Goal: Task Accomplishment & Management: Manage account settings

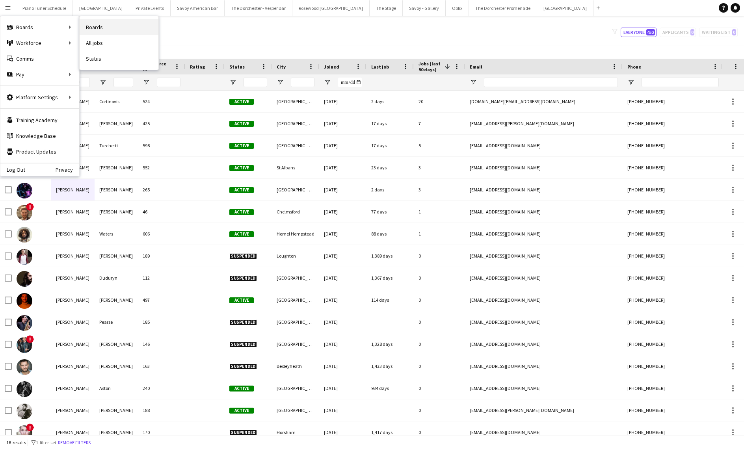
click at [84, 28] on link "Boards" at bounding box center [119, 27] width 79 height 16
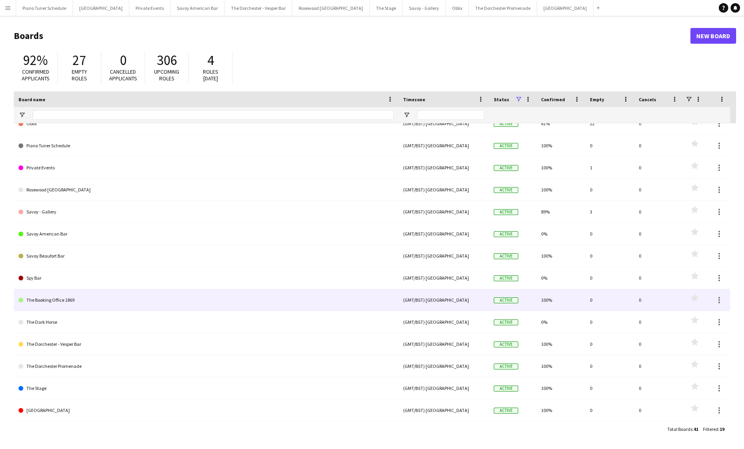
scroll to position [121, 0]
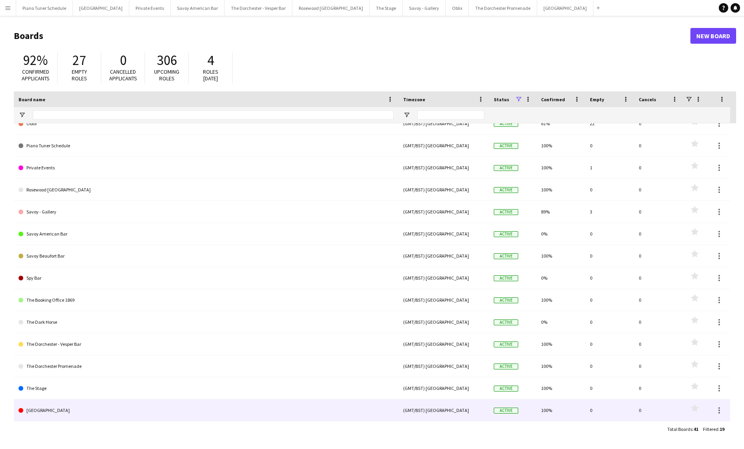
click at [134, 404] on link "[GEOGRAPHIC_DATA]" at bounding box center [206, 411] width 375 height 22
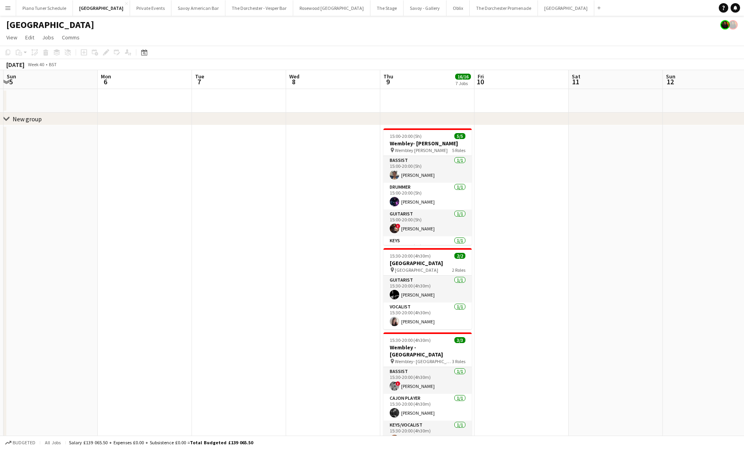
scroll to position [0, 279]
click at [417, 149] on span "Wembley Bobby Moore" at bounding box center [420, 150] width 53 height 6
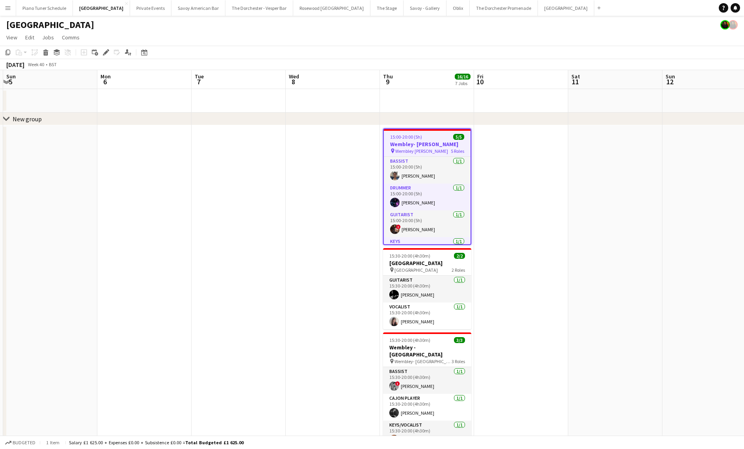
click at [524, 175] on app-date-cell at bounding box center [521, 448] width 94 height 647
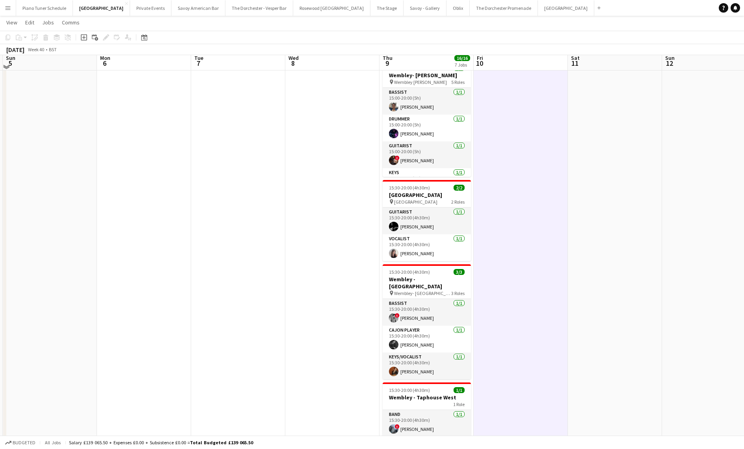
scroll to position [64, 0]
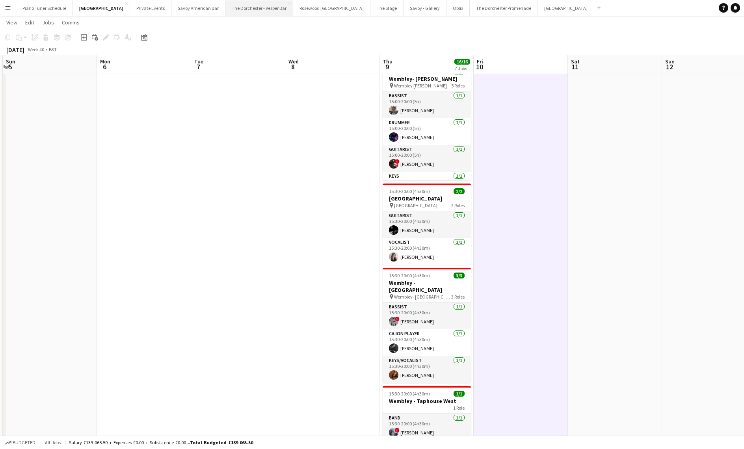
click at [253, 11] on button "The Dorchester - Vesper Bar Close" at bounding box center [259, 7] width 68 height 15
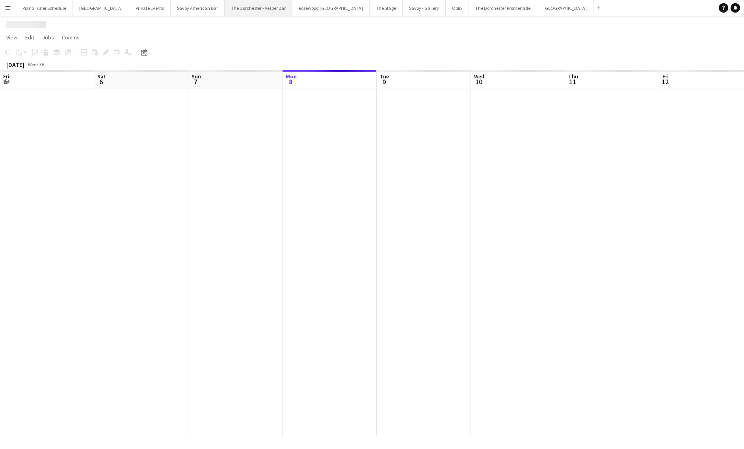
scroll to position [0, 188]
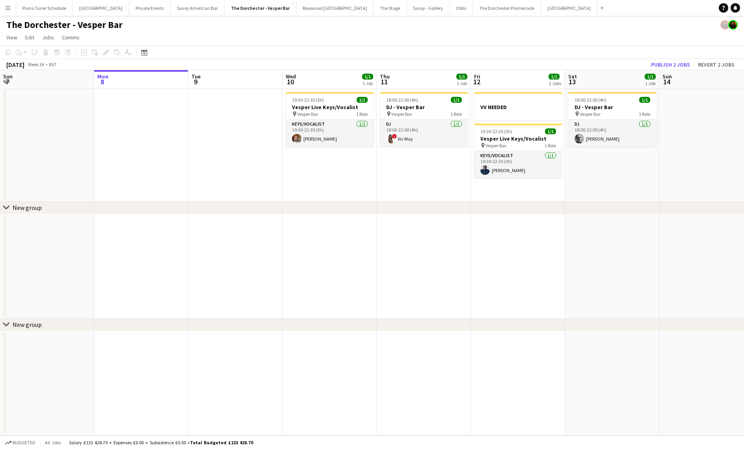
drag, startPoint x: 498, startPoint y: 136, endPoint x: 494, endPoint y: 132, distance: 5.6
click at [495, 135] on app-calendar-viewport "Fri 5 1/1 1 Job Sat 6 1/1 1 Job Sun 7 Mon 8 Tue 9 Wed 10 1/1 1 Job Thu 11 1/1 1…" at bounding box center [372, 253] width 744 height 366
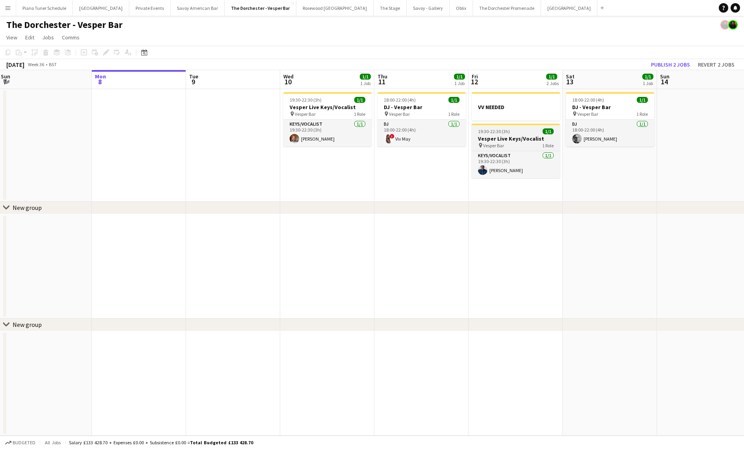
click at [503, 138] on h3 "Vesper Live Keys/Vocalist" at bounding box center [516, 138] width 88 height 7
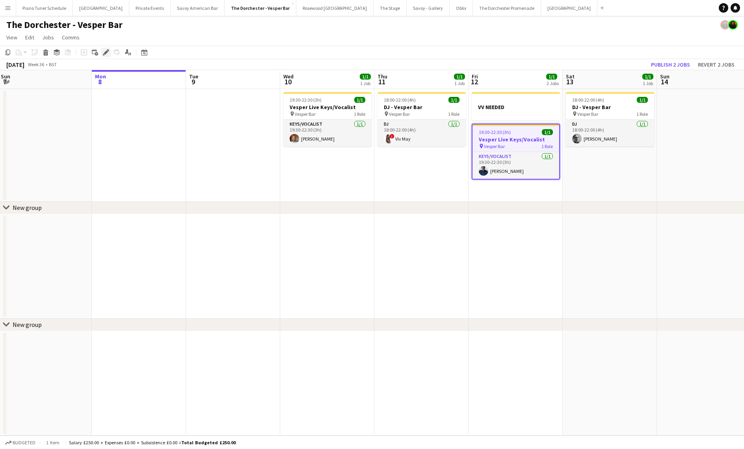
click at [103, 50] on icon "Edit" at bounding box center [106, 52] width 6 height 6
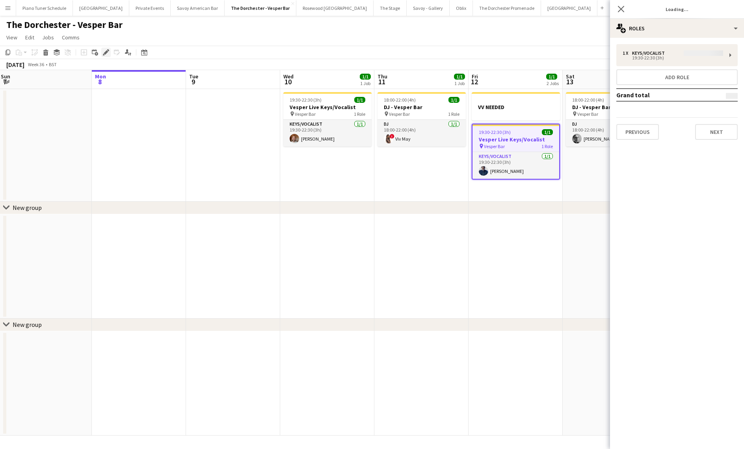
type input "**********"
click at [719, 130] on button "Next" at bounding box center [716, 132] width 43 height 16
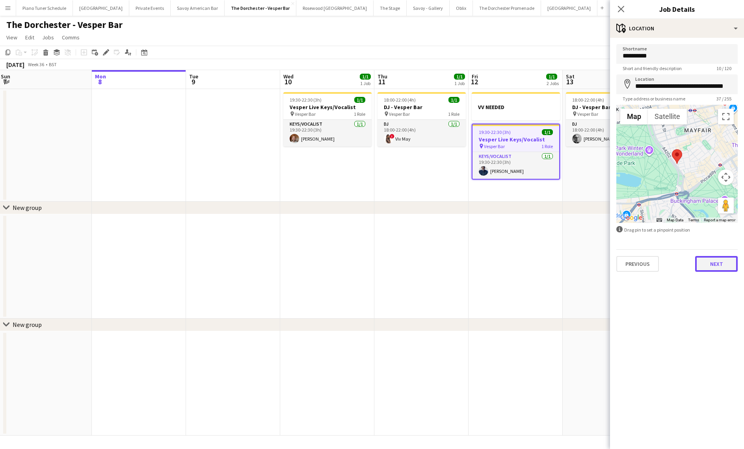
click at [724, 268] on button "Next" at bounding box center [716, 264] width 43 height 16
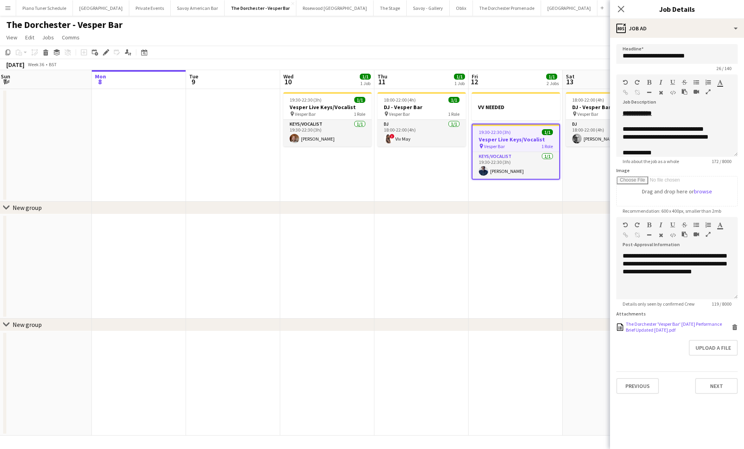
click at [682, 326] on div "The Dorchester 'Vesper Bar' Wednesday Performance Brief Updated March 2025.pdf" at bounding box center [678, 327] width 104 height 12
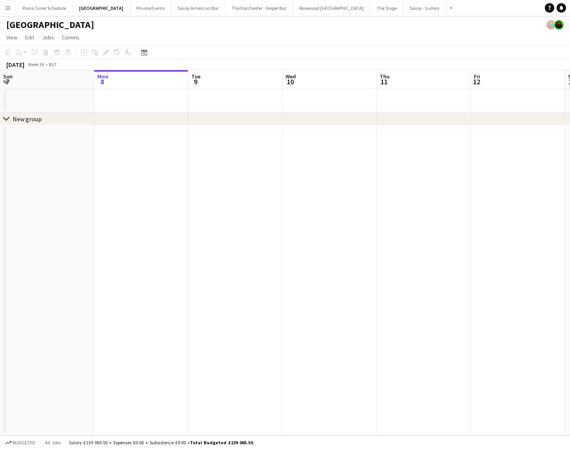
click at [6, 8] on app-icon "Menu" at bounding box center [8, 8] width 6 height 6
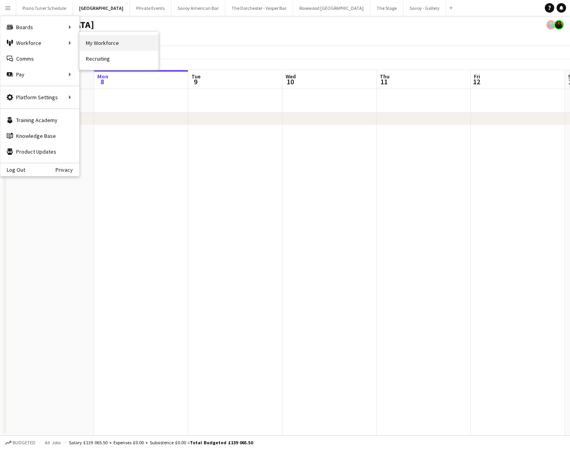
click at [85, 44] on link "My Workforce" at bounding box center [119, 43] width 79 height 16
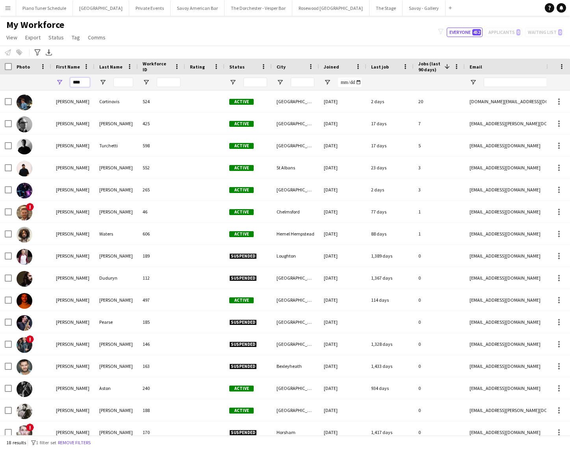
click at [81, 83] on input "****" at bounding box center [80, 82] width 20 height 9
click at [82, 83] on input "****" at bounding box center [80, 82] width 20 height 9
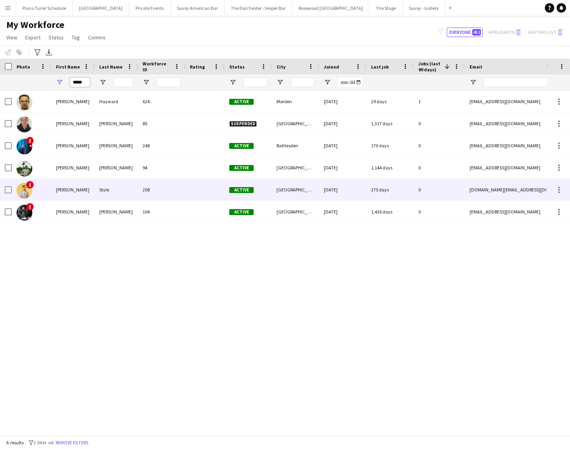
type input "*****"
click at [111, 193] on div "Style" at bounding box center [116, 190] width 43 height 22
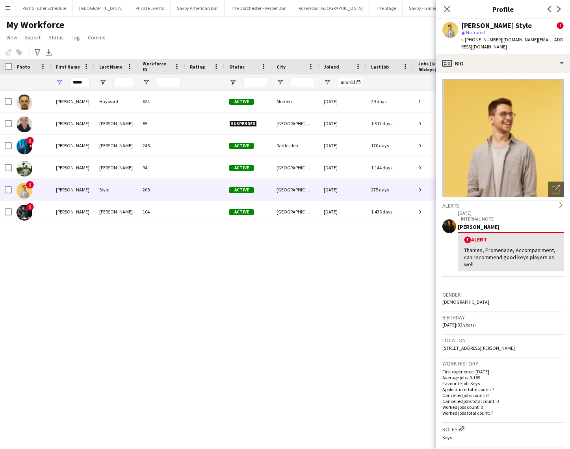
click at [504, 255] on div "Thames, Promenade, Accompaniment, can recommend good keys players as well" at bounding box center [510, 258] width 93 height 22
click at [479, 237] on div "! Alert Thames, Promenade, Accompaniment, can recommend good keys players as we…" at bounding box center [511, 251] width 106 height 39
click at [557, 24] on span "!" at bounding box center [560, 25] width 7 height 7
click at [551, 73] on app-crew-profile-bio "Open photos pop-in Alerts chevron-right 25-06-2024 – INTERNAL NOTE Celine Amara…" at bounding box center [503, 261] width 134 height 376
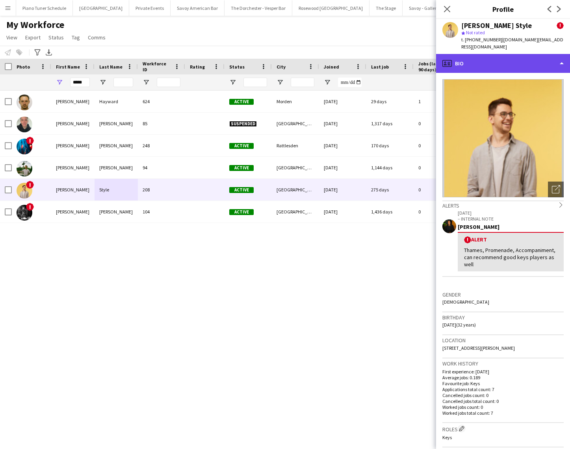
click at [550, 56] on div "profile Bio" at bounding box center [503, 63] width 134 height 19
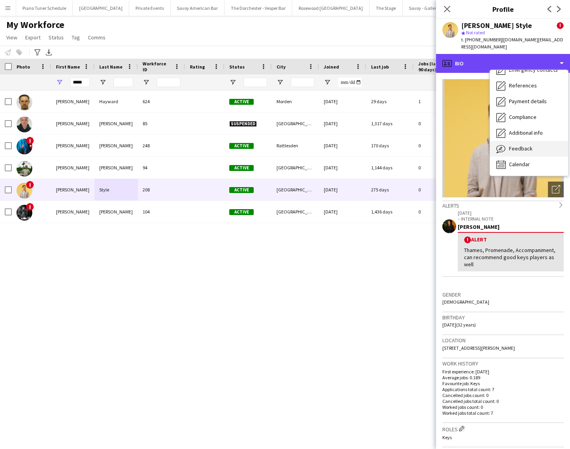
scroll to position [67, 0]
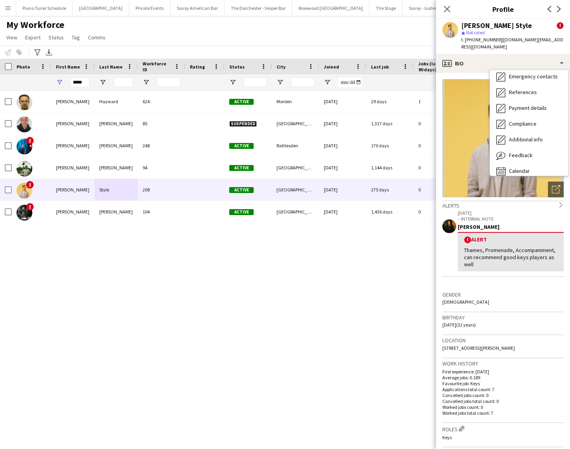
click at [495, 275] on div "25-06-2024 – INTERNAL NOTE Celine Amara ! Alert Thames, Promenade, Accompanimen…" at bounding box center [503, 249] width 121 height 80
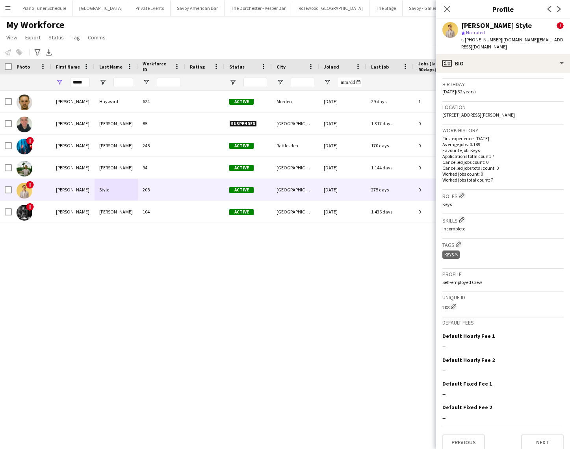
scroll to position [0, 0]
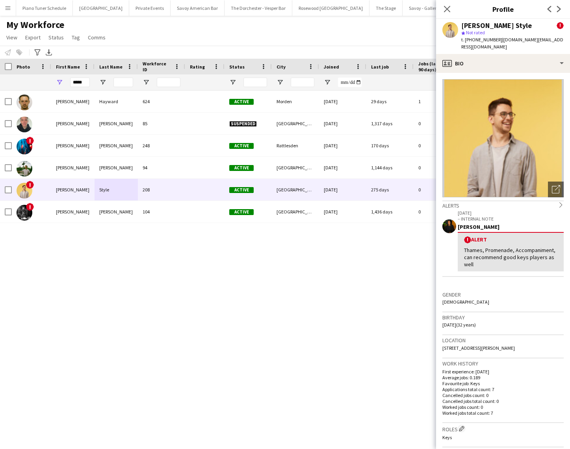
click at [491, 250] on div "Thames, Promenade, Accompaniment, can recommend good keys players as well" at bounding box center [510, 258] width 93 height 22
click at [487, 252] on div "Thames, Promenade, Accompaniment, can recommend good keys players as well" at bounding box center [510, 258] width 93 height 22
click at [557, 23] on span "!" at bounding box center [560, 25] width 7 height 7
click at [557, 25] on span "!" at bounding box center [560, 25] width 7 height 7
click at [506, 247] on div "Thames, Promenade, Accompaniment, can recommend good keys players as well" at bounding box center [510, 258] width 93 height 22
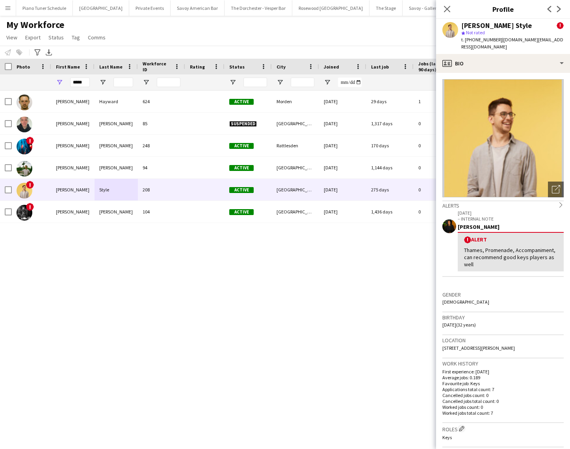
click at [543, 201] on div "Alerts chevron-right" at bounding box center [503, 205] width 121 height 9
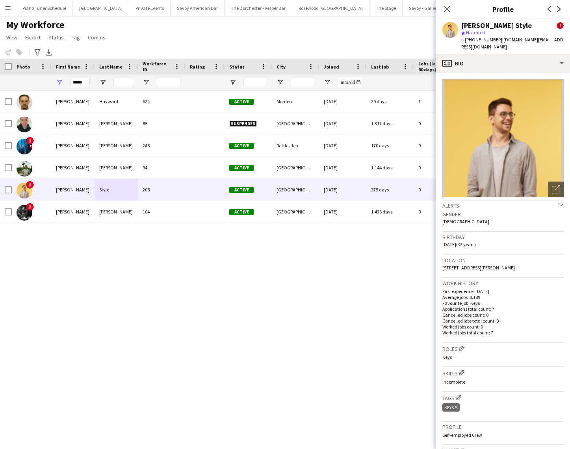
click at [544, 201] on div "Alerts chevron-down" at bounding box center [503, 205] width 121 height 9
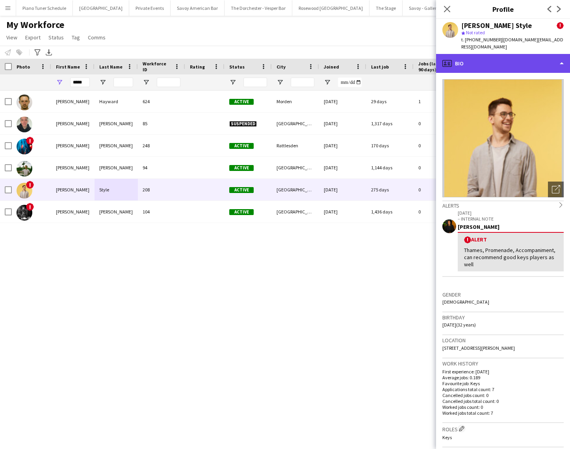
click at [507, 55] on div "profile Bio" at bounding box center [503, 63] width 134 height 19
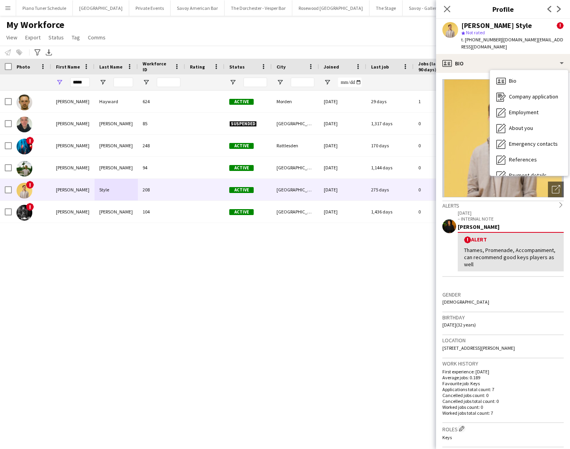
click at [555, 7] on app-icon "Next" at bounding box center [558, 8] width 9 height 9
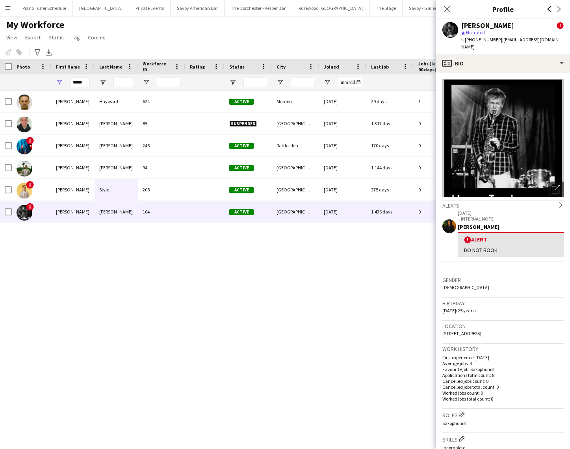
click at [547, 8] on icon "Previous" at bounding box center [550, 9] width 6 height 6
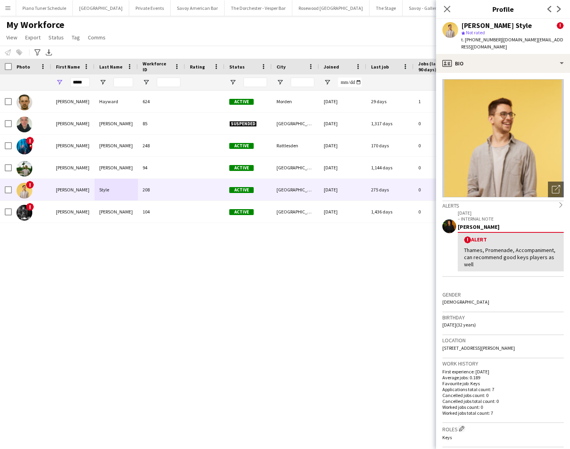
click at [509, 223] on div "[PERSON_NAME]" at bounding box center [511, 226] width 106 height 7
click at [501, 254] on div "Thames, Promenade, Accompaniment, can recommend good keys players as well" at bounding box center [510, 258] width 93 height 22
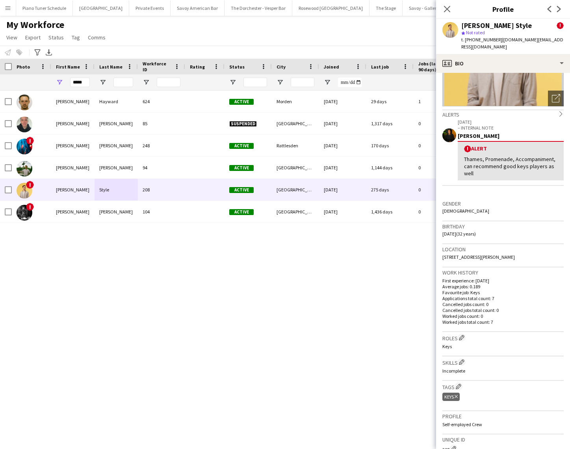
scroll to position [61, 0]
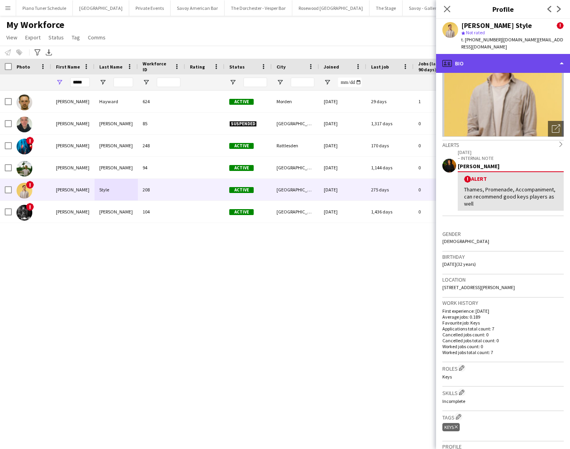
click at [550, 56] on div "profile Bio" at bounding box center [503, 63] width 134 height 19
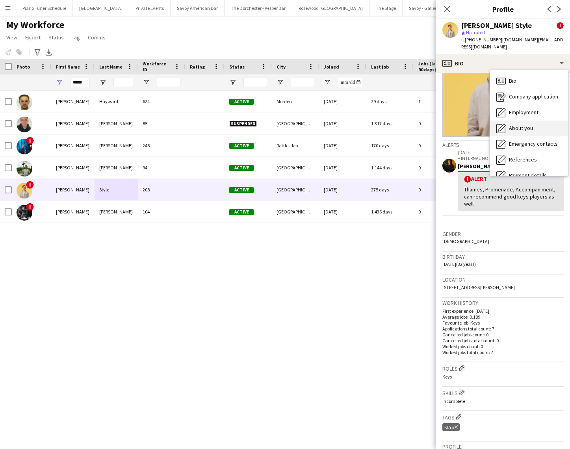
click at [530, 125] on span "About you" at bounding box center [521, 128] width 24 height 7
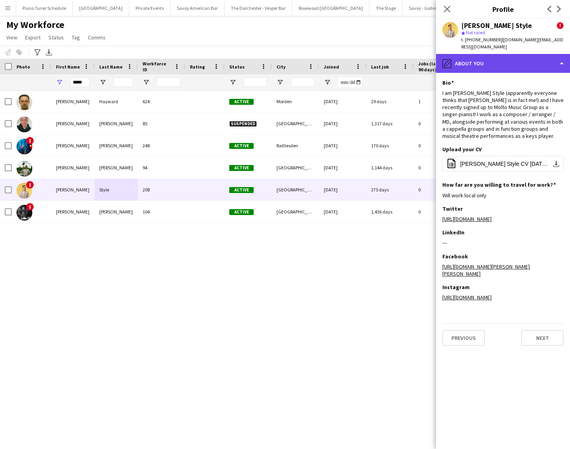
click at [558, 55] on div "pencil4 About you" at bounding box center [503, 63] width 134 height 19
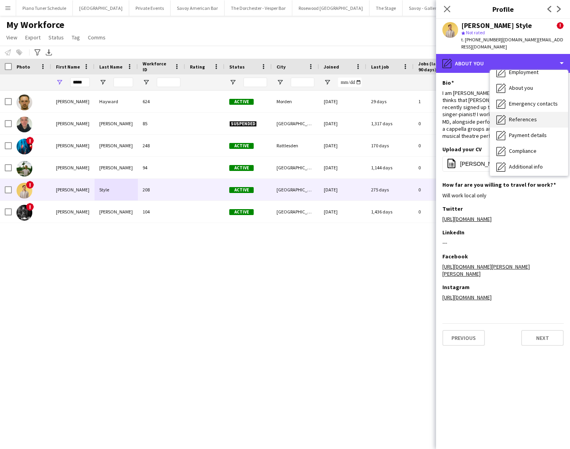
scroll to position [48, 0]
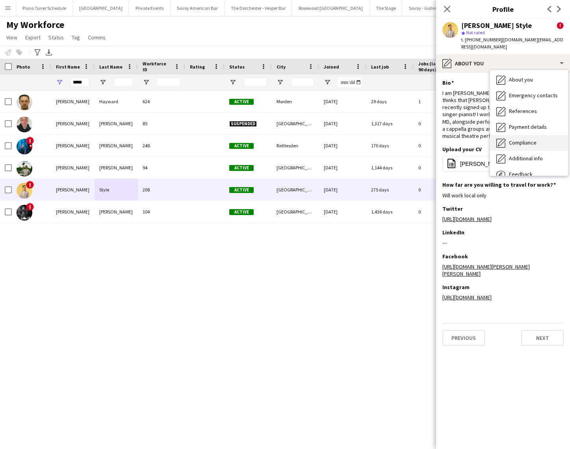
click at [537, 137] on div "Compliance Compliance" at bounding box center [529, 143] width 78 height 16
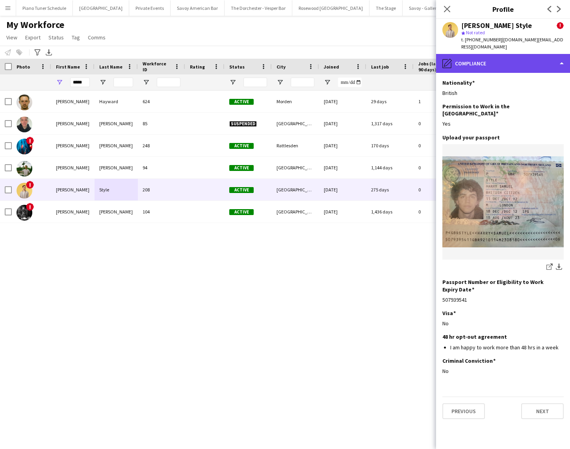
click at [560, 55] on div "pencil4 Compliance" at bounding box center [503, 63] width 134 height 19
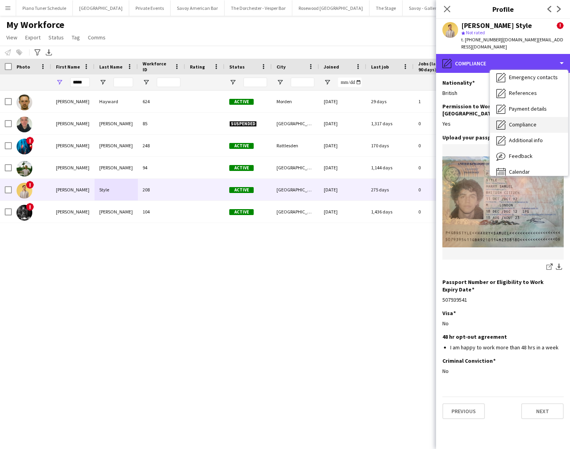
scroll to position [74, 0]
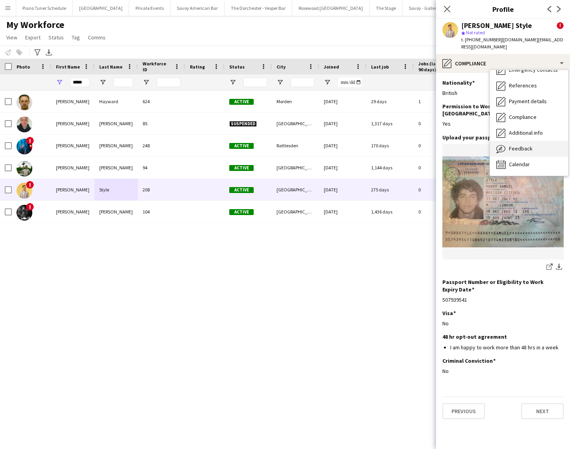
click at [545, 141] on div "Feedback Feedback" at bounding box center [529, 149] width 78 height 16
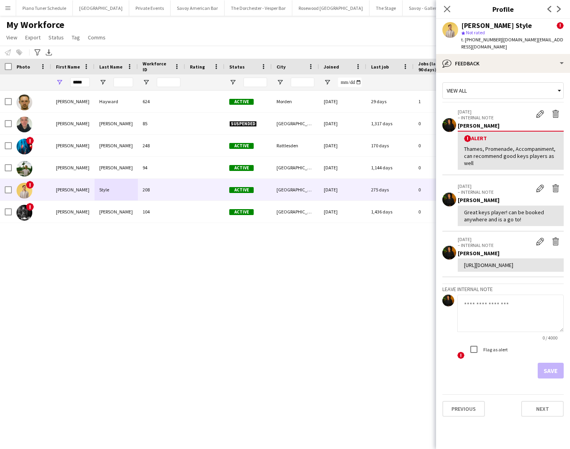
click at [480, 83] on div "View all" at bounding box center [499, 90] width 113 height 15
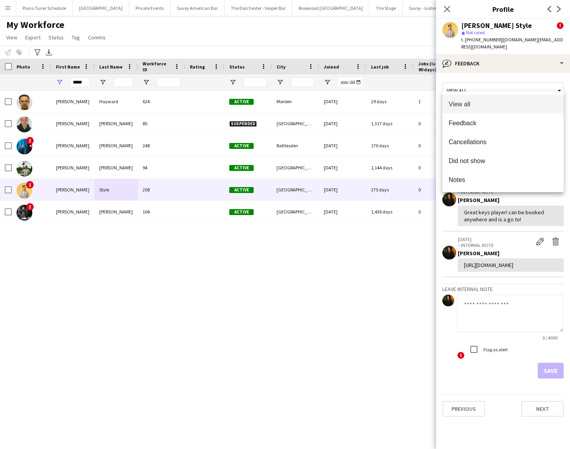
click at [482, 72] on div at bounding box center [285, 224] width 570 height 449
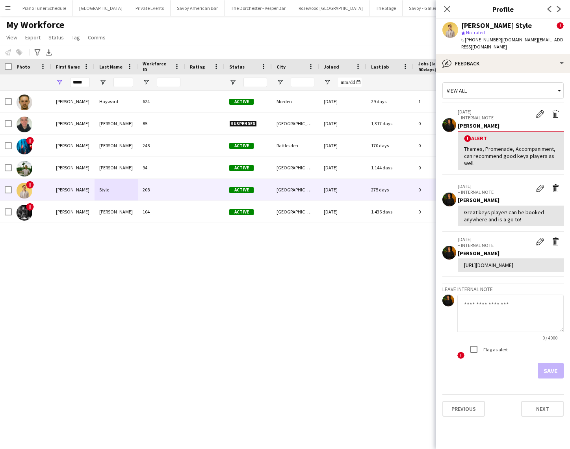
click at [494, 310] on textarea at bounding box center [510, 313] width 106 height 37
type textarea "**********"
click at [549, 373] on button "Save" at bounding box center [551, 371] width 26 height 16
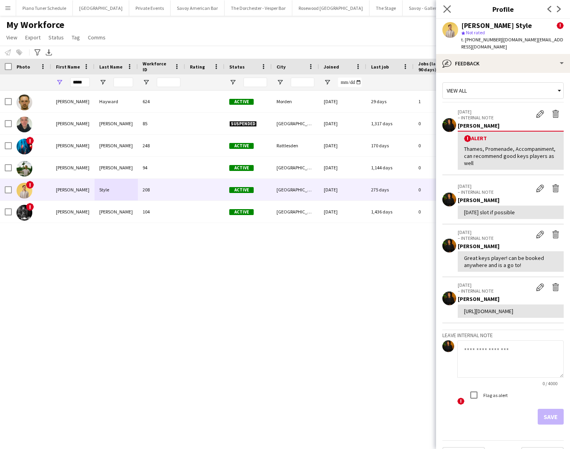
click at [447, 5] on app-icon "Close pop-in" at bounding box center [447, 9] width 11 height 11
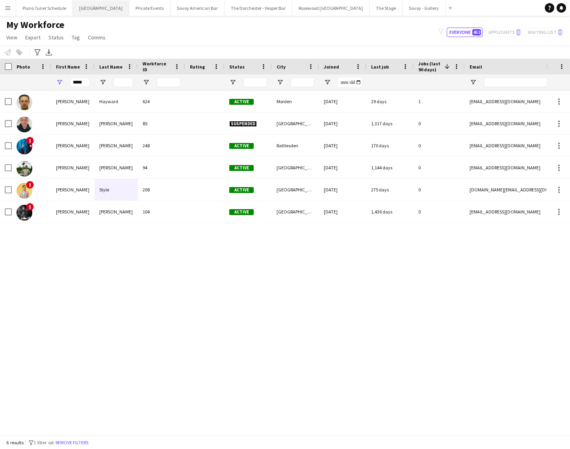
click at [108, 13] on button "[GEOGRAPHIC_DATA] Close" at bounding box center [101, 7] width 56 height 15
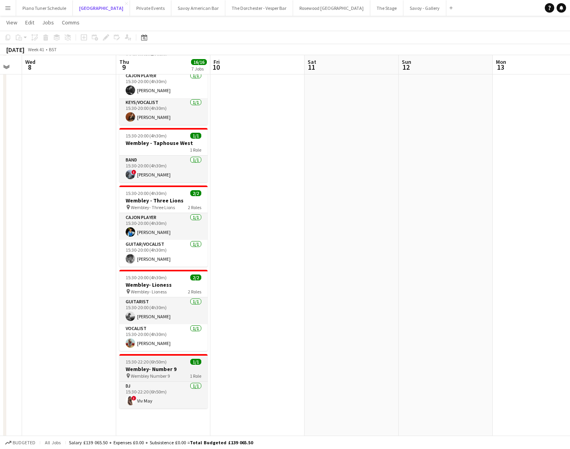
scroll to position [323, 0]
click at [162, 365] on h3 "Wembley- Number 9" at bounding box center [163, 368] width 88 height 7
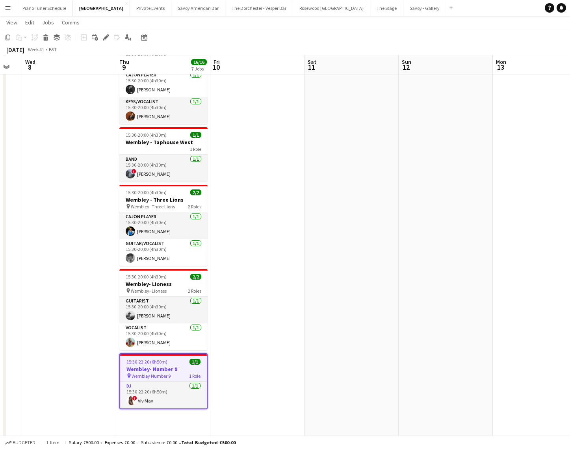
click at [173, 359] on div "15:30-22:20 (6h50m) 1/1" at bounding box center [163, 362] width 87 height 6
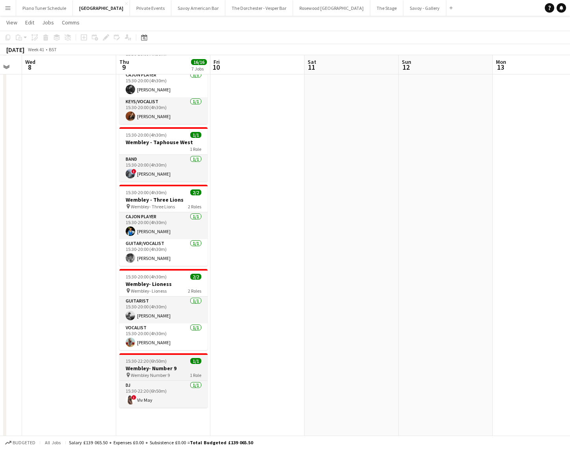
click at [173, 358] on div "15:30-22:20 (6h50m) 1/1" at bounding box center [163, 361] width 88 height 6
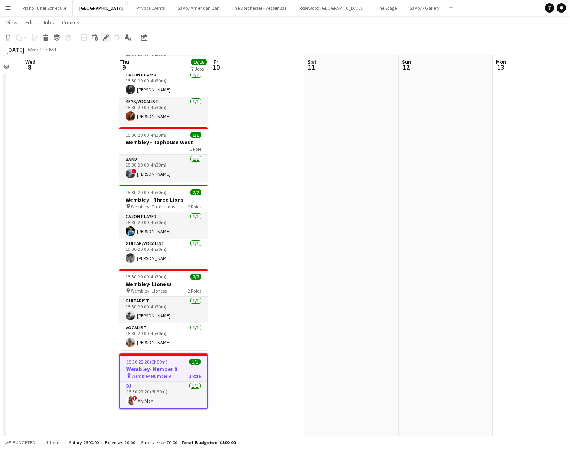
click at [104, 36] on icon "Edit" at bounding box center [106, 37] width 6 height 6
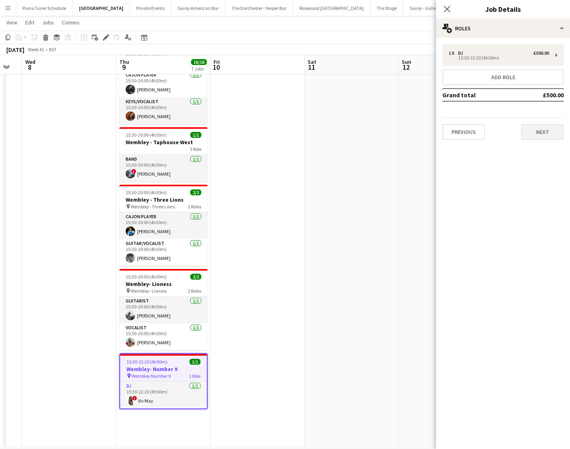
click at [551, 124] on div "Previous Next" at bounding box center [503, 128] width 121 height 22
click at [551, 128] on button "Next" at bounding box center [542, 132] width 43 height 16
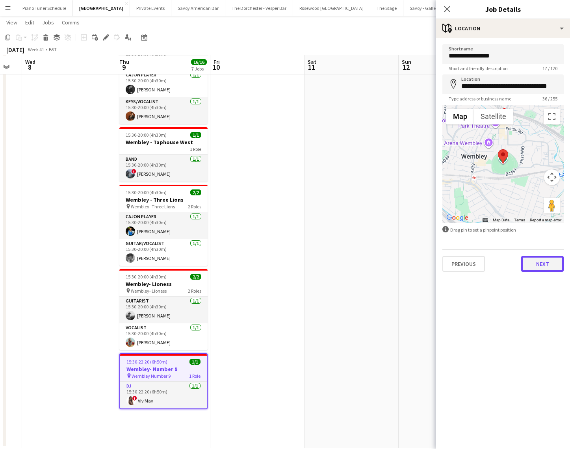
click at [556, 266] on button "Next" at bounding box center [542, 264] width 43 height 16
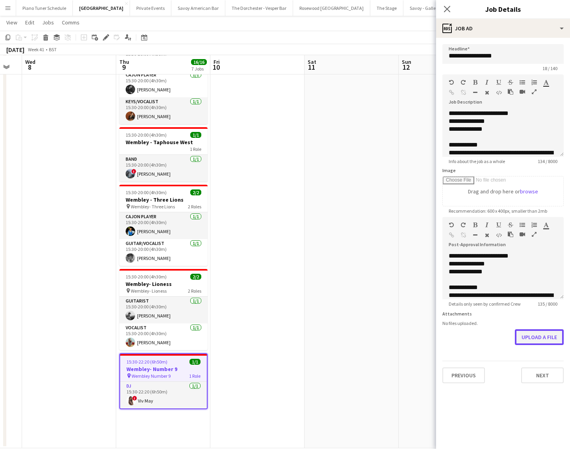
click at [534, 341] on button "Upload a file" at bounding box center [539, 337] width 49 height 16
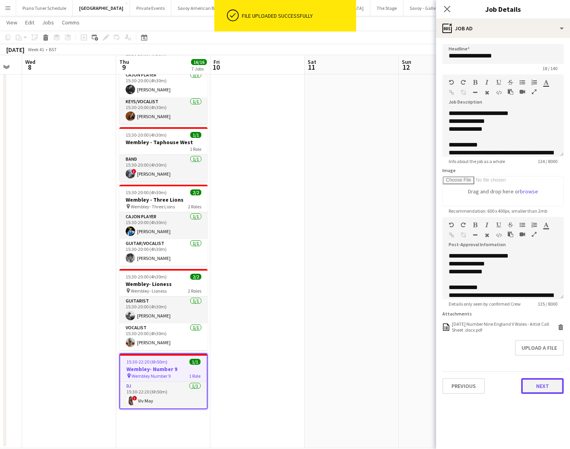
click at [548, 383] on button "Next" at bounding box center [542, 386] width 43 height 16
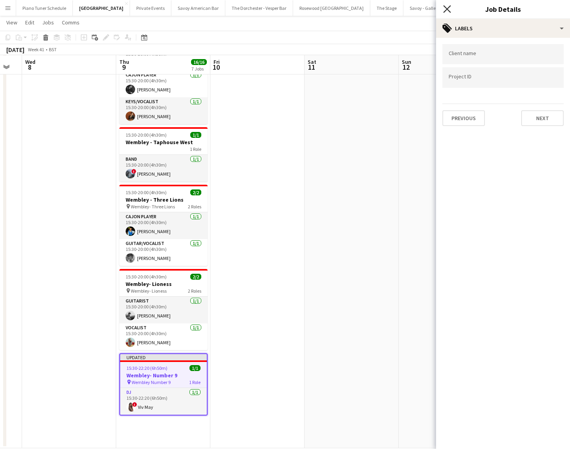
click at [448, 9] on icon at bounding box center [446, 8] width 7 height 7
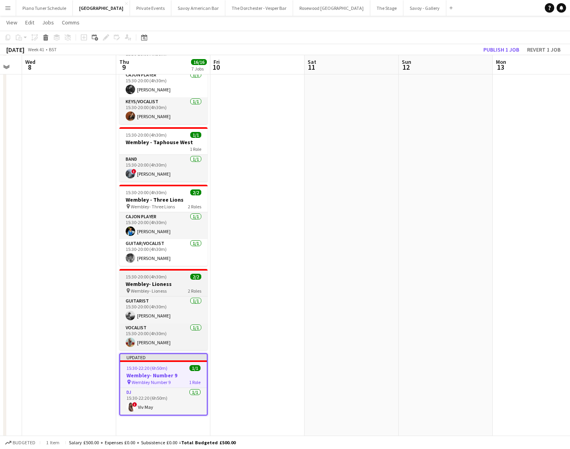
click at [167, 288] on div "pin Wembley- Lioness 2 Roles" at bounding box center [163, 291] width 88 height 6
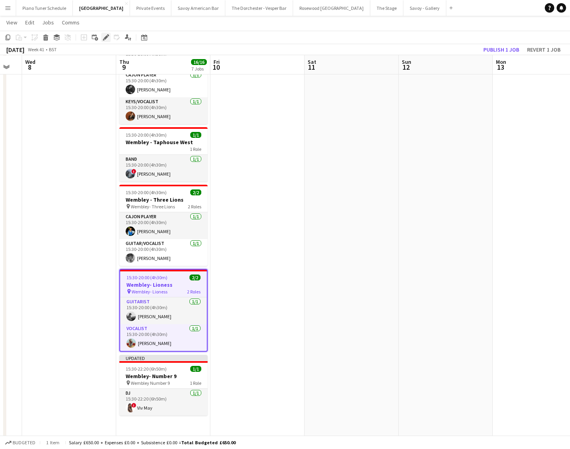
click at [107, 40] on icon "Edit" at bounding box center [106, 37] width 6 height 6
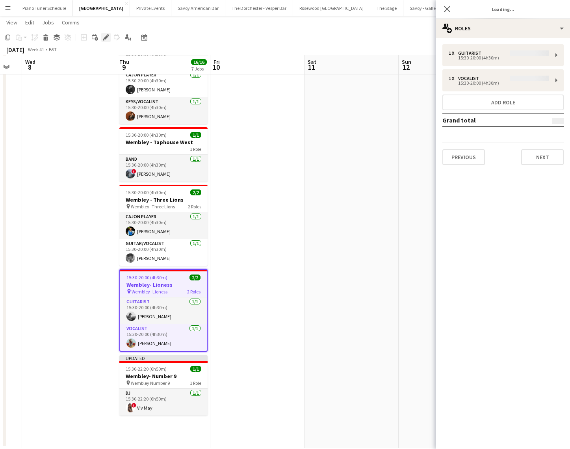
type input "**********"
click at [544, 156] on button "Next" at bounding box center [542, 157] width 43 height 16
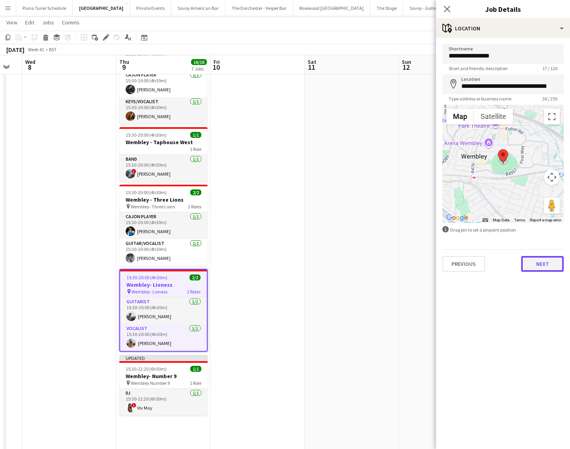
click at [536, 265] on button "Next" at bounding box center [542, 264] width 43 height 16
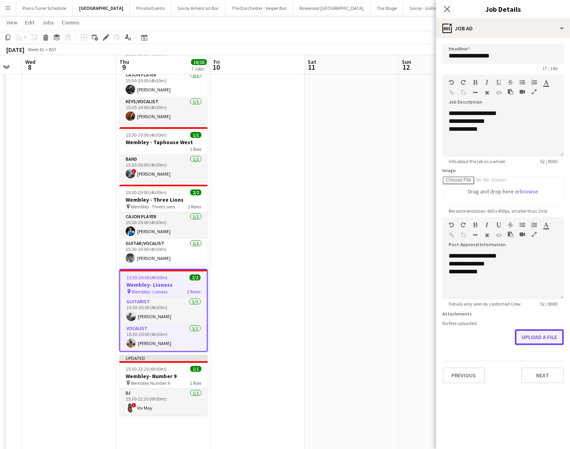
click at [539, 338] on button "Upload a file" at bounding box center [539, 337] width 49 height 16
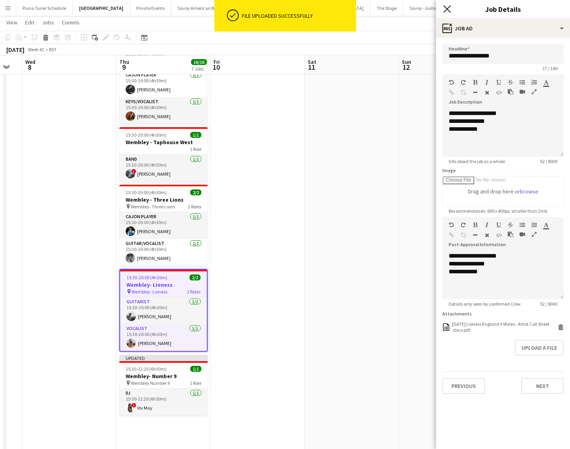
click at [444, 8] on icon "Close pop-in" at bounding box center [446, 8] width 7 height 7
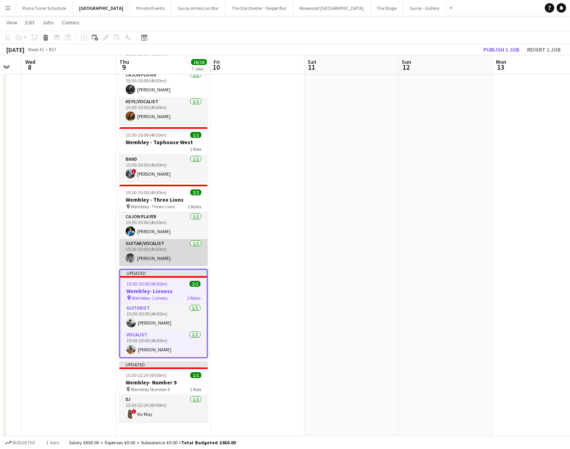
click at [162, 246] on app-card-role "Guitar/Vocalist 1/1 15:30-20:00 (4h30m) Dan Olsen" at bounding box center [163, 252] width 88 height 27
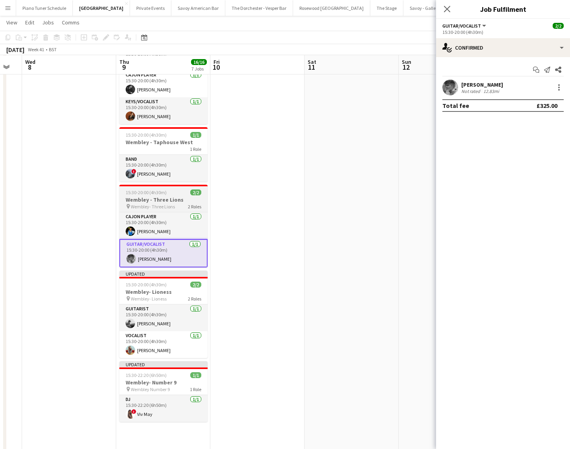
click at [162, 190] on span "15:30-20:00 (4h30m)" at bounding box center [146, 193] width 41 height 6
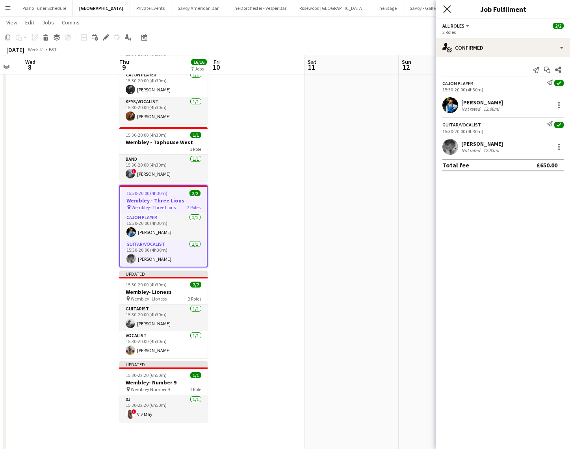
click at [447, 11] on icon "Close pop-in" at bounding box center [446, 8] width 7 height 7
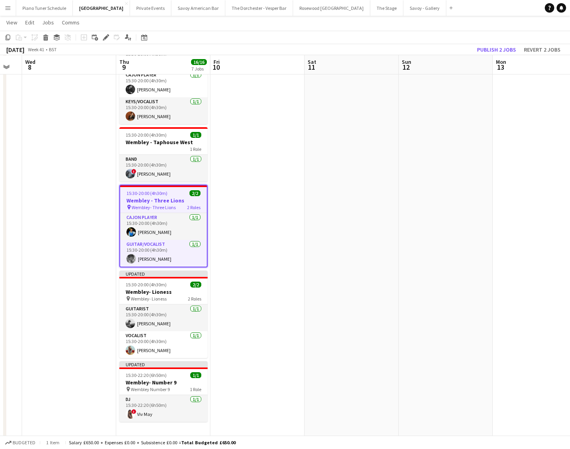
click at [160, 197] on h3 "Wembley - Three Lions" at bounding box center [163, 200] width 87 height 7
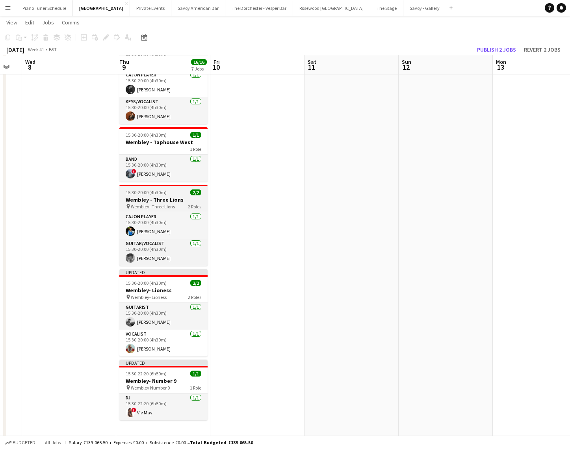
click at [160, 196] on h3 "Wembley - Three Lions" at bounding box center [163, 199] width 88 height 7
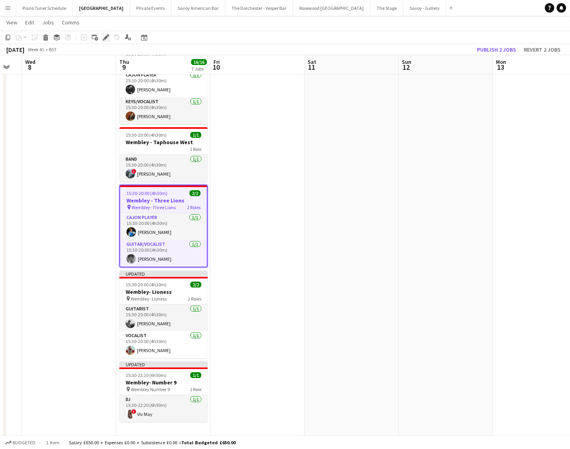
click at [108, 39] on icon "Edit" at bounding box center [106, 37] width 6 height 6
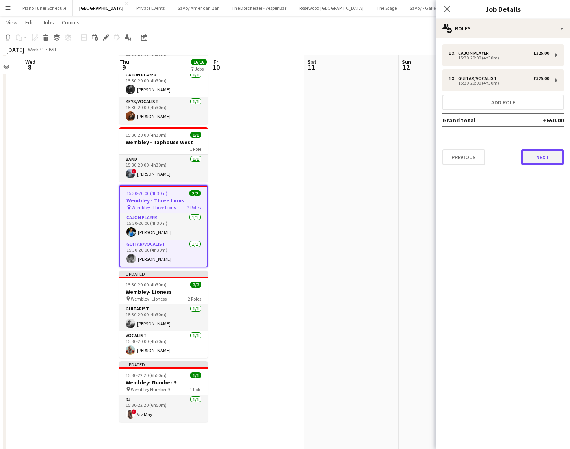
click at [554, 154] on button "Next" at bounding box center [542, 157] width 43 height 16
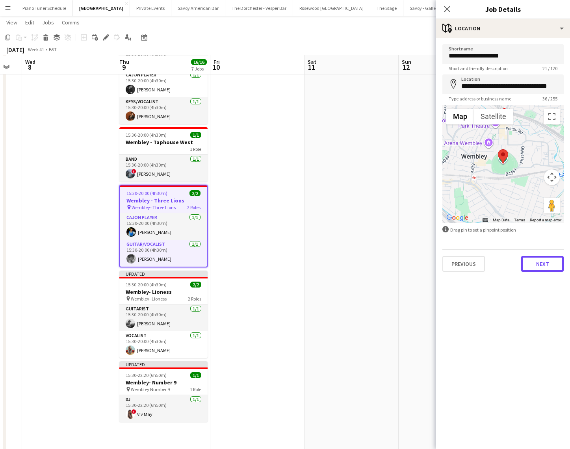
click at [538, 267] on button "Next" at bounding box center [542, 264] width 43 height 16
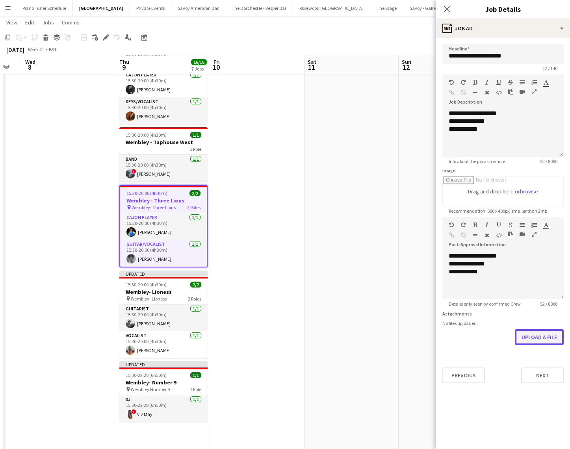
click at [535, 335] on button "Upload a file" at bounding box center [539, 337] width 49 height 16
click at [449, 7] on icon "Close pop-in" at bounding box center [446, 8] width 7 height 7
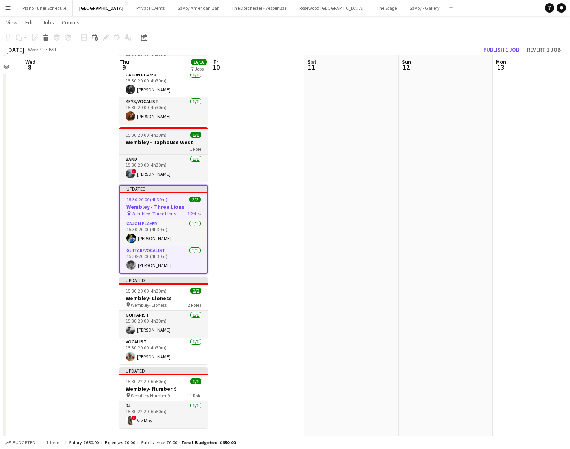
click at [171, 139] on h3 "Wembley - Taphouse West" at bounding box center [163, 142] width 88 height 7
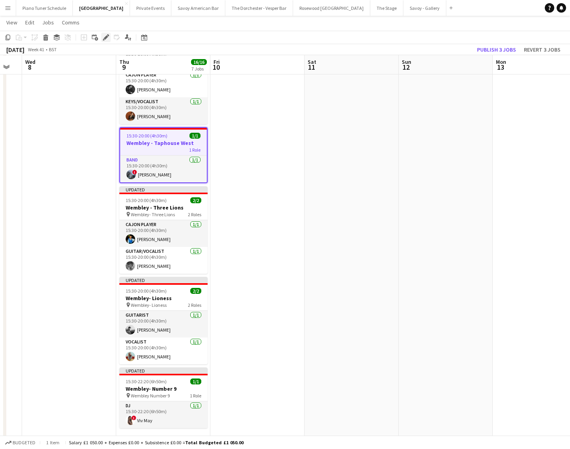
click at [103, 37] on icon "Edit" at bounding box center [106, 37] width 6 height 6
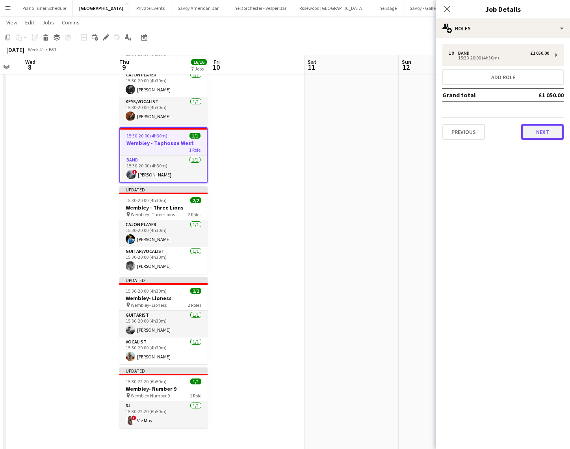
click at [551, 130] on button "Next" at bounding box center [542, 132] width 43 height 16
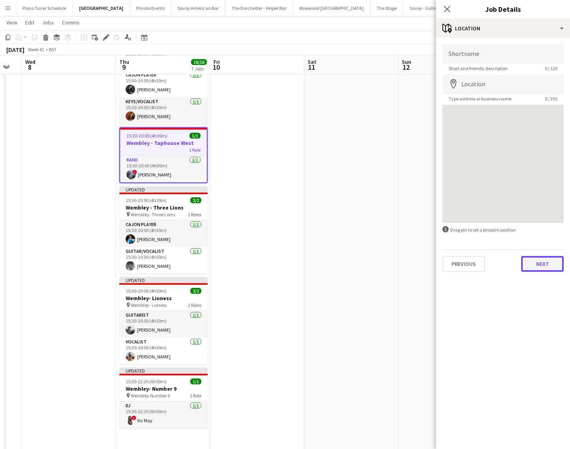
click at [546, 260] on button "Next" at bounding box center [542, 264] width 43 height 16
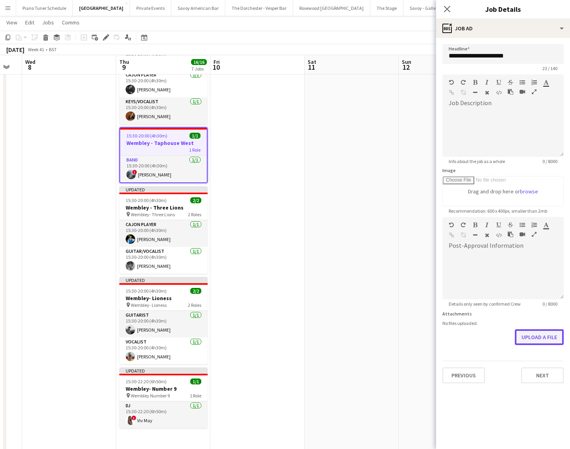
click at [549, 339] on button "Upload a file" at bounding box center [539, 337] width 49 height 16
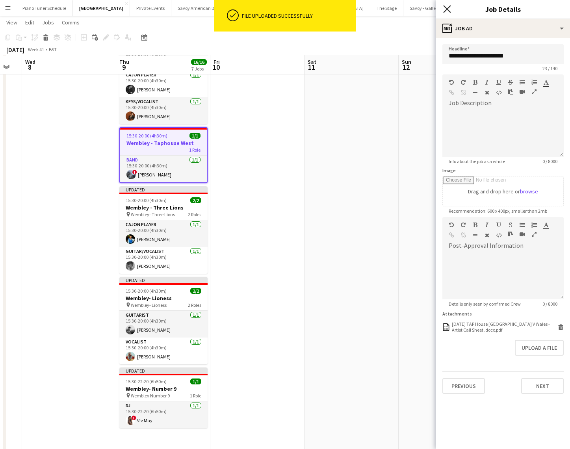
click at [444, 8] on icon "Close pop-in" at bounding box center [446, 8] width 7 height 7
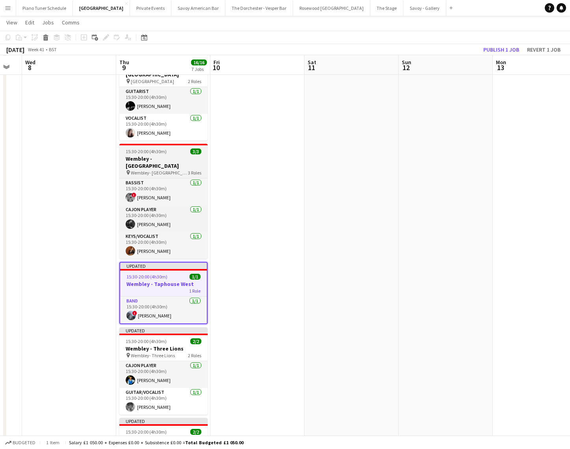
scroll to position [186, 0]
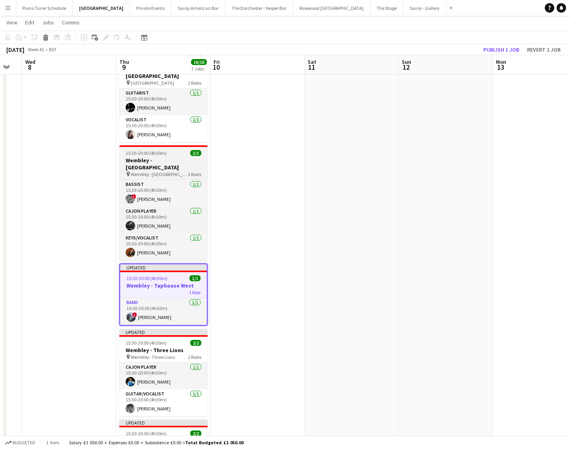
click at [177, 150] on div "15:30-20:00 (4h30m) 3/3" at bounding box center [163, 153] width 88 height 6
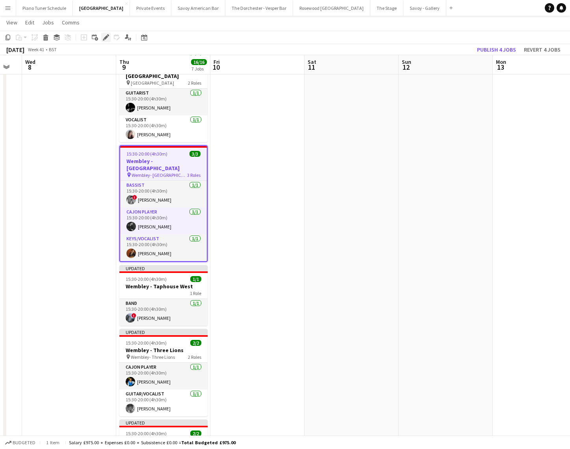
click at [108, 38] on icon "Edit" at bounding box center [106, 37] width 6 height 6
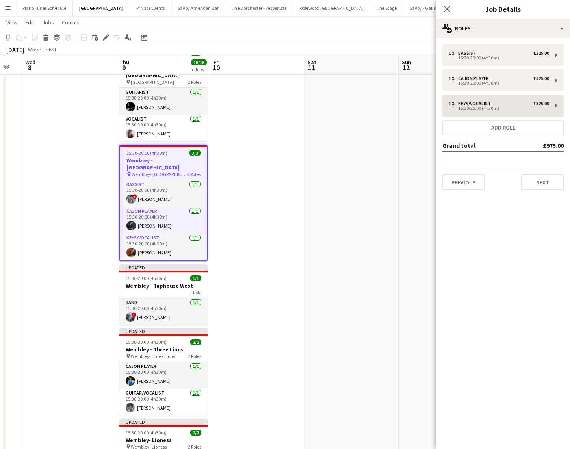
scroll to position [188, 0]
click at [551, 184] on button "Next" at bounding box center [542, 183] width 43 height 16
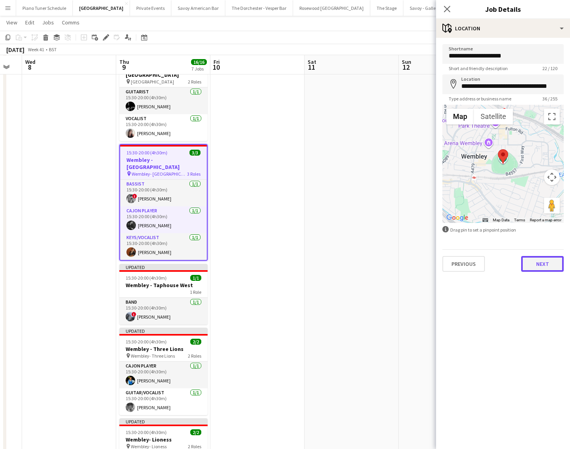
click at [545, 261] on button "Next" at bounding box center [542, 264] width 43 height 16
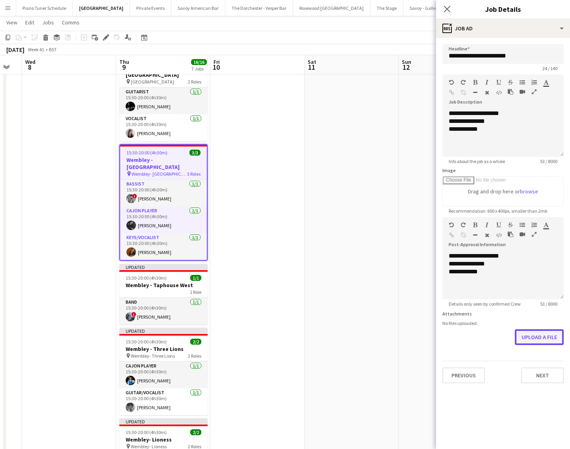
click at [537, 338] on button "Upload a file" at bounding box center [539, 337] width 49 height 16
click at [559, 327] on icon at bounding box center [561, 328] width 4 height 4
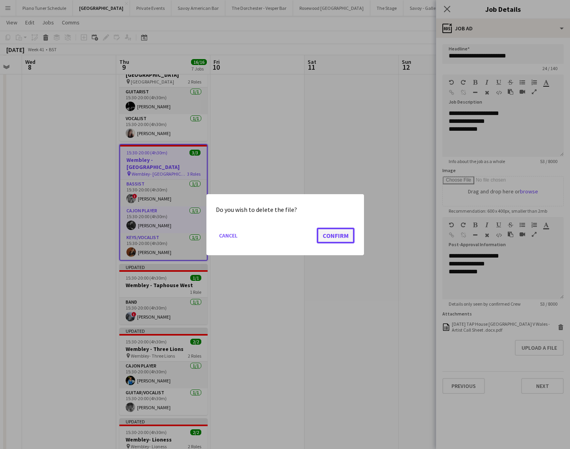
click at [346, 235] on button "Confirm" at bounding box center [336, 235] width 38 height 16
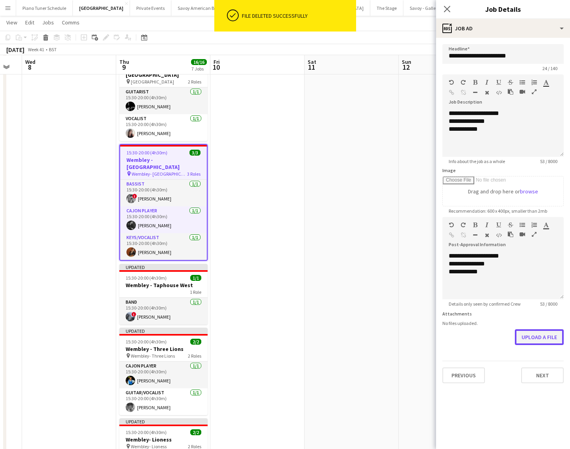
click at [551, 338] on button "Upload a file" at bounding box center [539, 337] width 49 height 16
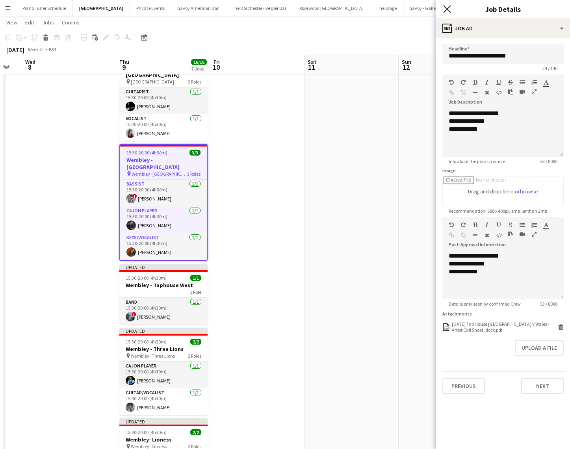
click at [446, 5] on icon "Close pop-in" at bounding box center [446, 8] width 7 height 7
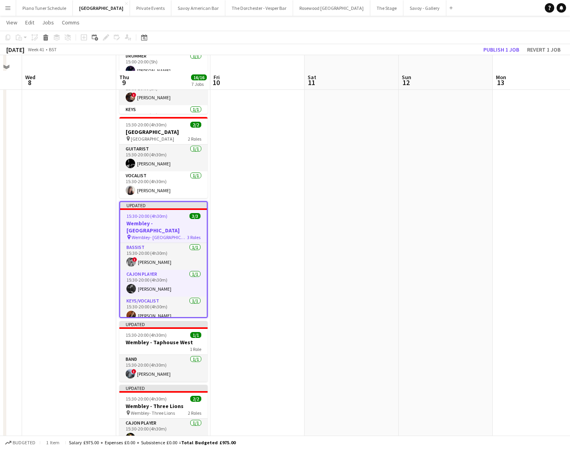
scroll to position [107, 0]
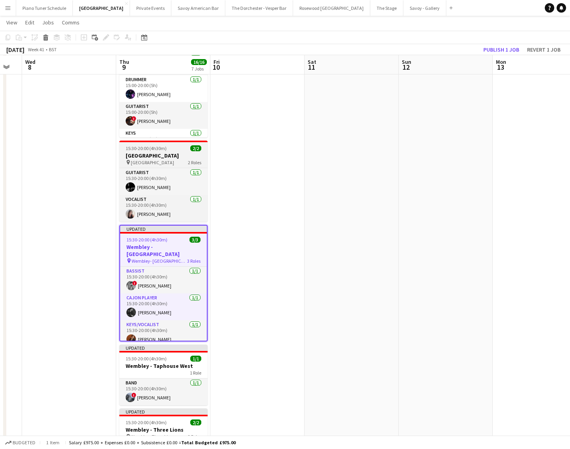
click at [166, 158] on h3 "Wembley - Centre Circle" at bounding box center [163, 155] width 88 height 7
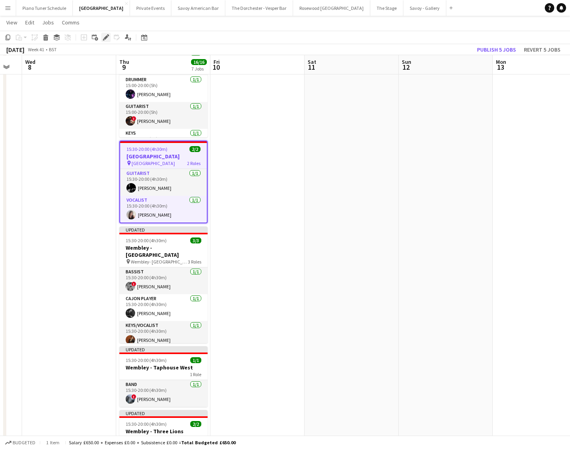
click at [105, 37] on icon at bounding box center [106, 37] width 4 height 4
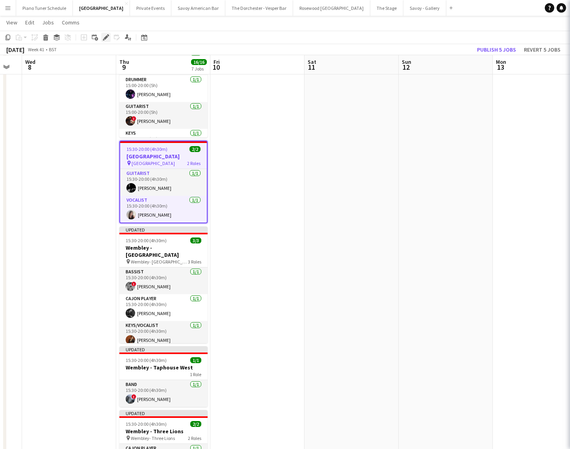
type input "**********"
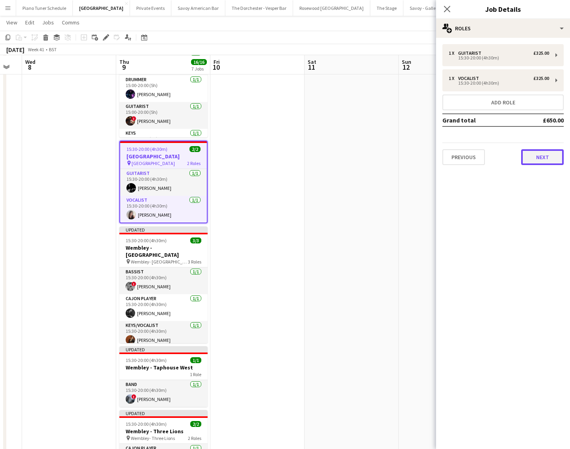
click at [548, 156] on button "Next" at bounding box center [542, 157] width 43 height 16
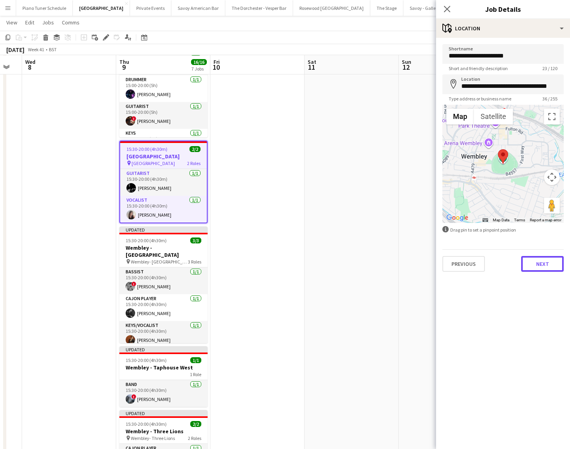
click at [536, 267] on button "Next" at bounding box center [542, 264] width 43 height 16
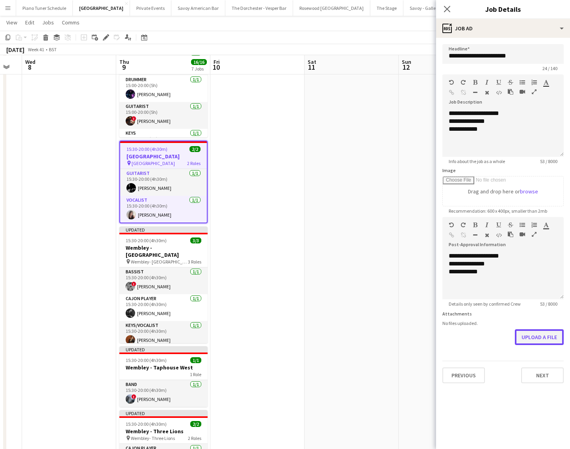
click at [529, 340] on button "Upload a file" at bounding box center [539, 337] width 49 height 16
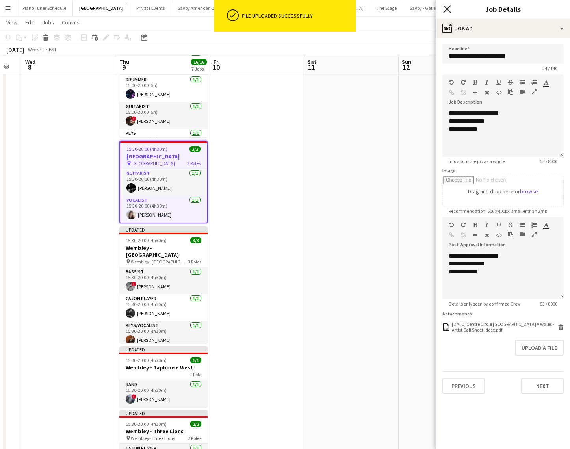
click at [446, 10] on icon at bounding box center [446, 8] width 7 height 7
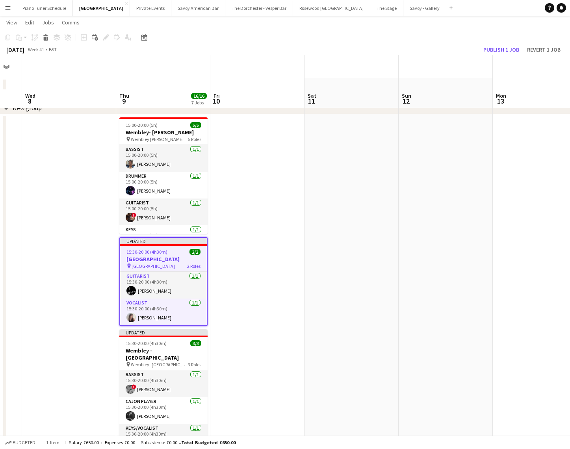
scroll to position [0, 0]
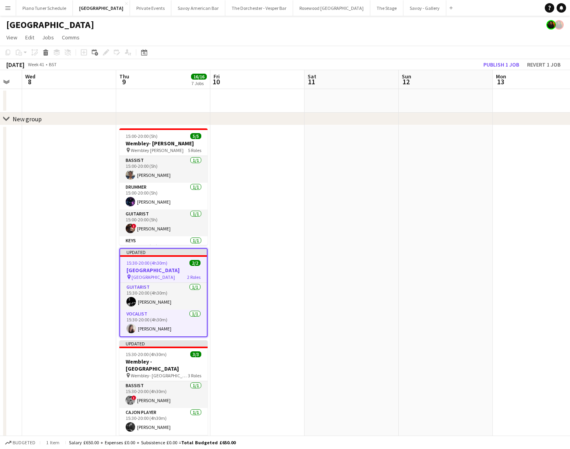
click at [15, 8] on button "Menu" at bounding box center [8, 8] width 16 height 16
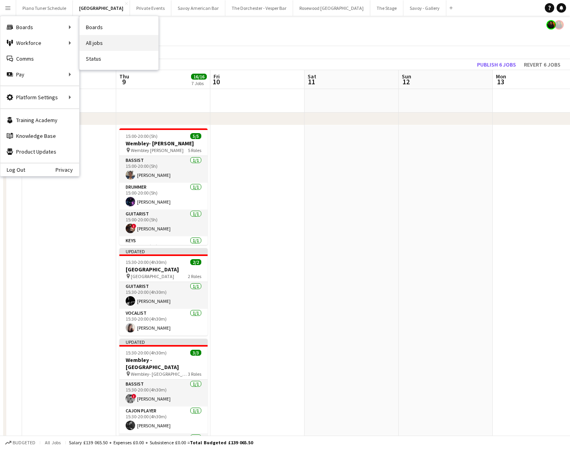
click at [97, 35] on link "All jobs" at bounding box center [119, 43] width 79 height 16
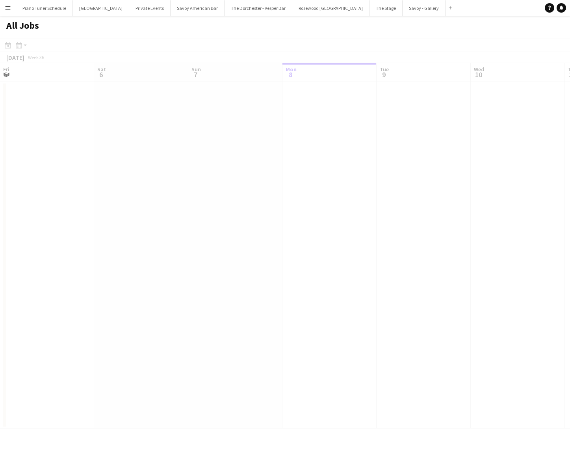
scroll to position [0, 188]
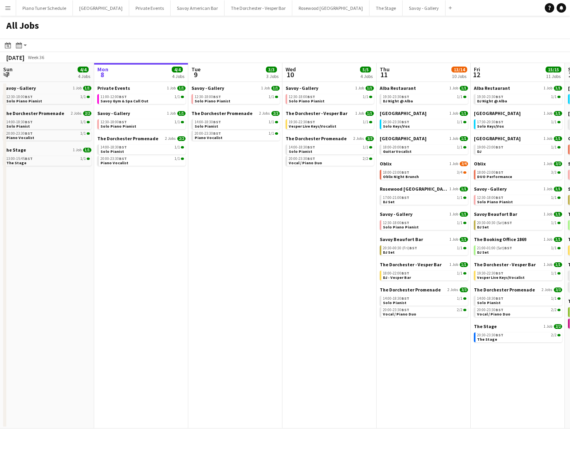
click at [9, 12] on button "Menu" at bounding box center [8, 8] width 16 height 16
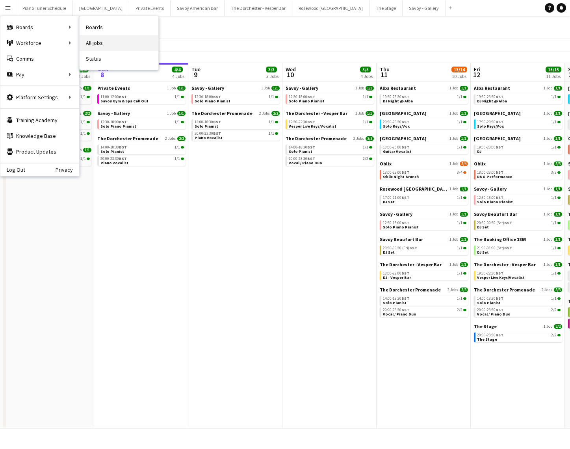
click at [85, 39] on link "All jobs" at bounding box center [119, 43] width 79 height 16
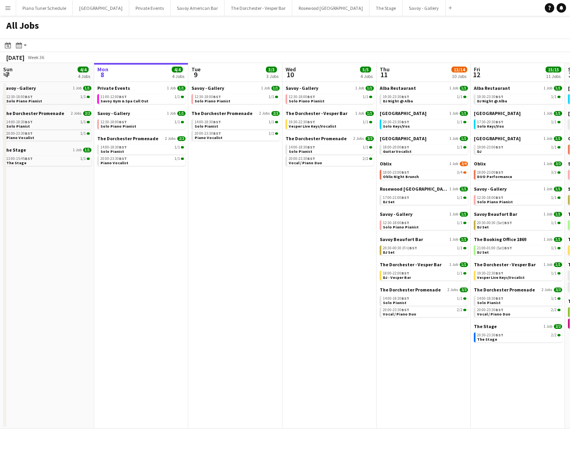
click at [2, 8] on button "Menu" at bounding box center [8, 8] width 16 height 16
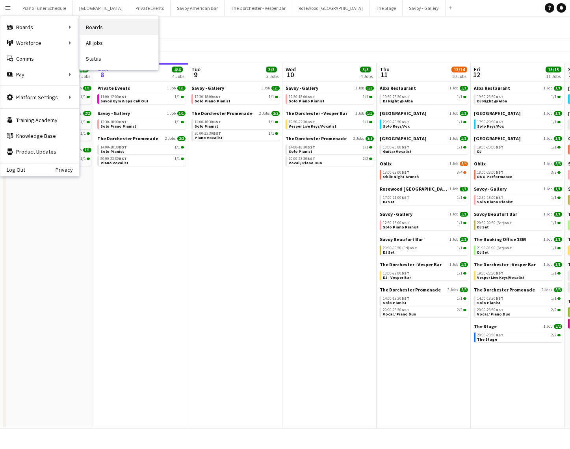
click at [108, 30] on link "Boards" at bounding box center [119, 27] width 79 height 16
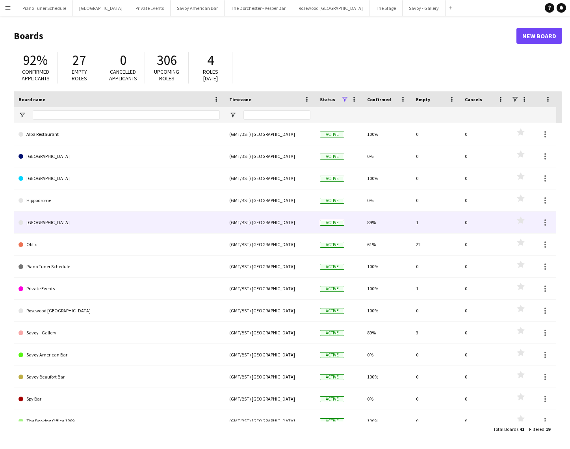
click at [95, 227] on link "[GEOGRAPHIC_DATA]" at bounding box center [119, 223] width 201 height 22
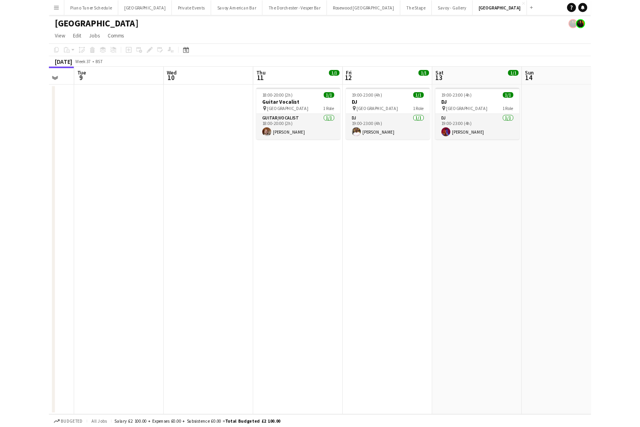
scroll to position [0, 357]
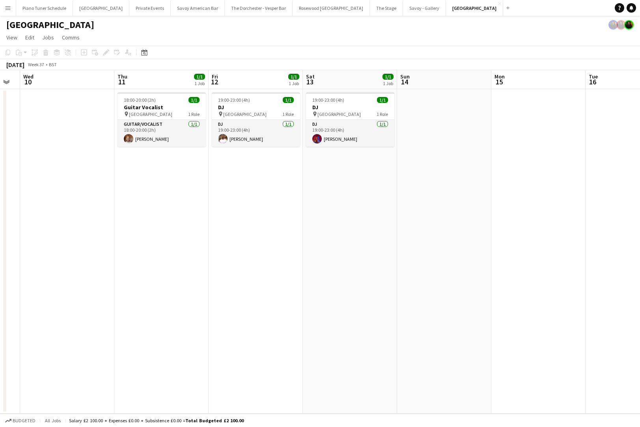
click at [9, 9] on app-icon "Menu" at bounding box center [8, 8] width 6 height 6
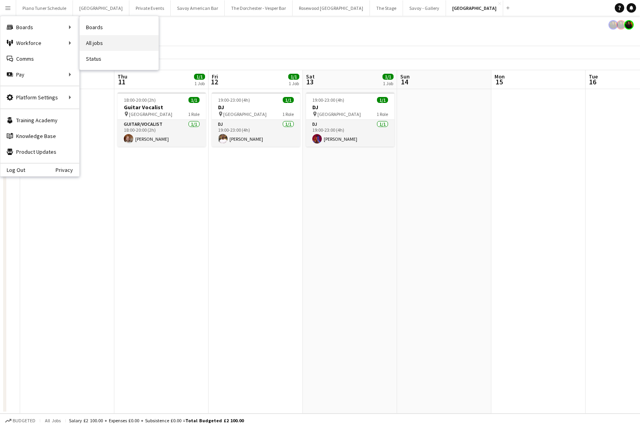
click at [108, 42] on link "All jobs" at bounding box center [119, 43] width 79 height 16
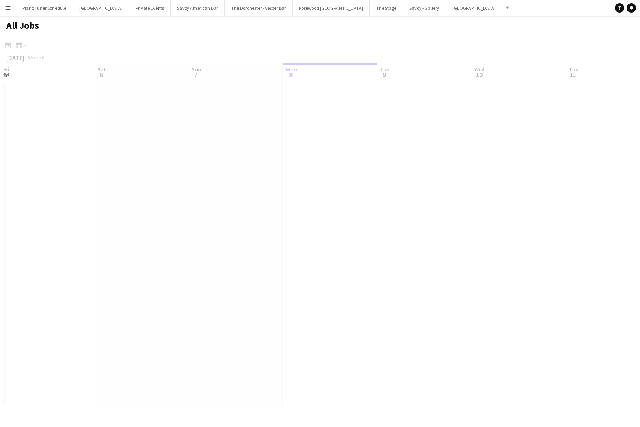
scroll to position [0, 188]
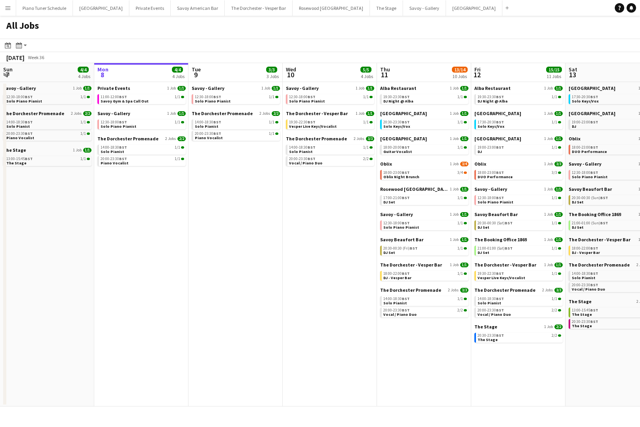
click at [6, 2] on button "Menu" at bounding box center [8, 8] width 16 height 16
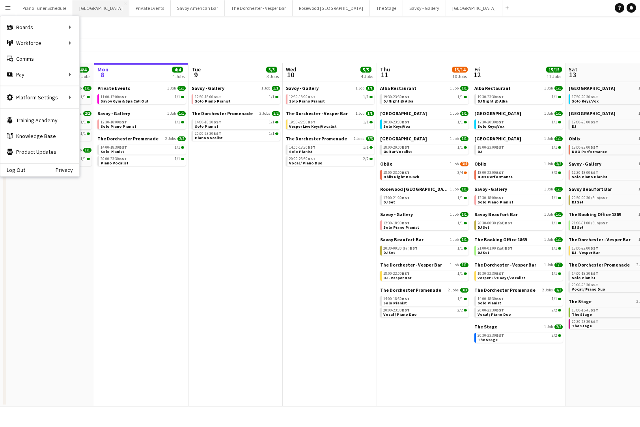
click at [90, 12] on button "[GEOGRAPHIC_DATA] Close" at bounding box center [101, 7] width 56 height 15
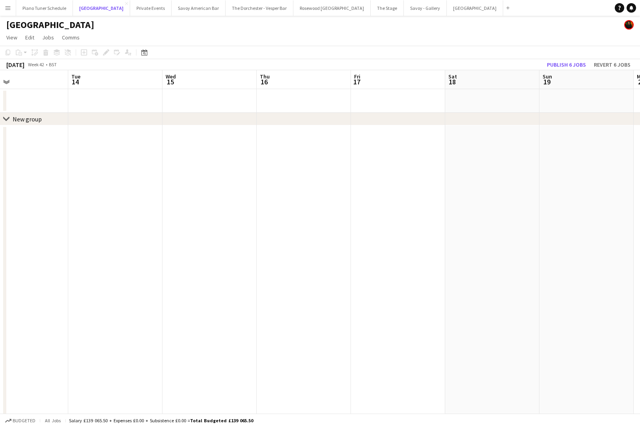
scroll to position [0, 320]
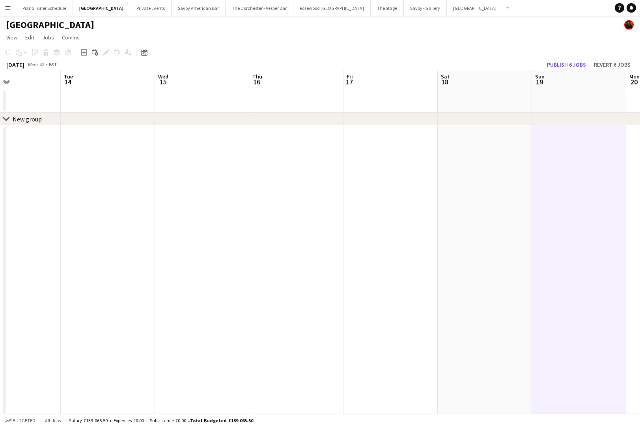
scroll to position [0, 314]
click at [85, 52] on icon at bounding box center [84, 53] width 4 height 4
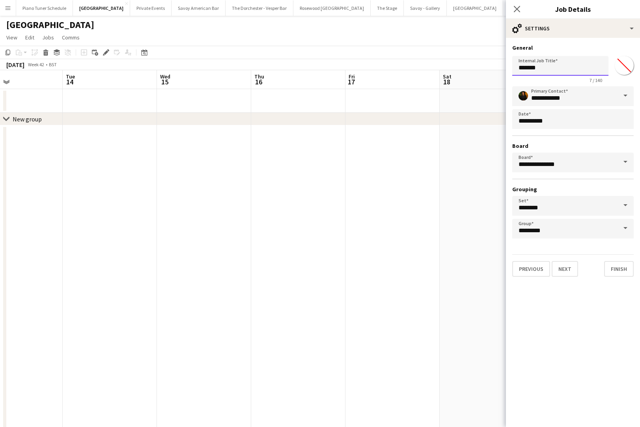
click at [547, 69] on input "*******" at bounding box center [560, 66] width 96 height 20
type input "*"
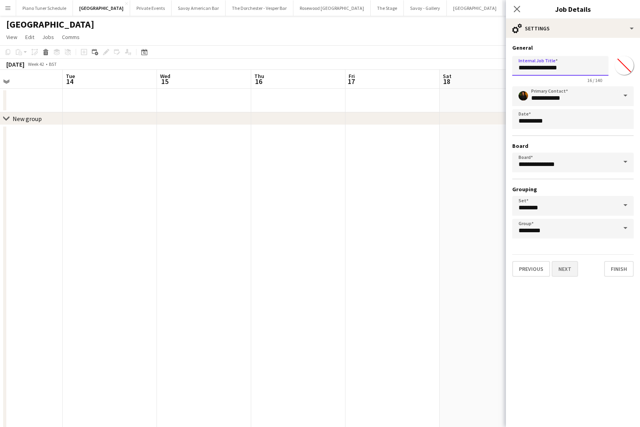
type input "**********"
click at [570, 268] on button "Next" at bounding box center [564, 269] width 26 height 16
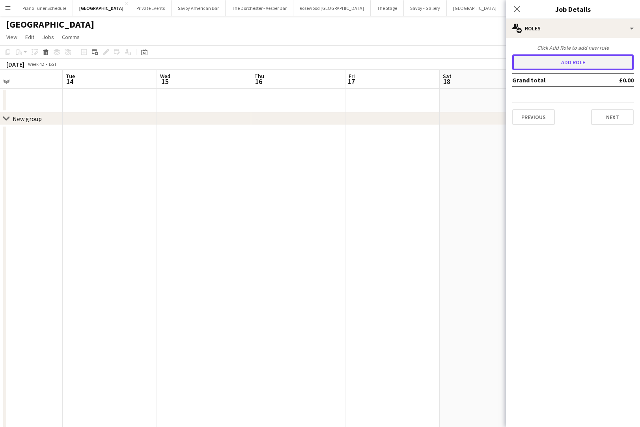
click at [555, 60] on button "Add role" at bounding box center [572, 62] width 121 height 16
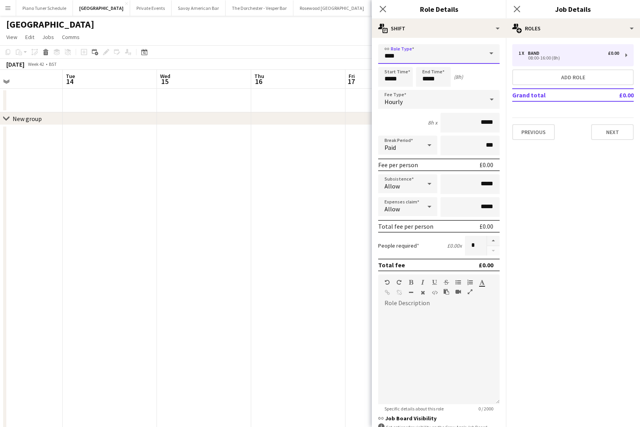
click at [435, 58] on input "****" at bounding box center [438, 54] width 121 height 20
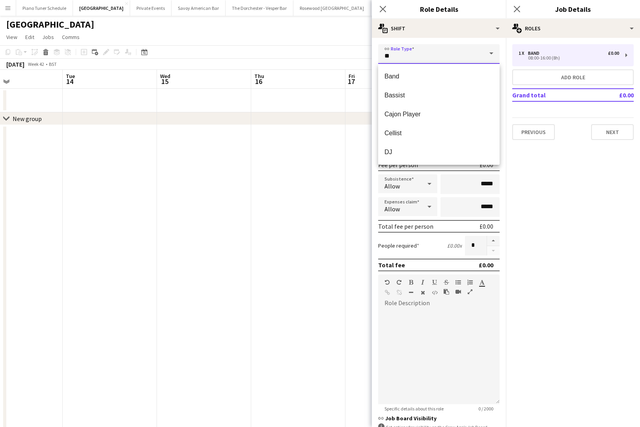
type input "*"
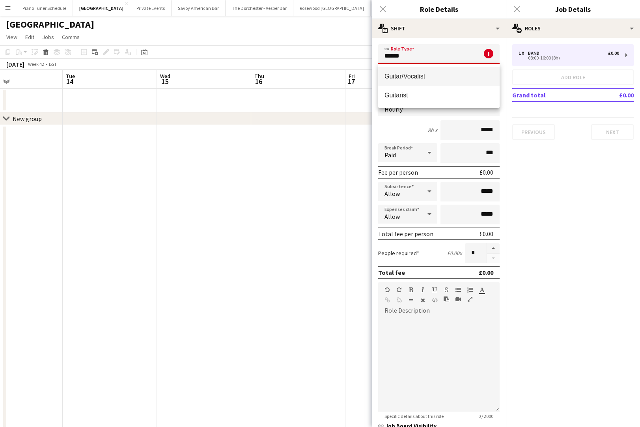
click at [439, 72] on mat-option "Guitar/Vocalist" at bounding box center [438, 76] width 121 height 19
type input "**********"
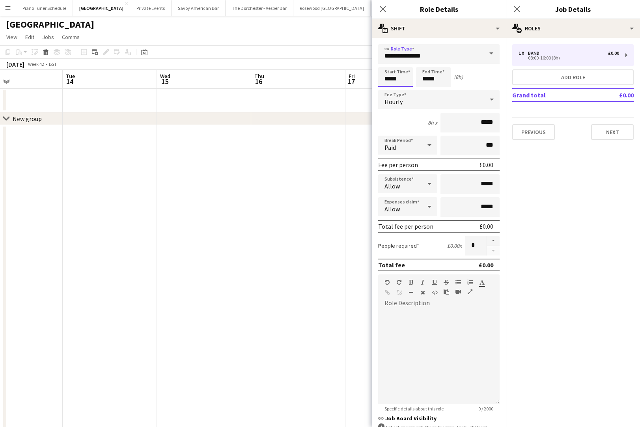
click at [390, 82] on input "*****" at bounding box center [395, 77] width 35 height 20
type input "*****"
click at [427, 79] on input "*****" at bounding box center [433, 77] width 35 height 20
type input "*****"
click at [474, 104] on div "Hourly" at bounding box center [431, 99] width 106 height 19
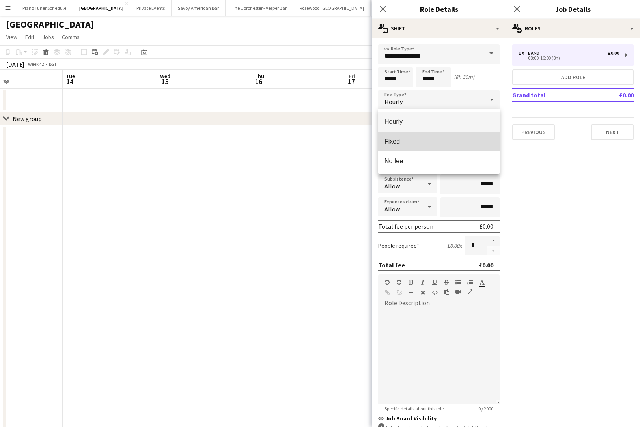
click at [434, 145] on mat-option "Fixed" at bounding box center [438, 142] width 121 height 20
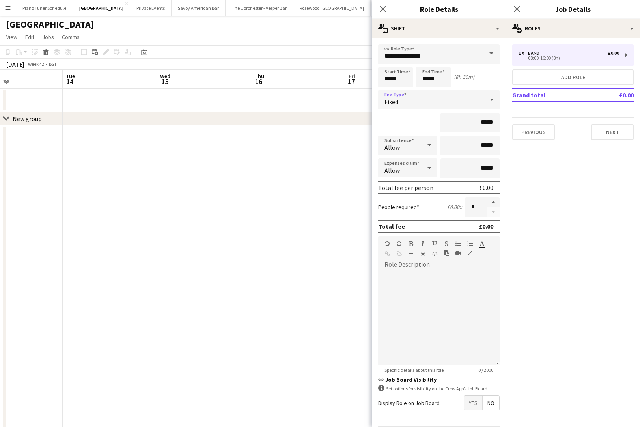
click at [493, 123] on input "*****" at bounding box center [469, 123] width 59 height 20
type input "**"
type input "****"
click at [570, 77] on button "Add role" at bounding box center [572, 77] width 121 height 16
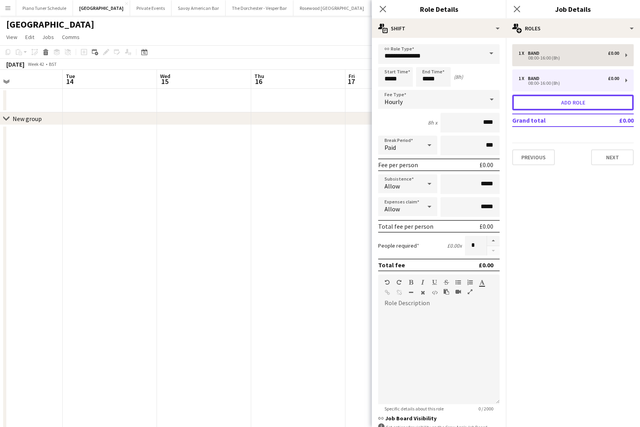
type input "****"
type input "*****"
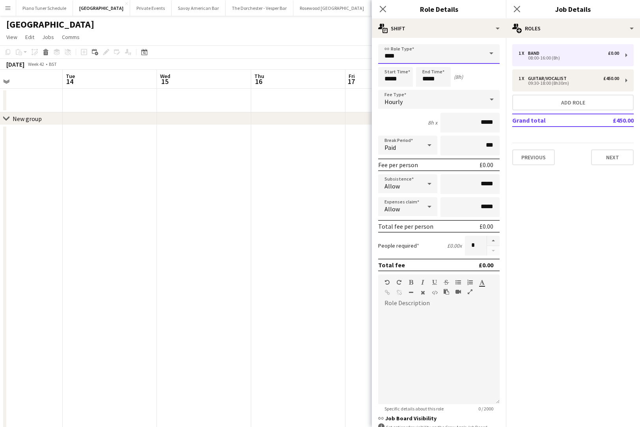
click at [411, 58] on input "****" at bounding box center [438, 54] width 121 height 20
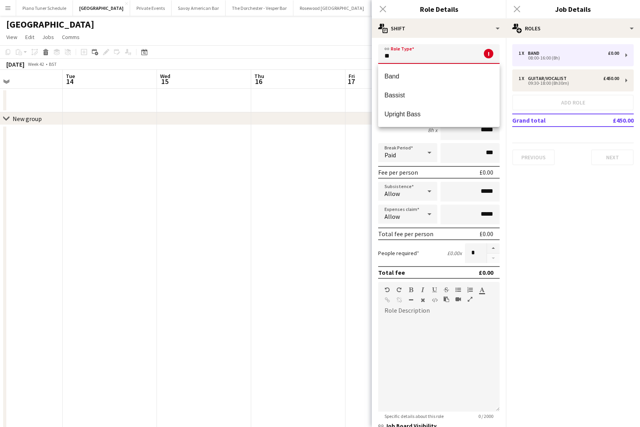
type input "*"
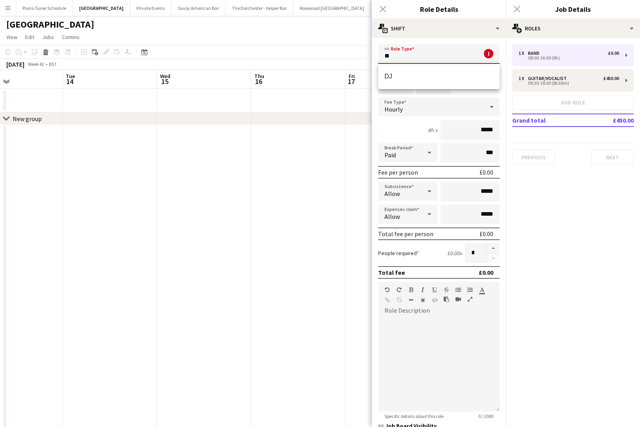
type input "*"
click at [424, 72] on mat-option "Guitar/Vocalist" at bounding box center [438, 76] width 121 height 19
type input "**********"
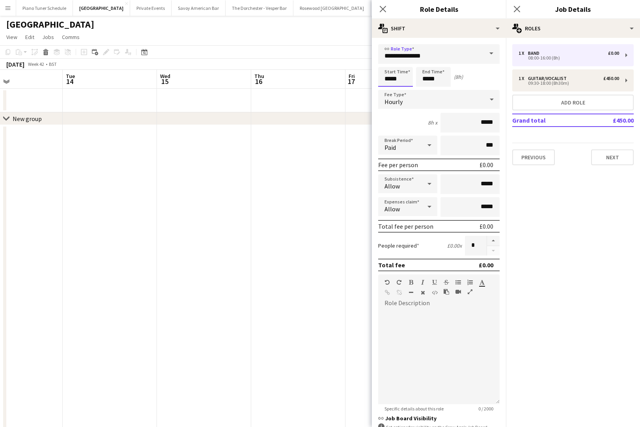
click at [401, 77] on input "*****" at bounding box center [395, 77] width 35 height 20
type input "*****"
click at [430, 79] on input "*****" at bounding box center [433, 77] width 35 height 20
type input "*****"
click at [476, 100] on div "Hourly" at bounding box center [431, 99] width 106 height 19
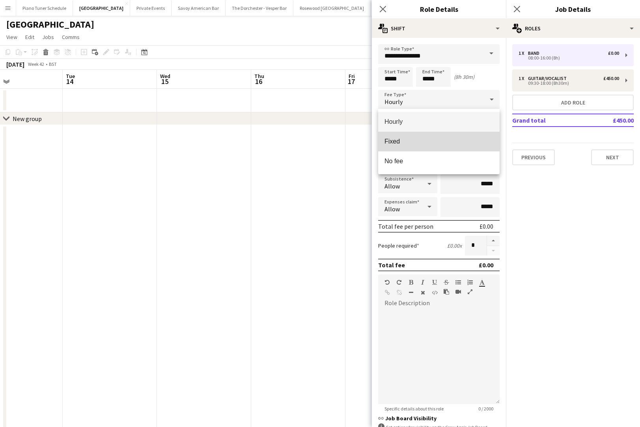
drag, startPoint x: 435, startPoint y: 141, endPoint x: 454, endPoint y: 136, distance: 20.0
click at [436, 140] on span "Fixed" at bounding box center [438, 141] width 109 height 7
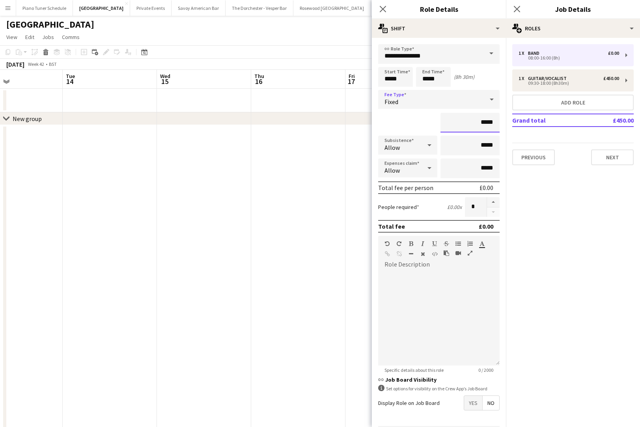
click at [483, 121] on input "*****" at bounding box center [469, 123] width 59 height 20
type input "**"
type input "****"
click at [570, 103] on button "Add role" at bounding box center [572, 103] width 121 height 16
type input "****"
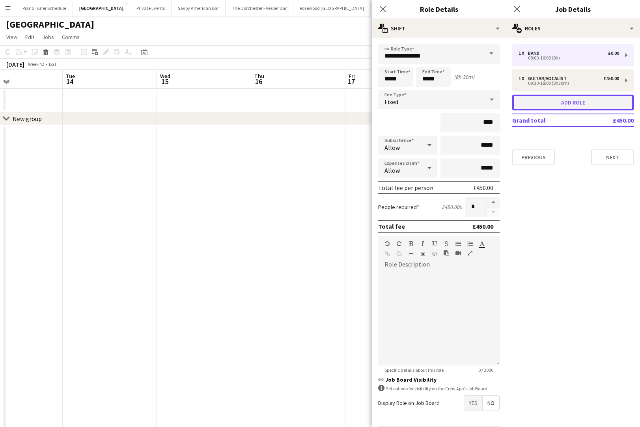
type input "*****"
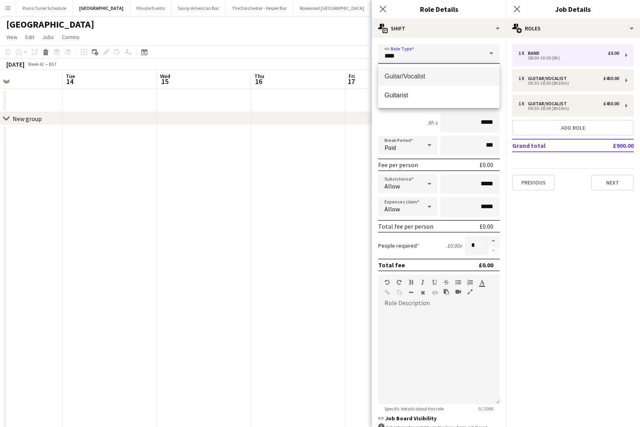
click at [424, 53] on input "****" at bounding box center [438, 54] width 121 height 20
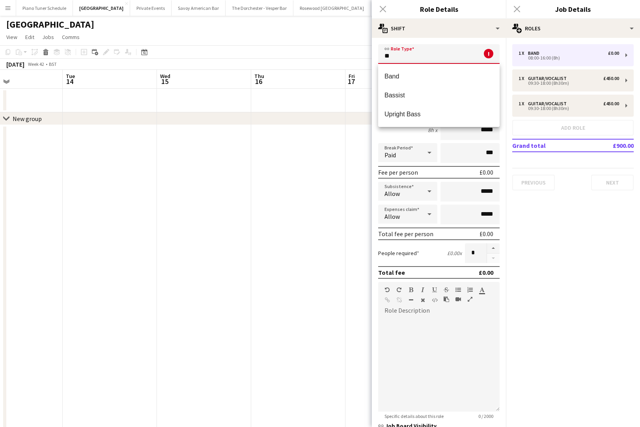
type input "*"
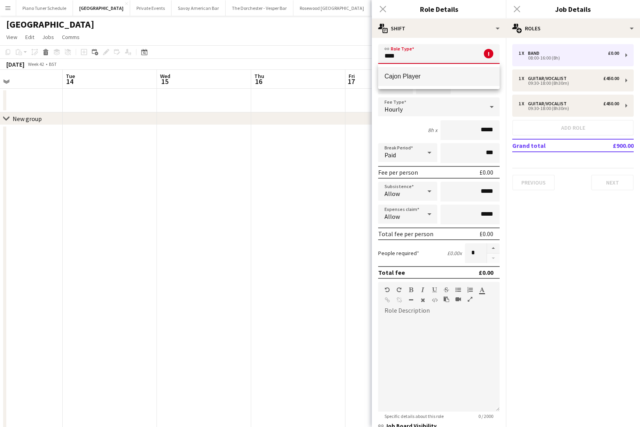
click at [445, 79] on span "Cajon Player" at bounding box center [438, 76] width 109 height 7
type input "**********"
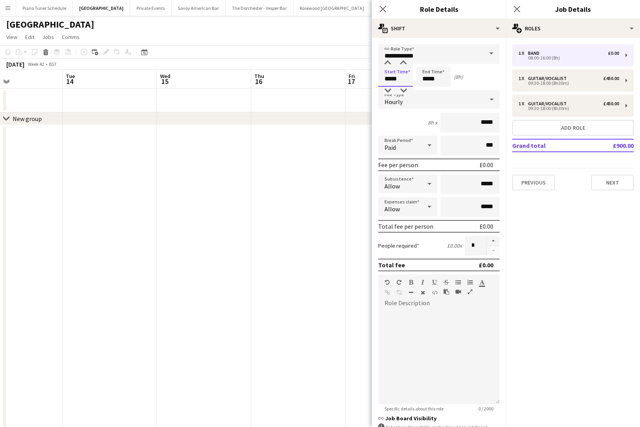
click at [396, 78] on input "*****" at bounding box center [395, 77] width 35 height 20
click at [389, 78] on input "*****" at bounding box center [395, 77] width 35 height 20
type input "*****"
click at [426, 78] on input "*****" at bounding box center [433, 77] width 35 height 20
click at [428, 80] on input "*****" at bounding box center [433, 77] width 35 height 20
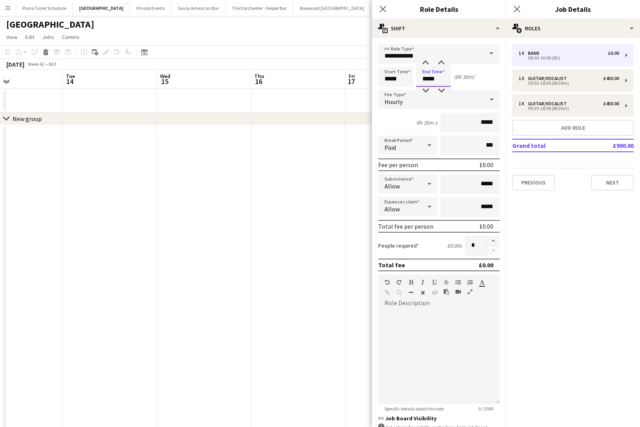
type input "*****"
click at [432, 99] on div "Hourly" at bounding box center [431, 99] width 106 height 19
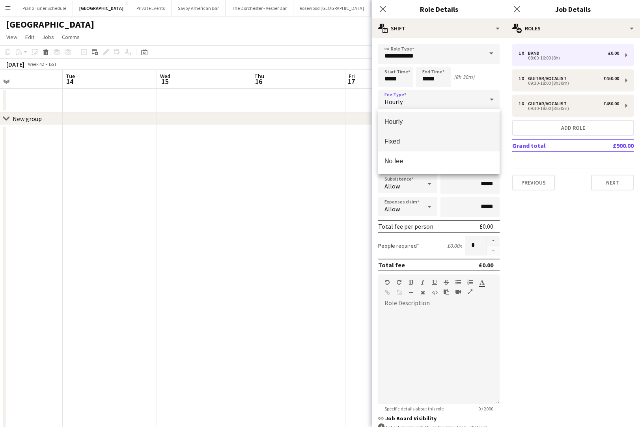
click at [419, 140] on span "Fixed" at bounding box center [438, 141] width 109 height 7
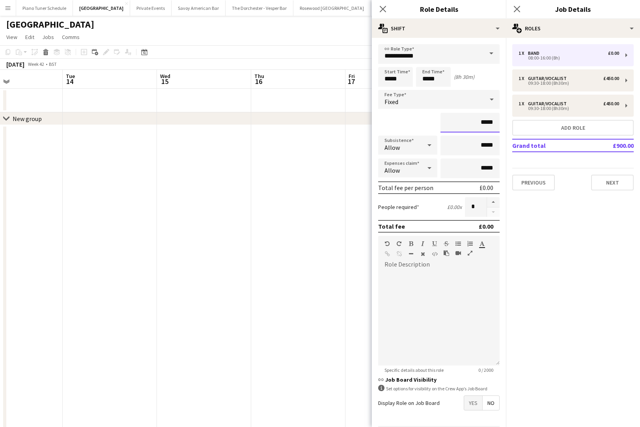
click at [494, 123] on input "*****" at bounding box center [469, 123] width 59 height 20
type input "**"
type input "****"
click at [570, 179] on button "Next" at bounding box center [612, 183] width 43 height 16
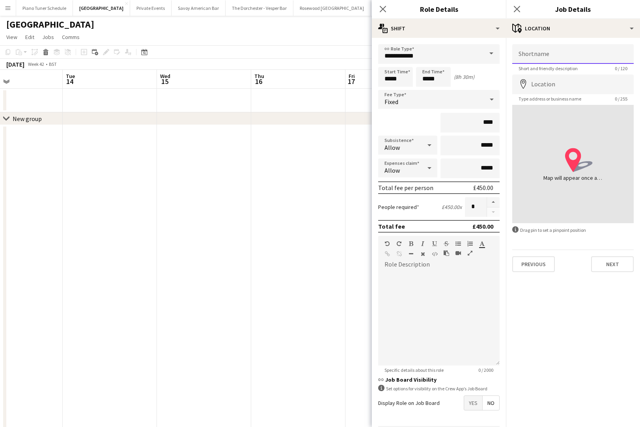
click at [547, 54] on input "Shortname" at bounding box center [572, 54] width 121 height 20
type input "*"
type input "***"
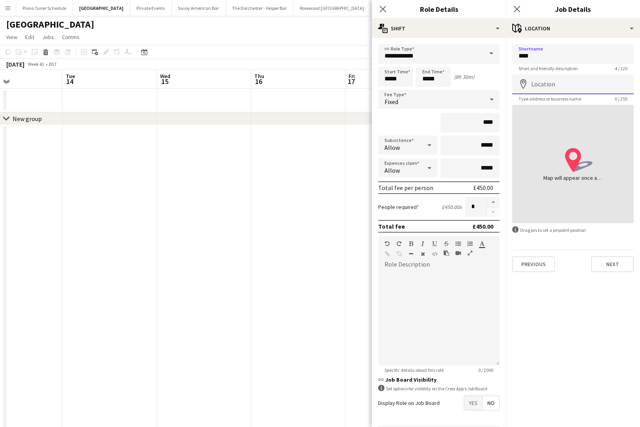
click at [555, 81] on input "Location" at bounding box center [572, 84] width 121 height 20
type input "******"
click at [535, 57] on input "***" at bounding box center [572, 54] width 121 height 20
type input "**********"
click at [557, 86] on input "******" at bounding box center [572, 84] width 121 height 20
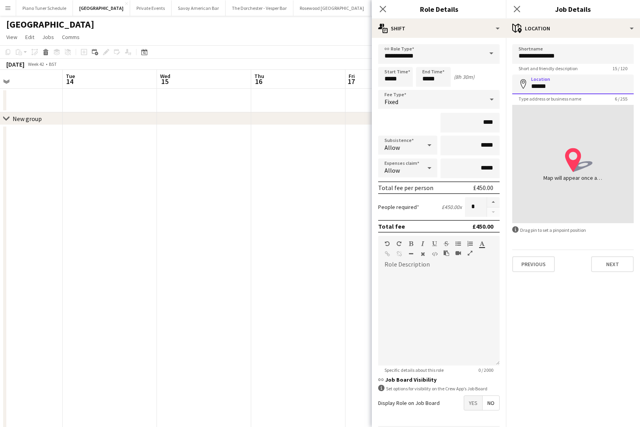
type input "*******"
click at [570, 87] on input "*******" at bounding box center [572, 84] width 121 height 20
type input "**********"
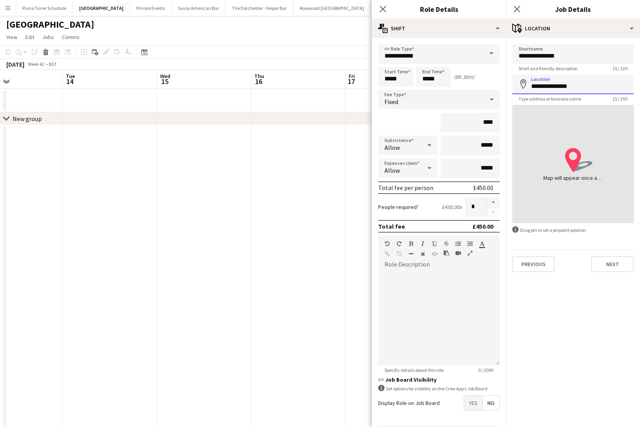
click button "Next" at bounding box center [612, 264] width 43 height 16
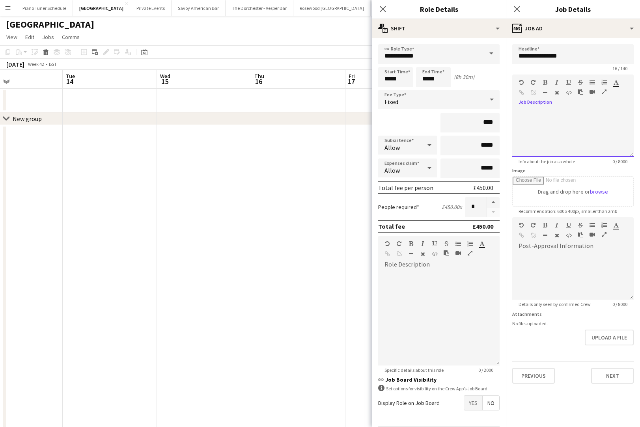
click at [536, 118] on div at bounding box center [572, 133] width 121 height 47
click at [570, 114] on div "**********" at bounding box center [572, 133] width 121 height 47
click at [570, 113] on div "**********" at bounding box center [572, 133] width 121 height 47
click at [570, 140] on div "**********" at bounding box center [572, 133] width 121 height 47
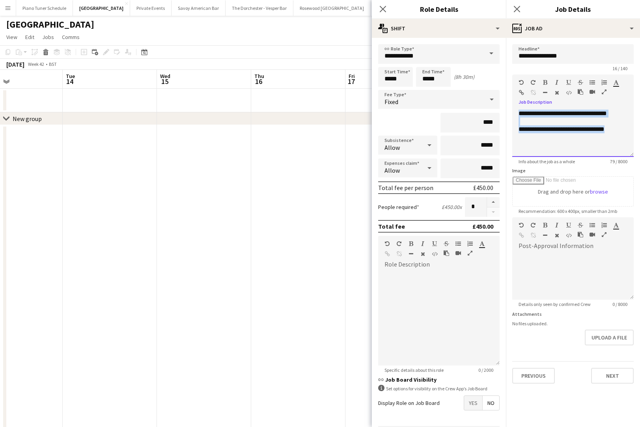
drag, startPoint x: 551, startPoint y: 141, endPoint x: 512, endPoint y: 106, distance: 52.7
click at [512, 106] on div "**********" at bounding box center [572, 130] width 121 height 53
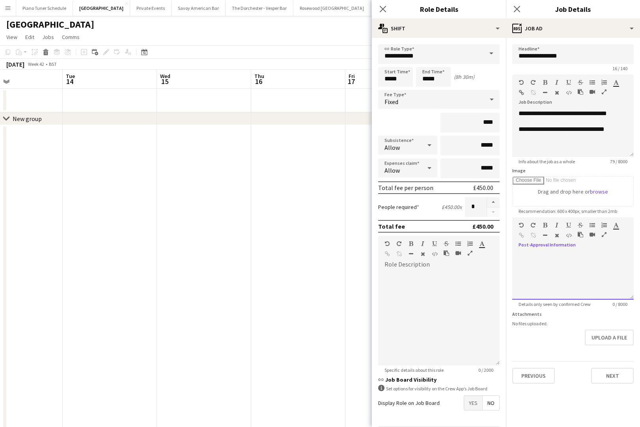
click at [570, 258] on div at bounding box center [572, 275] width 121 height 47
paste div
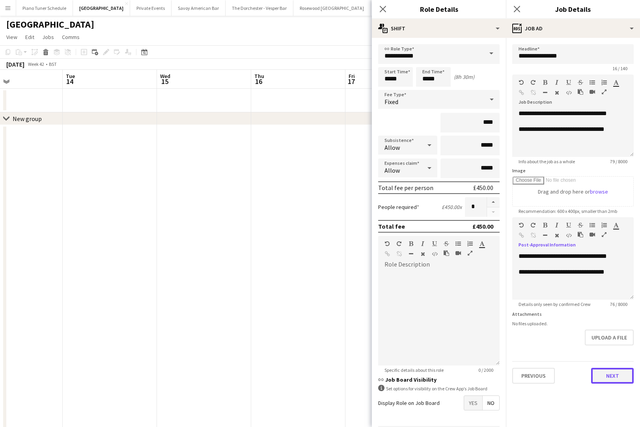
click at [570, 372] on button "Next" at bounding box center [612, 376] width 43 height 16
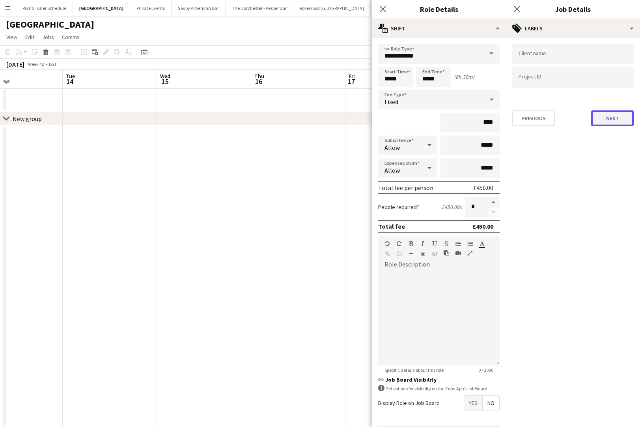
click at [570, 119] on button "Next" at bounding box center [612, 118] width 43 height 16
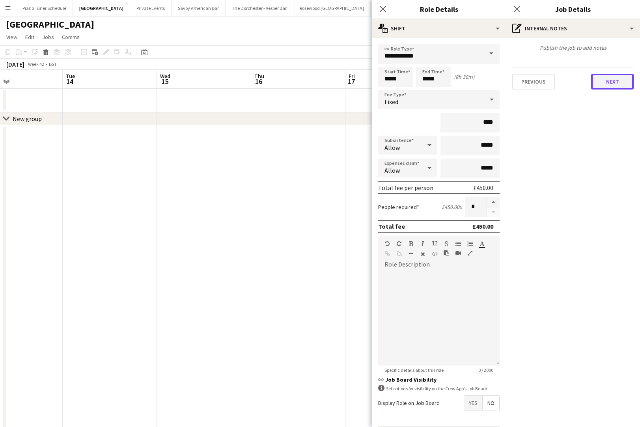
click at [570, 78] on button "Next" at bounding box center [612, 82] width 43 height 16
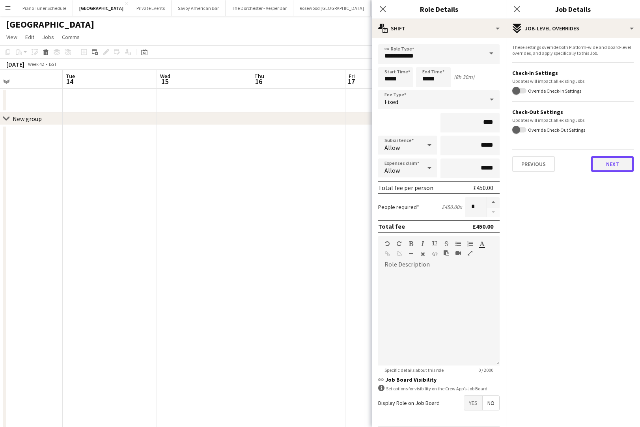
click at [570, 163] on button "Next" at bounding box center [612, 164] width 43 height 16
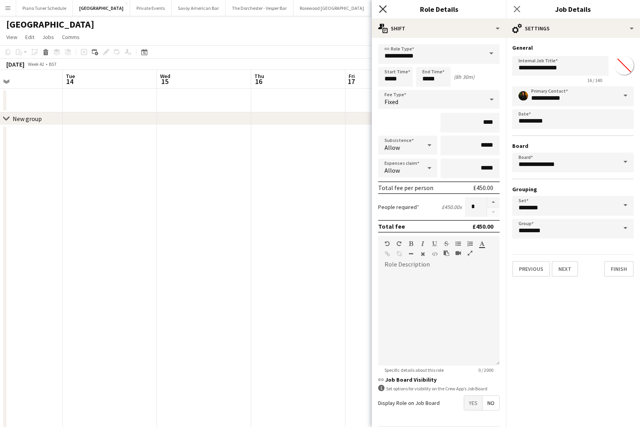
click at [385, 8] on icon "Close pop-in" at bounding box center [382, 8] width 7 height 7
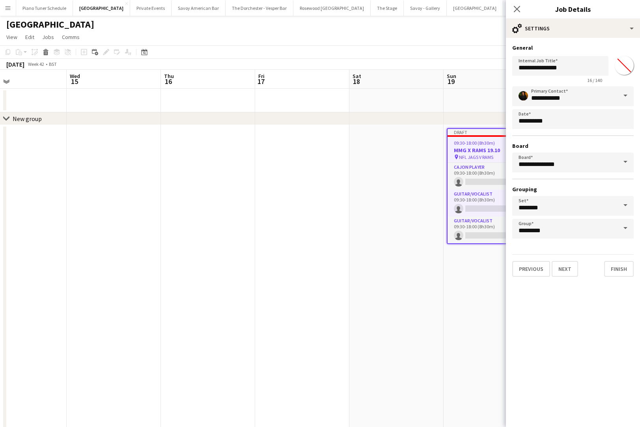
scroll to position [0, 284]
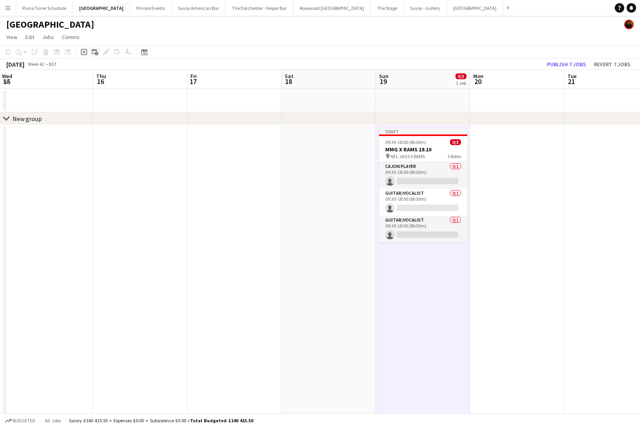
click at [92, 53] on icon "Add linked Job" at bounding box center [95, 52] width 6 height 6
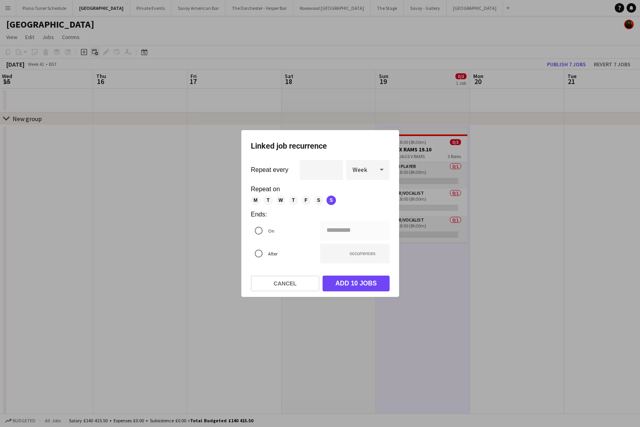
scroll to position [0, 0]
click at [296, 282] on button "Cancel" at bounding box center [285, 283] width 69 height 16
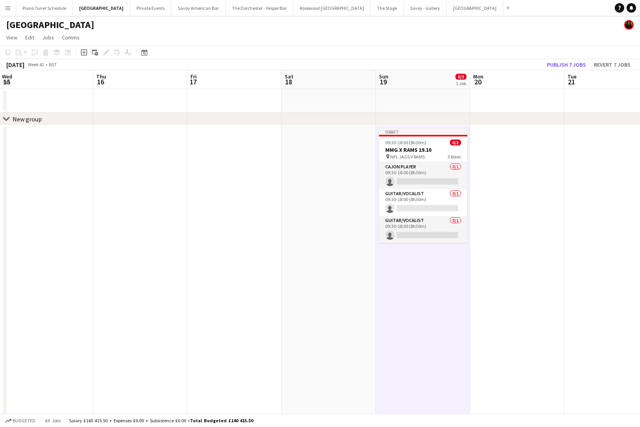
scroll to position [0, 0]
click at [82, 50] on icon "Add job" at bounding box center [84, 52] width 6 height 6
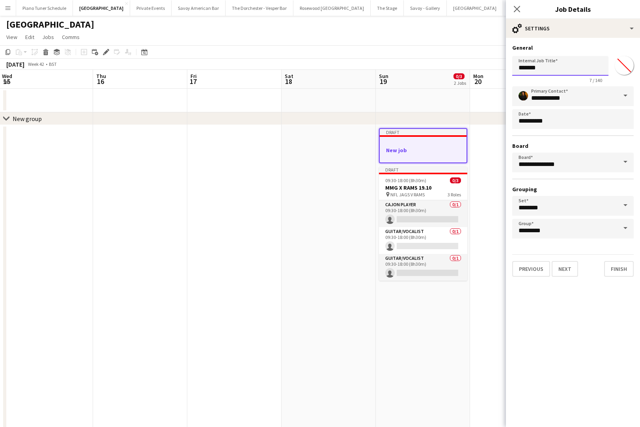
click at [542, 69] on input "*******" at bounding box center [560, 66] width 96 height 20
type input "**********"
click at [560, 268] on button "Next" at bounding box center [564, 269] width 26 height 16
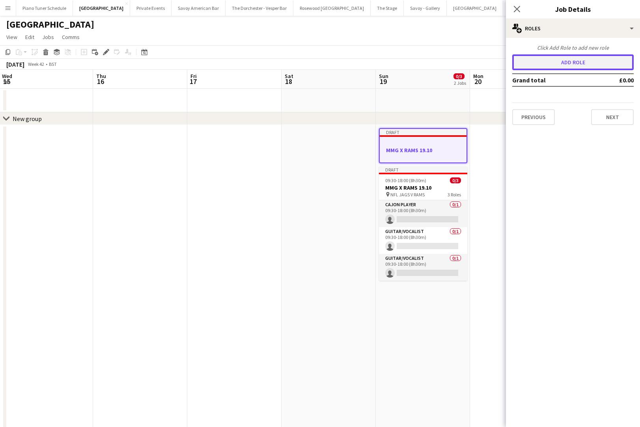
click at [570, 65] on button "Add role" at bounding box center [572, 62] width 121 height 16
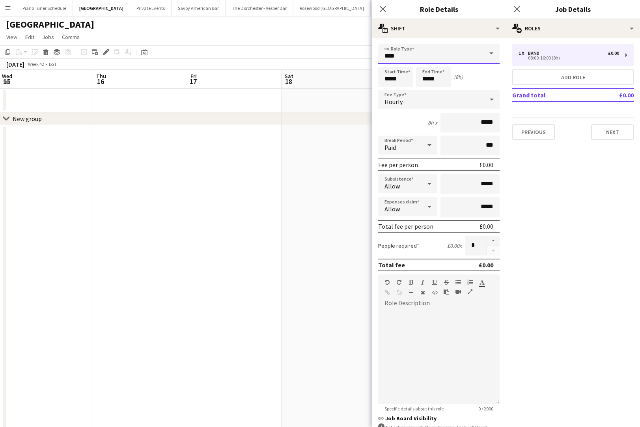
click at [402, 57] on input "****" at bounding box center [438, 54] width 121 height 20
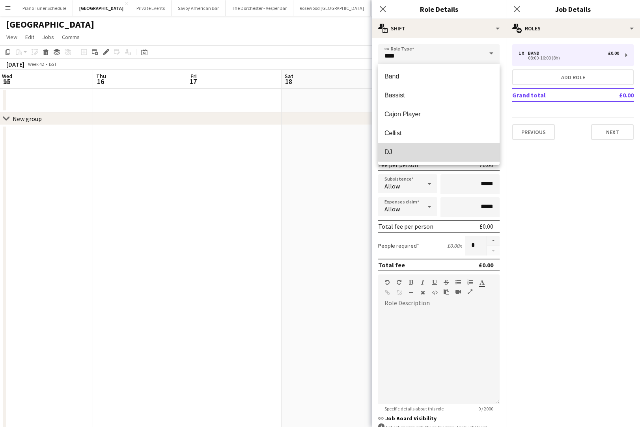
click at [443, 147] on mat-option "DJ" at bounding box center [438, 152] width 121 height 19
type input "**"
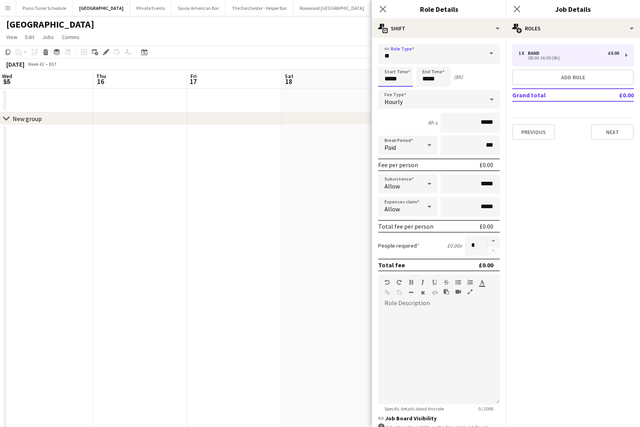
click at [390, 77] on input "*****" at bounding box center [395, 77] width 35 height 20
type input "*****"
click at [428, 79] on input "*****" at bounding box center [433, 77] width 35 height 20
type input "*****"
click at [467, 104] on div "Hourly" at bounding box center [431, 99] width 106 height 19
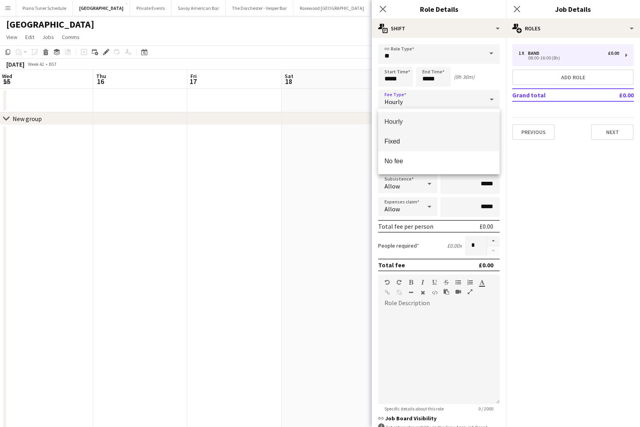
click at [446, 146] on mat-option "Fixed" at bounding box center [438, 142] width 121 height 20
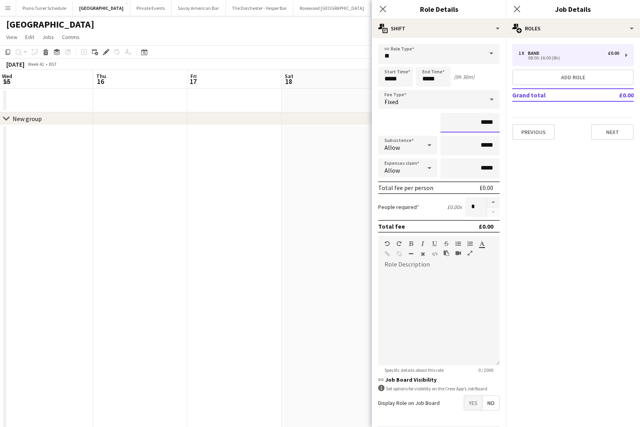
drag, startPoint x: 492, startPoint y: 121, endPoint x: 480, endPoint y: 123, distance: 12.0
click at [482, 123] on input "*****" at bounding box center [469, 123] width 59 height 20
type input "****"
click at [570, 132] on button "Next" at bounding box center [612, 132] width 43 height 16
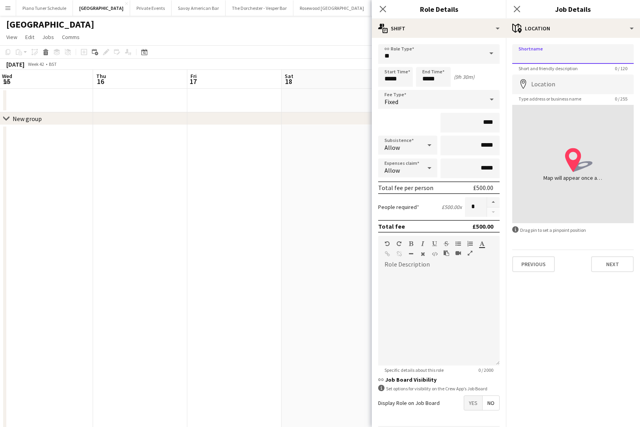
click at [560, 58] on input "Shortname" at bounding box center [572, 54] width 121 height 20
type input "*"
type input "**********"
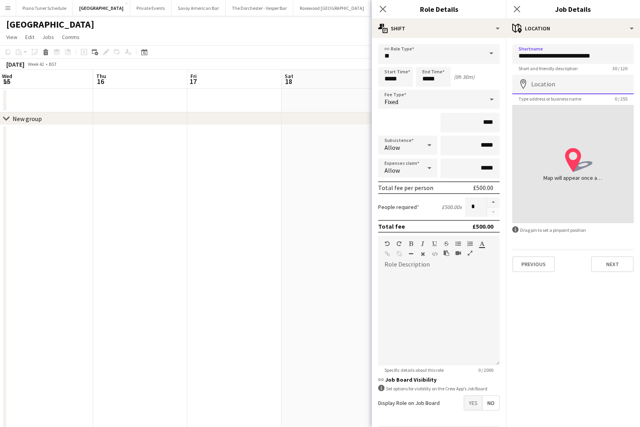
click at [570, 81] on input "Location" at bounding box center [572, 84] width 121 height 20
type input "**********"
click button "Next" at bounding box center [612, 264] width 43 height 16
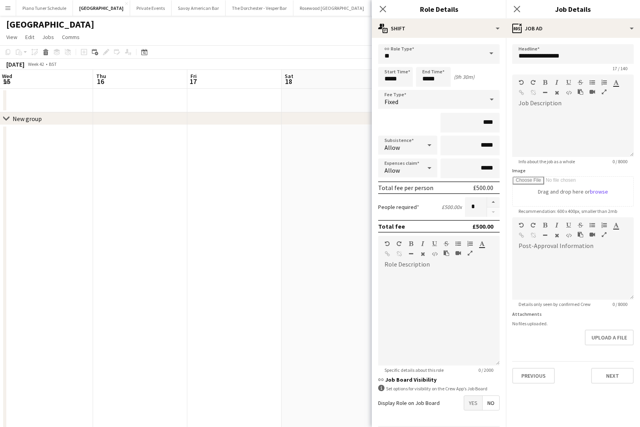
scroll to position [5, 0]
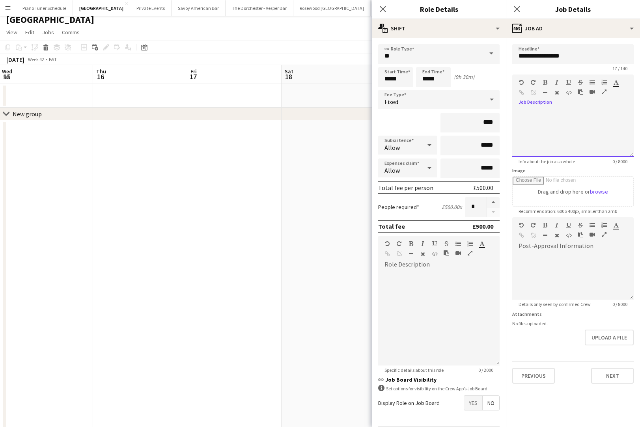
click at [560, 125] on div at bounding box center [572, 133] width 121 height 47
click at [540, 113] on div "**********" at bounding box center [572, 133] width 121 height 47
drag, startPoint x: 622, startPoint y: 121, endPoint x: 516, endPoint y: 112, distance: 106.4
click at [516, 112] on div "**********" at bounding box center [572, 133] width 121 height 47
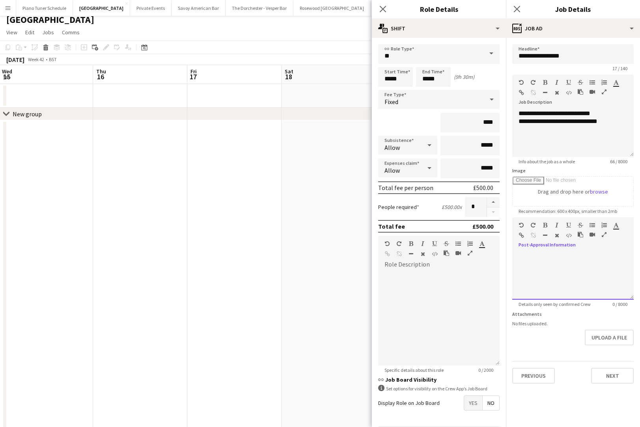
click at [570, 249] on div at bounding box center [572, 273] width 121 height 53
paste div
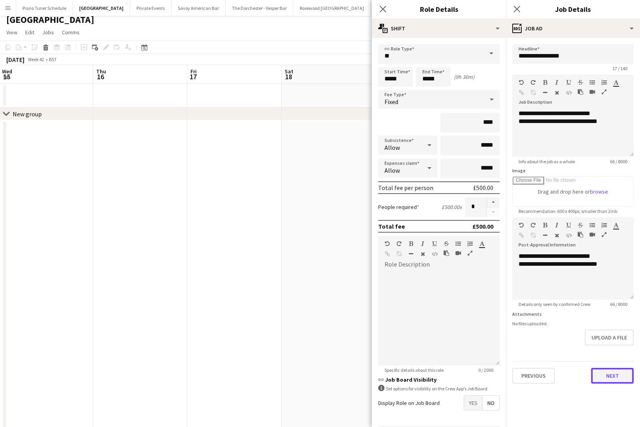
click at [570, 376] on button "Next" at bounding box center [612, 376] width 43 height 16
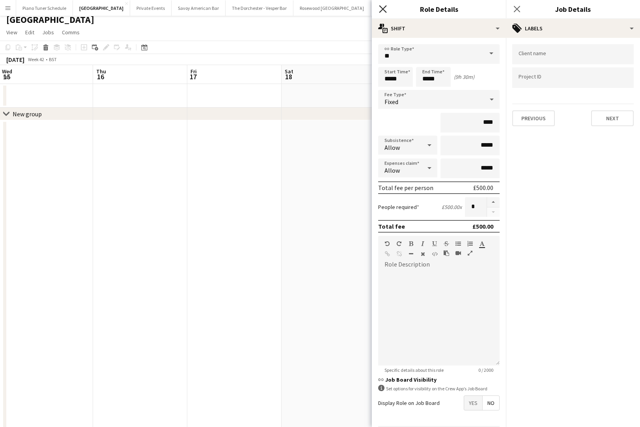
click at [384, 9] on icon "Close pop-in" at bounding box center [382, 8] width 7 height 7
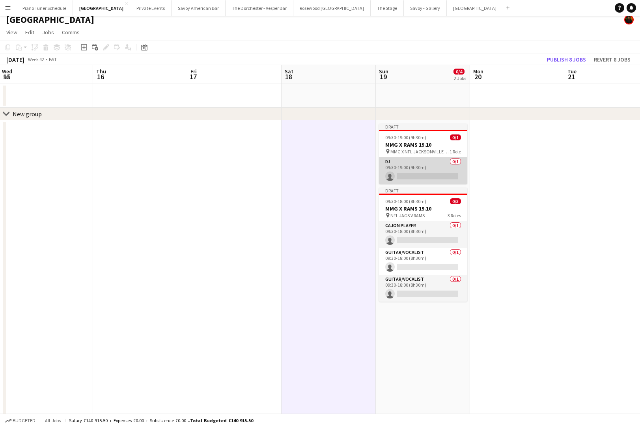
click at [427, 170] on app-card-role "DJ 0/1 09:30-19:00 (9h30m) single-neutral-actions" at bounding box center [423, 170] width 88 height 27
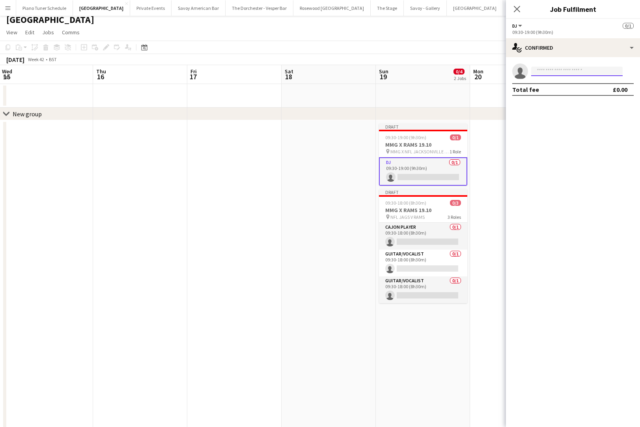
click at [570, 70] on input at bounding box center [576, 71] width 91 height 9
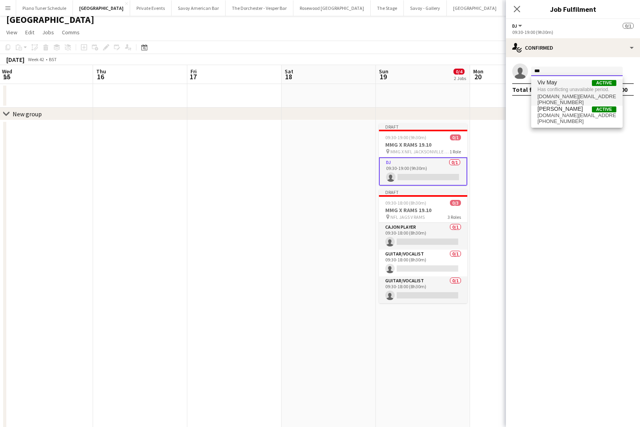
type input "***"
click at [570, 84] on span "Viv May Active" at bounding box center [576, 82] width 79 height 7
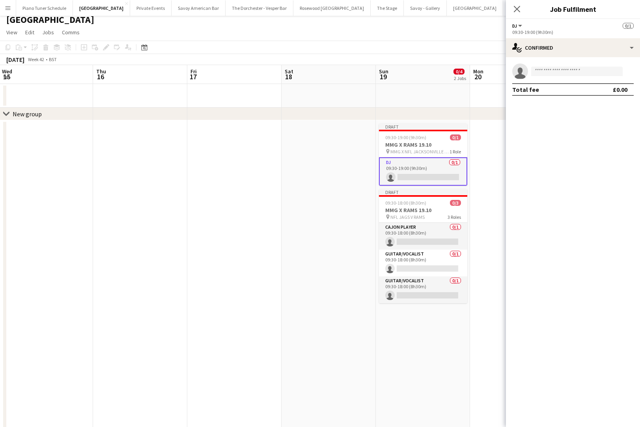
click at [422, 167] on app-card-role "DJ 0/1 09:30-19:00 (9h30m) single-neutral-actions" at bounding box center [423, 171] width 88 height 28
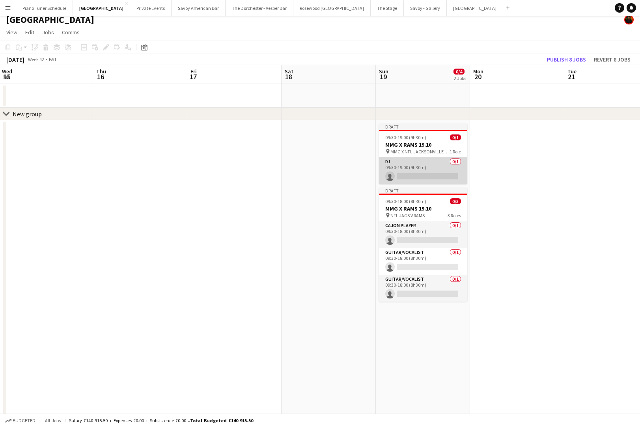
click at [426, 167] on app-card-role "DJ 0/1 09:30-19:00 (9h30m) single-neutral-actions" at bounding box center [423, 170] width 88 height 27
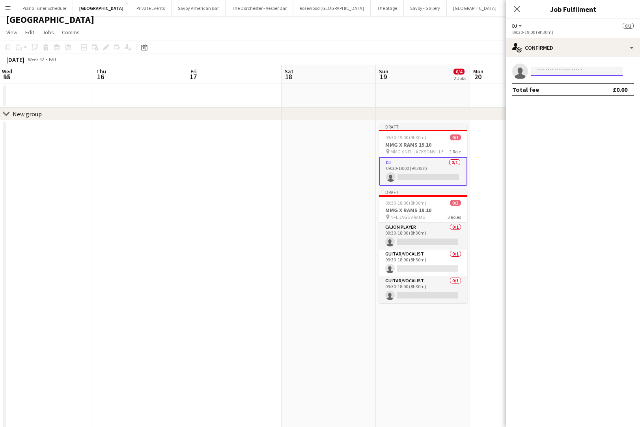
click at [565, 72] on input at bounding box center [576, 71] width 91 height 9
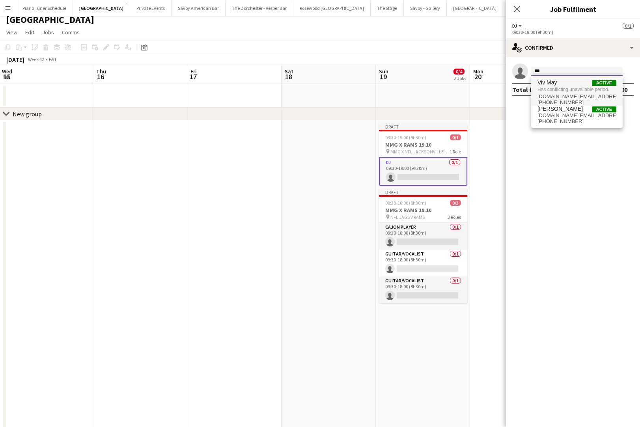
type input "***"
click at [570, 90] on span "Has conflicting unavailable period." at bounding box center [576, 89] width 79 height 7
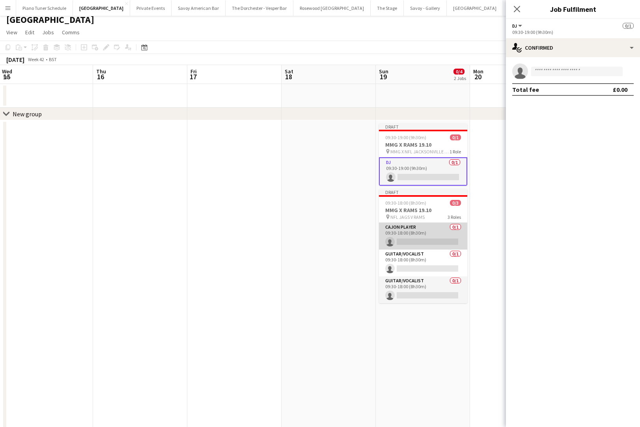
click at [427, 242] on app-card-role "Cajon Player 0/1 09:30-18:00 (8h30m) single-neutral-actions" at bounding box center [423, 236] width 88 height 27
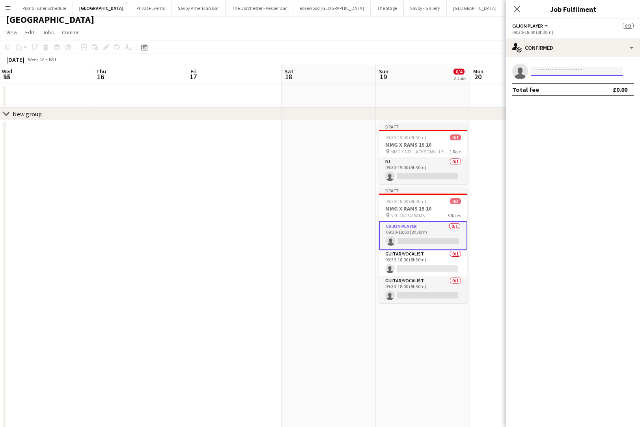
click at [556, 71] on input at bounding box center [576, 71] width 91 height 9
type input "**********"
click at [570, 95] on span "+447981314795" at bounding box center [576, 95] width 79 height 6
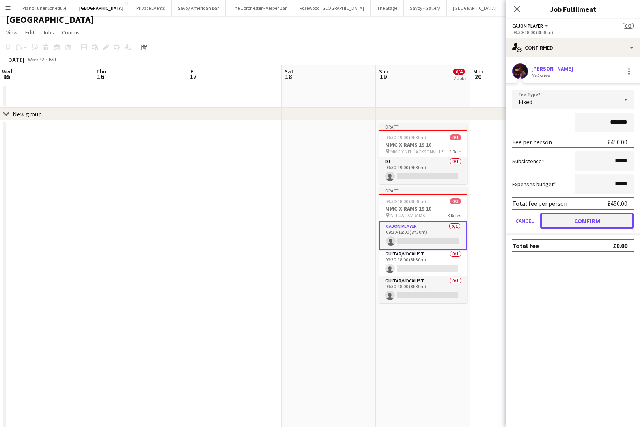
click at [548, 221] on button "Confirm" at bounding box center [586, 221] width 93 height 16
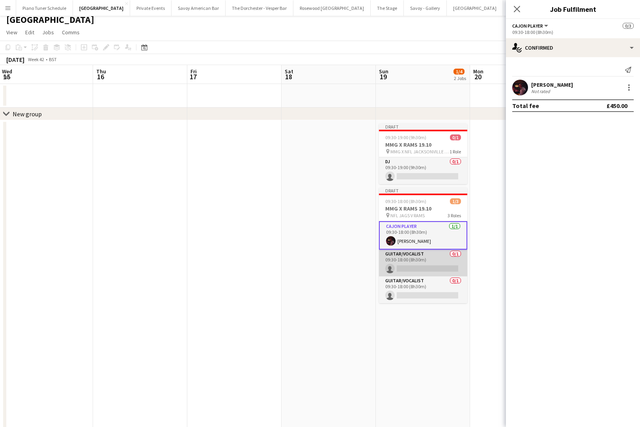
click at [414, 270] on app-card-role "Guitar/Vocalist 0/1 09:30-18:00 (8h30m) single-neutral-actions" at bounding box center [423, 262] width 88 height 27
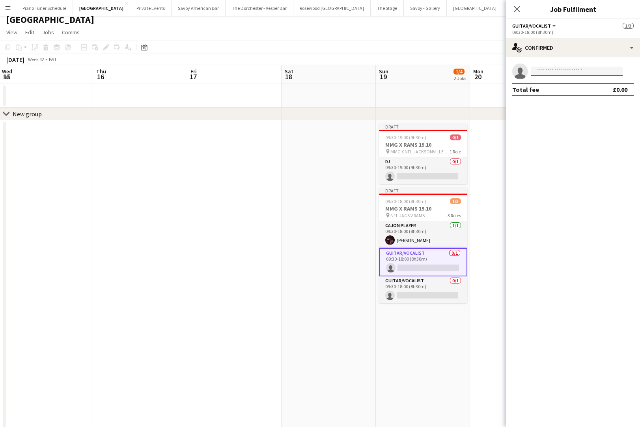
click at [549, 71] on input at bounding box center [576, 71] width 91 height 9
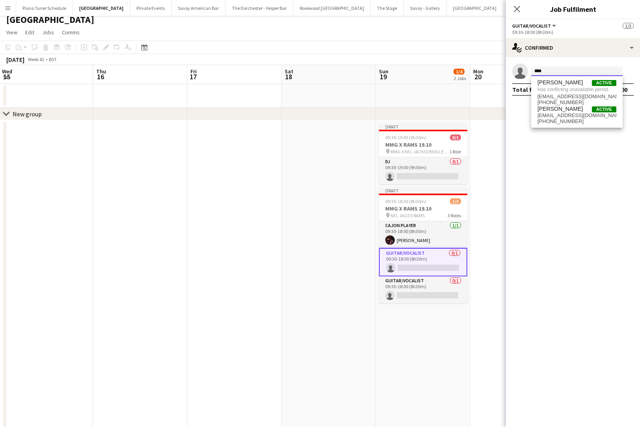
type input "*****"
click at [554, 72] on input "*****" at bounding box center [576, 71] width 91 height 9
type input "******"
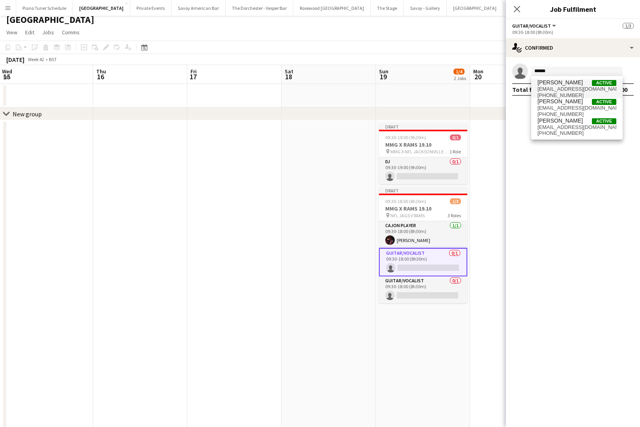
click at [558, 85] on span "Nicholas Harrison" at bounding box center [559, 82] width 45 height 7
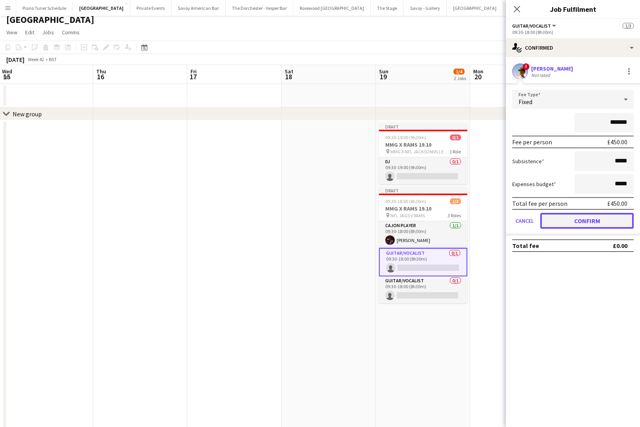
click at [560, 225] on button "Confirm" at bounding box center [586, 221] width 93 height 16
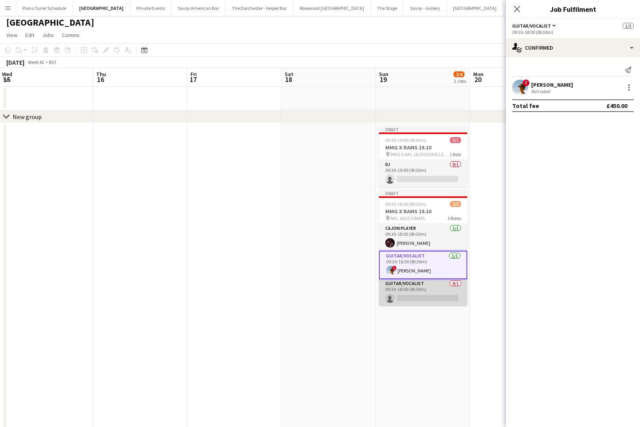
scroll to position [2, 0]
click at [435, 283] on app-card-role "Guitar/Vocalist 0/1 09:30-18:00 (8h30m) single-neutral-actions" at bounding box center [423, 293] width 88 height 27
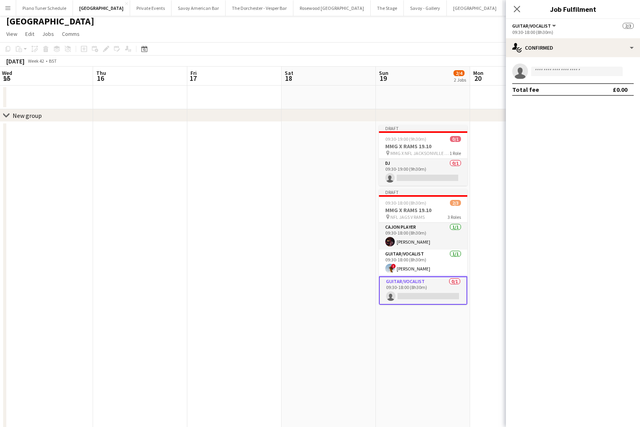
scroll to position [4, 0]
click at [550, 70] on input at bounding box center [576, 71] width 91 height 9
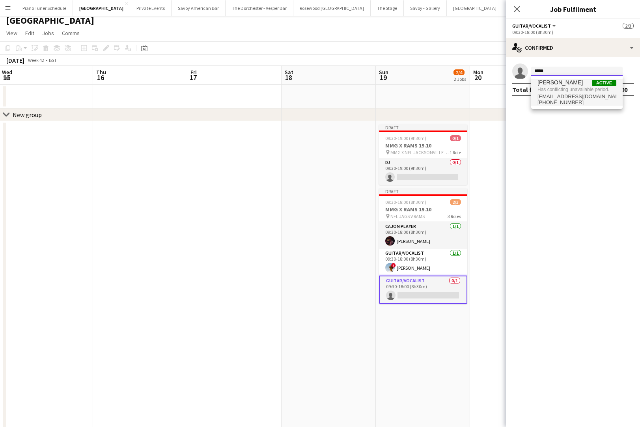
type input "*****"
click at [570, 91] on span "Has conflicting unavailable period." at bounding box center [576, 89] width 79 height 7
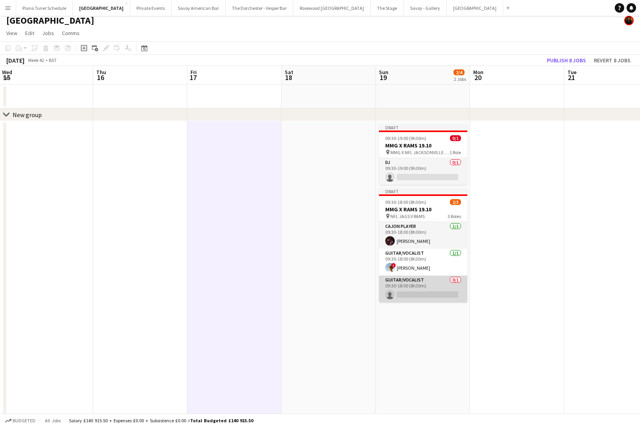
click at [414, 294] on app-card-role "Guitar/Vocalist 0/1 09:30-18:00 (8h30m) single-neutral-actions" at bounding box center [423, 288] width 88 height 27
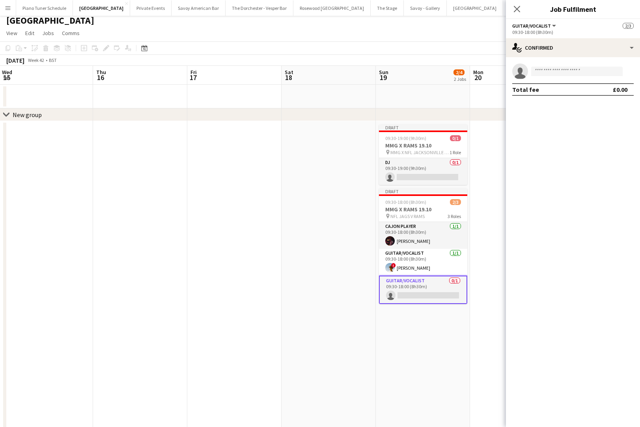
click at [427, 284] on app-card-role "Guitar/Vocalist 0/1 09:30-18:00 (8h30m) single-neutral-actions" at bounding box center [423, 289] width 88 height 28
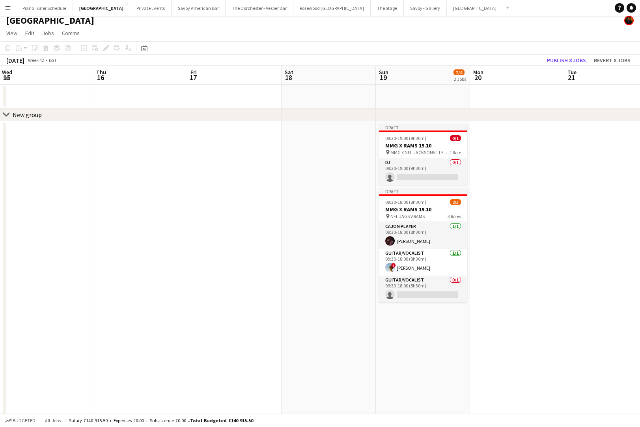
click at [570, 70] on app-board-header-date "Tue 21" at bounding box center [611, 75] width 94 height 19
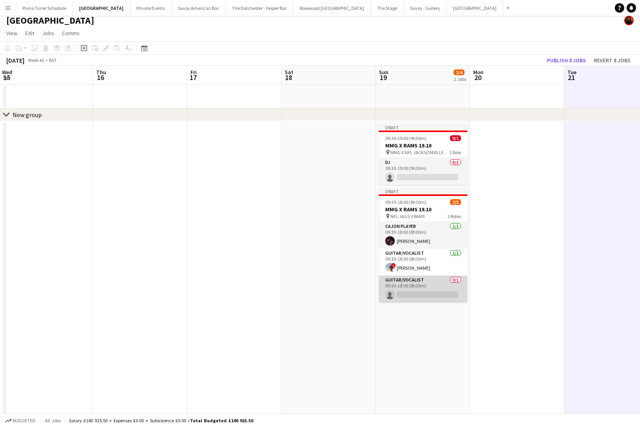
click at [431, 283] on app-card-role "Guitar/Vocalist 0/1 09:30-18:00 (8h30m) single-neutral-actions" at bounding box center [423, 288] width 88 height 27
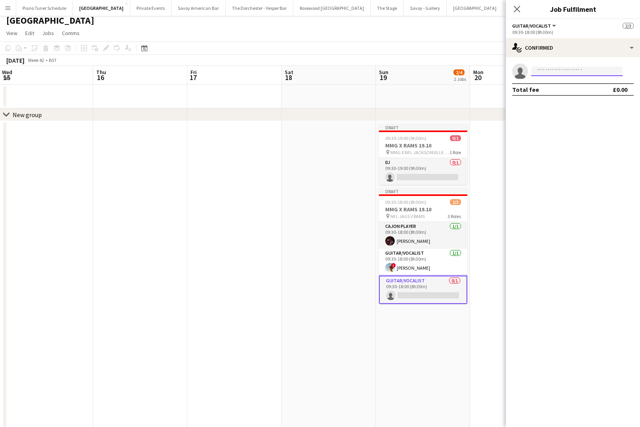
click at [560, 73] on input at bounding box center [576, 71] width 91 height 9
click at [563, 71] on input at bounding box center [576, 71] width 91 height 9
type input "*****"
click at [569, 89] on span "henryeastham@gmail.com" at bounding box center [576, 89] width 79 height 6
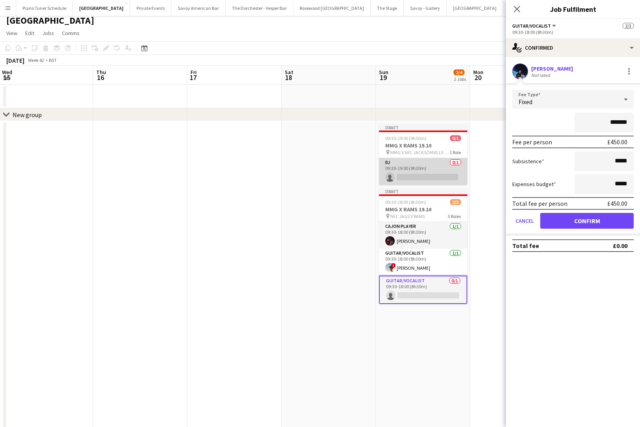
click at [426, 171] on app-card-role "DJ 0/1 09:30-19:00 (9h30m) single-neutral-actions" at bounding box center [423, 171] width 88 height 27
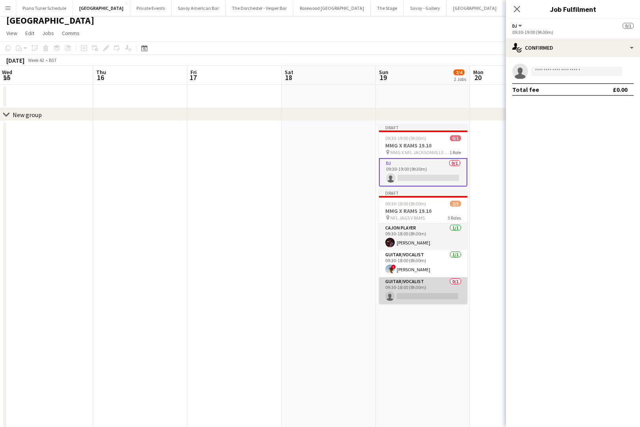
click at [422, 280] on app-card-role "Guitar/Vocalist 0/1 09:30-18:00 (8h30m) single-neutral-actions" at bounding box center [423, 290] width 88 height 27
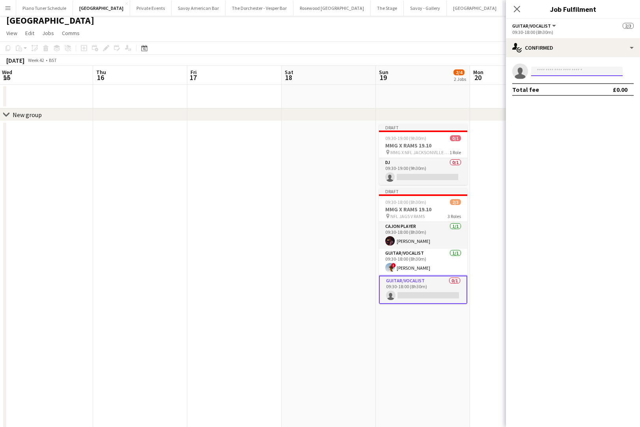
click at [570, 67] on input at bounding box center [576, 71] width 91 height 9
type input "*****"
click at [570, 92] on span "+447572505118" at bounding box center [576, 95] width 79 height 6
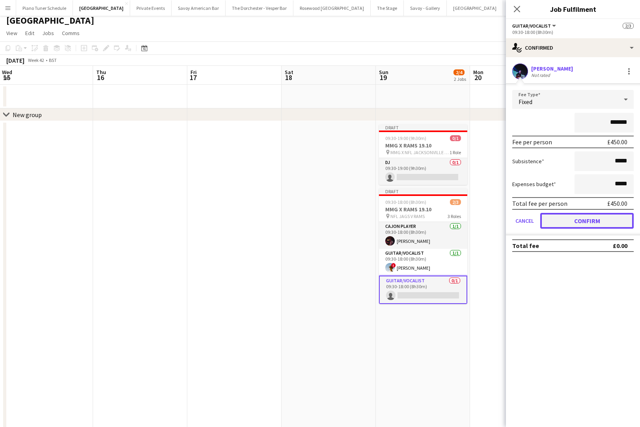
click at [551, 223] on button "Confirm" at bounding box center [586, 221] width 93 height 16
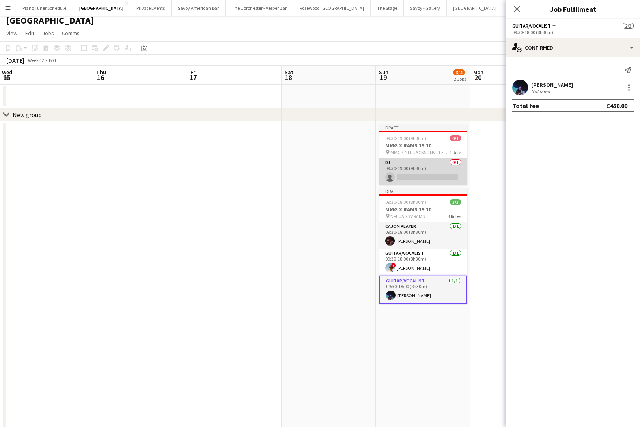
click at [425, 176] on app-card-role "DJ 0/1 09:30-19:00 (9h30m) single-neutral-actions" at bounding box center [423, 171] width 88 height 27
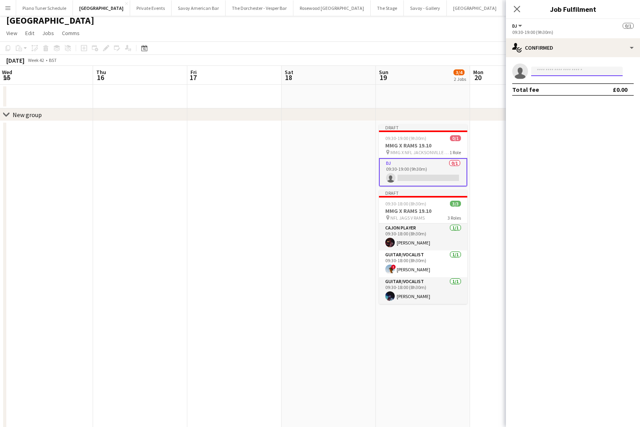
click at [552, 71] on input at bounding box center [576, 71] width 91 height 9
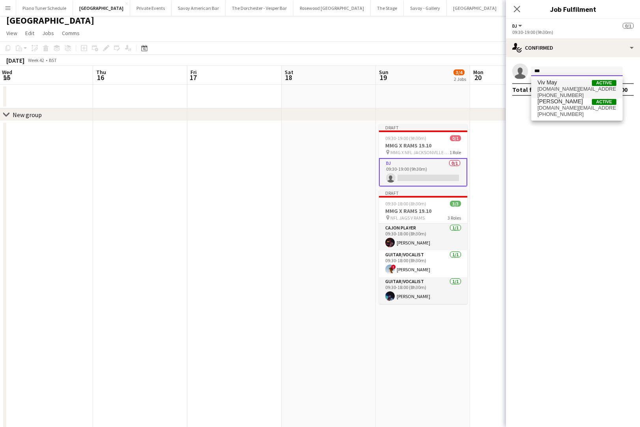
type input "***"
click at [567, 83] on span "Viv May Active" at bounding box center [576, 82] width 79 height 7
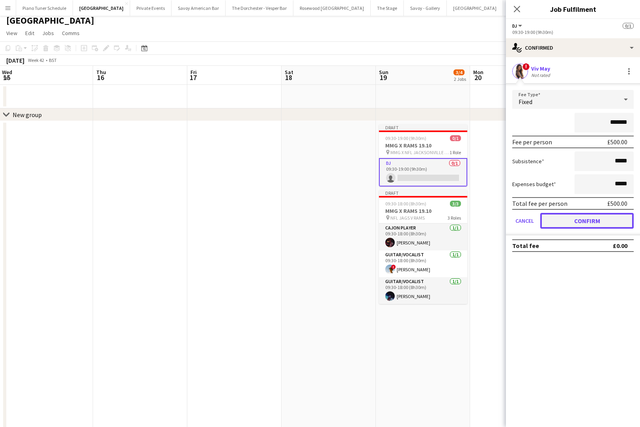
click at [556, 224] on button "Confirm" at bounding box center [586, 221] width 93 height 16
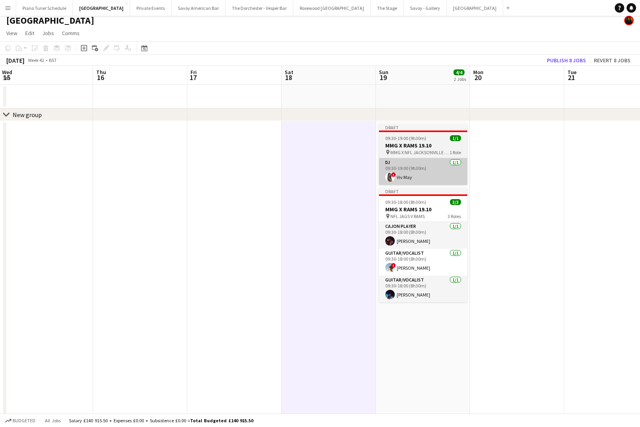
click at [414, 175] on app-card-role "DJ 1/1 09:30-19:00 (9h30m) ! Viv May" at bounding box center [423, 171] width 88 height 27
click at [424, 170] on app-card-role "DJ 1/1 09:30-19:00 (9h30m) ! Viv May" at bounding box center [423, 171] width 88 height 27
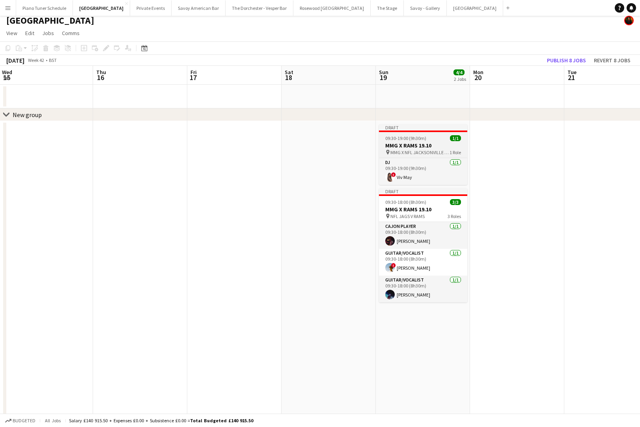
click at [428, 146] on h3 "MMG X RAMS 19.10" at bounding box center [423, 145] width 88 height 7
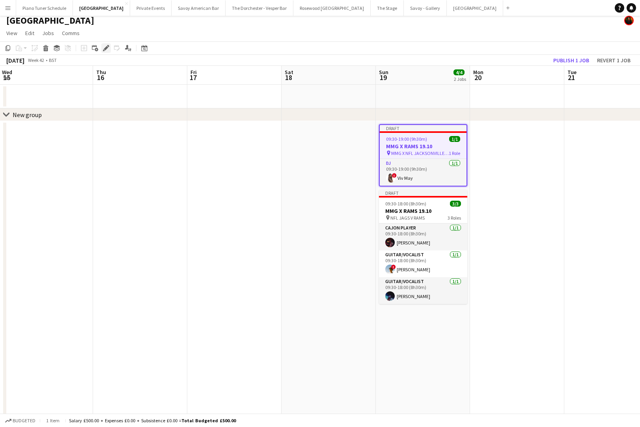
click at [104, 50] on icon at bounding box center [104, 50] width 2 height 2
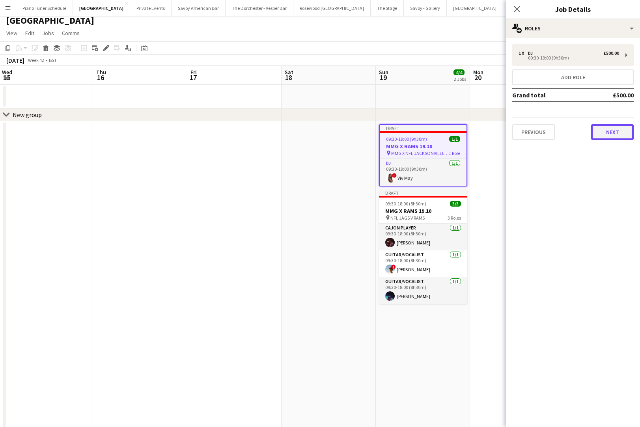
click at [570, 131] on button "Next" at bounding box center [612, 132] width 43 height 16
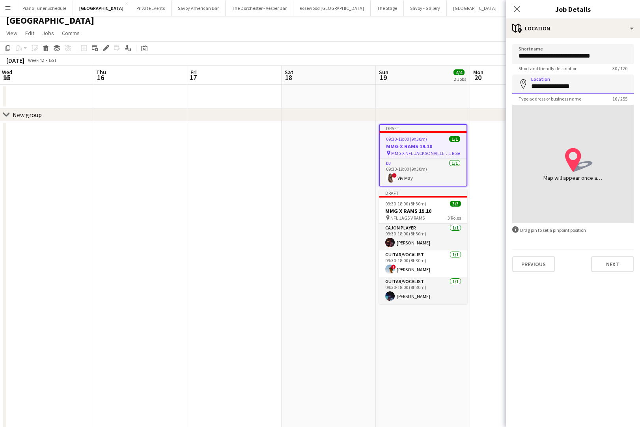
click at [570, 88] on input "**********" at bounding box center [572, 84] width 121 height 20
type input "*"
type input "**********"
click at [570, 271] on button "Next" at bounding box center [612, 264] width 43 height 16
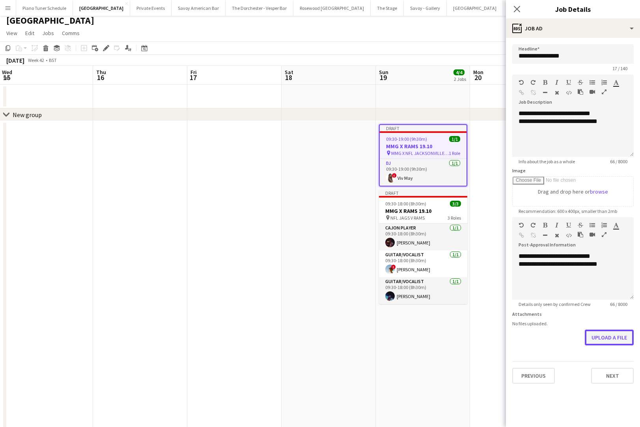
click at [570, 339] on button "Upload a file" at bounding box center [608, 337] width 49 height 16
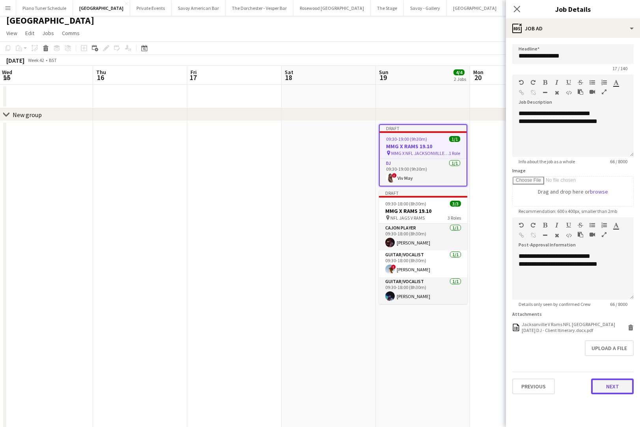
click at [570, 391] on button "Next" at bounding box center [612, 386] width 43 height 16
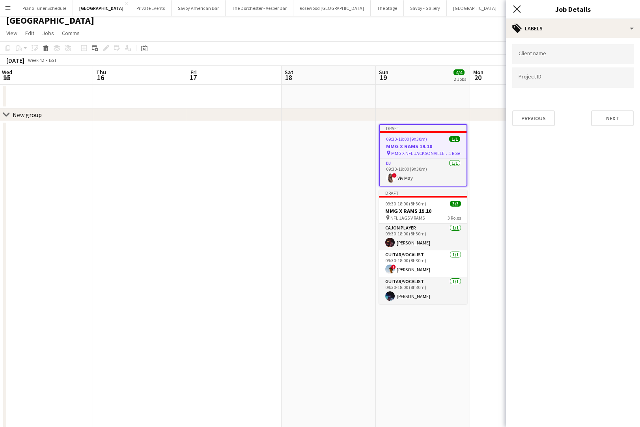
click at [515, 8] on icon at bounding box center [516, 8] width 7 height 7
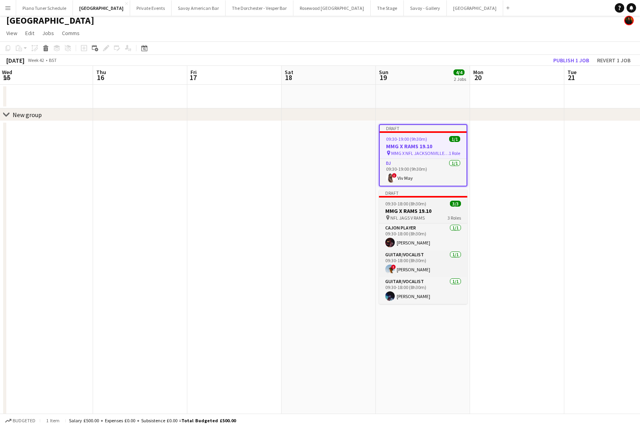
click at [408, 204] on span "09:30-18:00 (8h30m)" at bounding box center [405, 204] width 41 height 6
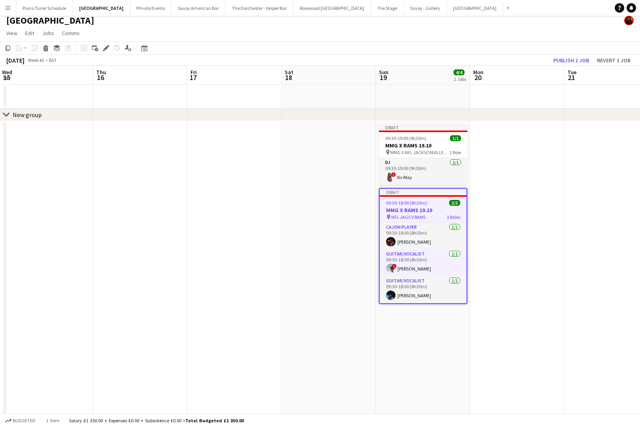
click at [405, 204] on span "09:30-18:00 (8h30m)" at bounding box center [406, 203] width 41 height 6
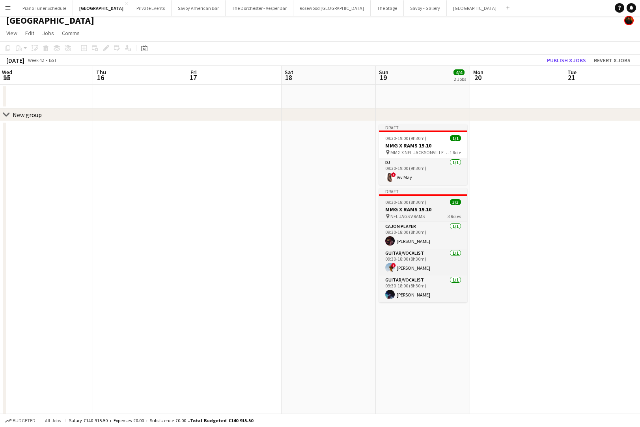
click at [417, 201] on span "09:30-18:00 (8h30m)" at bounding box center [405, 202] width 41 height 6
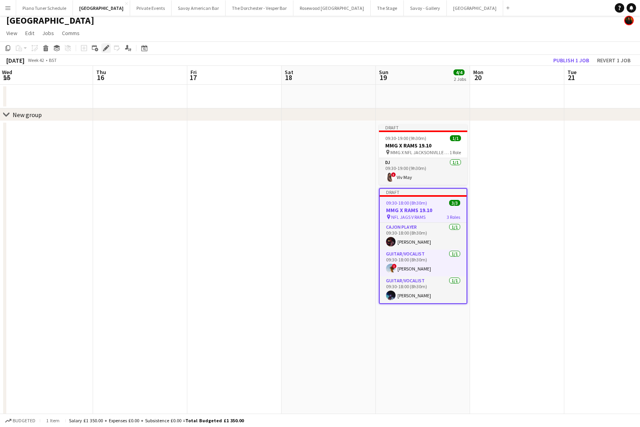
click at [103, 48] on icon "Edit" at bounding box center [106, 48] width 6 height 6
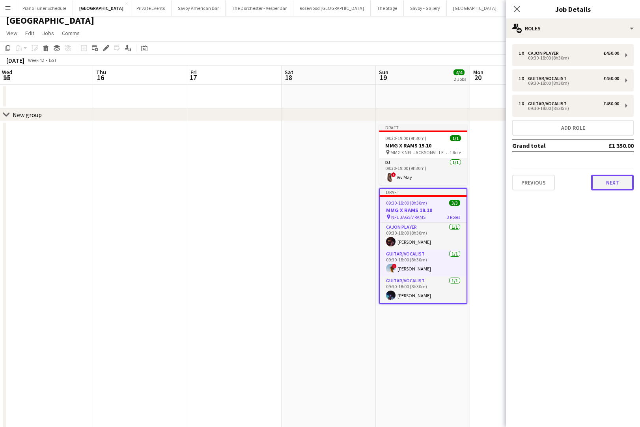
click at [570, 188] on button "Next" at bounding box center [612, 183] width 43 height 16
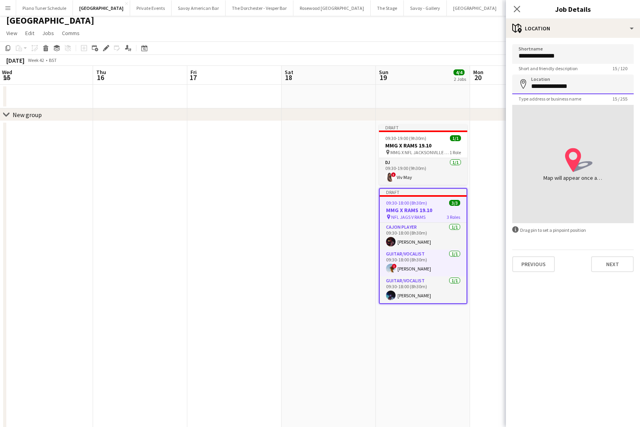
click at [570, 89] on input "**********" at bounding box center [572, 84] width 121 height 20
type input "*"
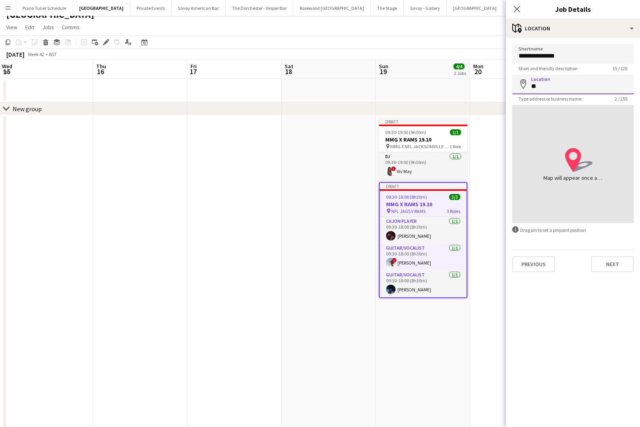
type input "*"
click at [565, 190] on div "location-icon Created with Sketch. Map will appear once address has been added" at bounding box center [572, 164] width 121 height 118
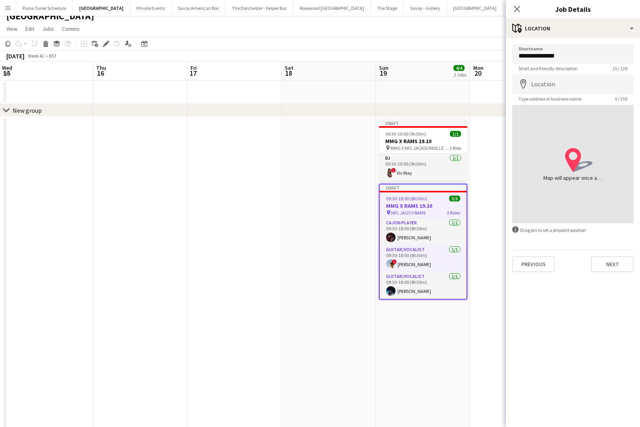
click at [570, 164] on icon at bounding box center [573, 160] width 16 height 24
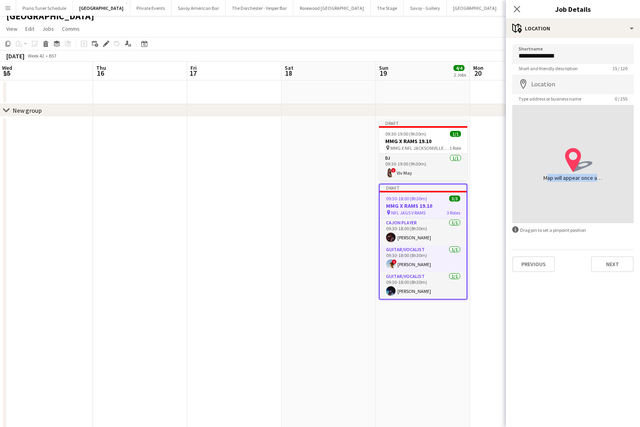
scroll to position [8, 0]
click at [570, 88] on input "Location" at bounding box center [572, 84] width 121 height 20
click at [516, 230] on icon at bounding box center [515, 229] width 6 height 6
click at [561, 84] on input "Location" at bounding box center [572, 84] width 121 height 20
type input "*"
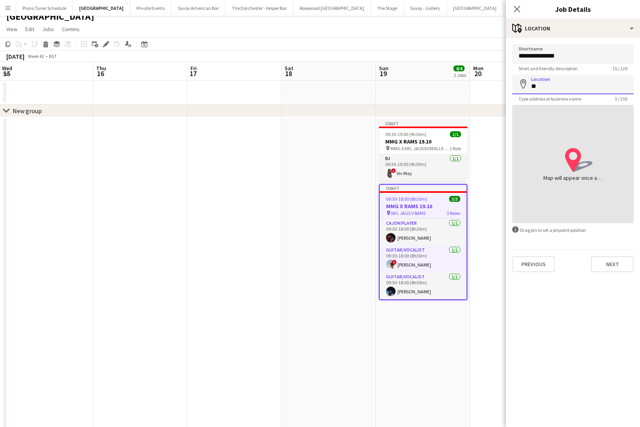
type input "*"
type input "*******"
click button "Next" at bounding box center [612, 264] width 43 height 16
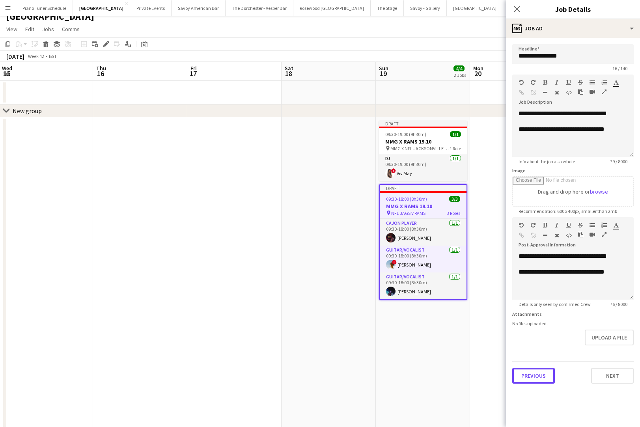
click at [541, 374] on button "Previous" at bounding box center [533, 376] width 43 height 16
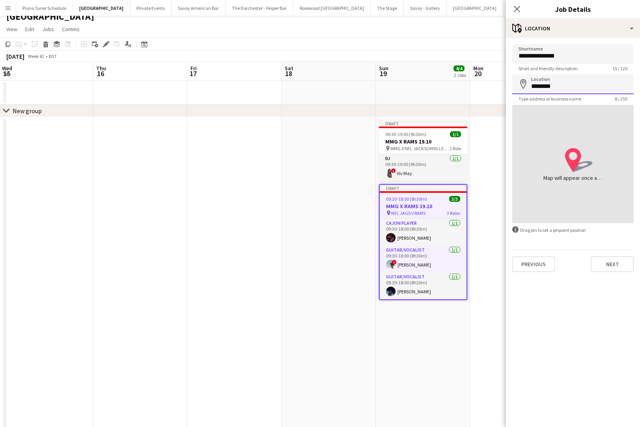
click at [564, 87] on input "*******" at bounding box center [572, 84] width 121 height 20
type input "**********"
click at [570, 265] on button "Next" at bounding box center [612, 264] width 43 height 16
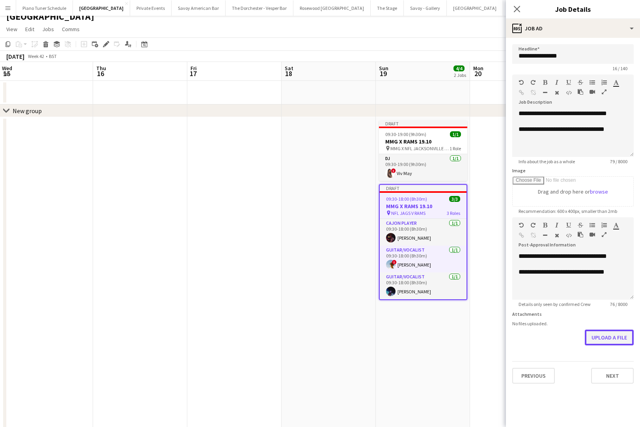
click at [570, 335] on button "Upload a file" at bounding box center [608, 337] width 49 height 16
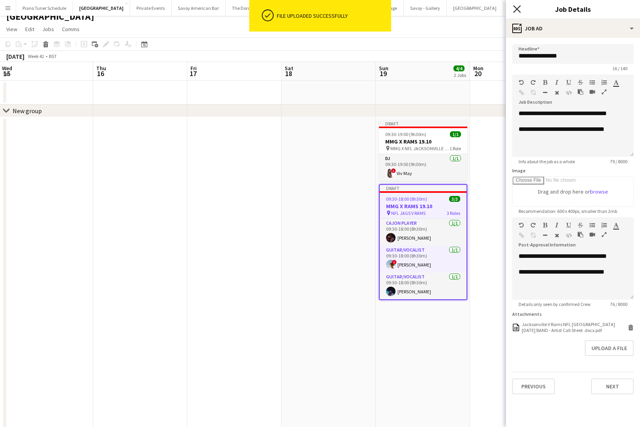
click at [515, 7] on icon at bounding box center [516, 8] width 7 height 7
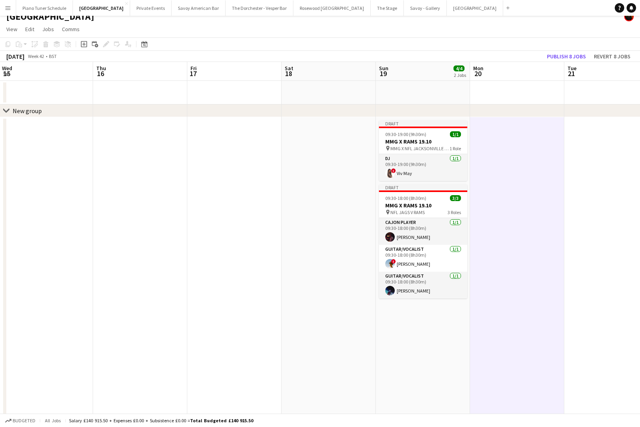
drag, startPoint x: 439, startPoint y: 149, endPoint x: 436, endPoint y: 143, distance: 6.0
click at [436, 143] on app-calendar-viewport "Sun 12 Mon 13 Tue 14 Wed 15 Thu 16 Fri 17 Sat 18 Sun 19 4/4 2 Jobs Mon 20 Tue 2…" at bounding box center [320, 429] width 640 height 734
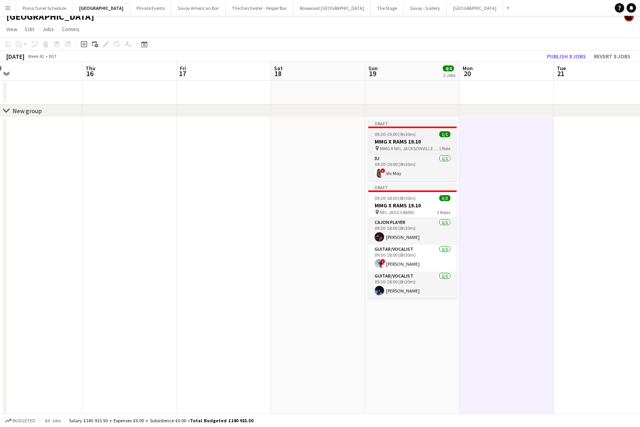
scroll to position [0, 295]
click at [436, 138] on h3 "MMG X RAMS 19.10" at bounding box center [411, 141] width 88 height 7
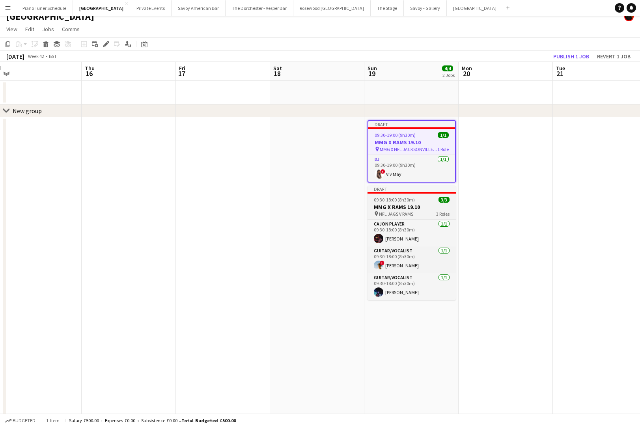
click at [427, 192] on div at bounding box center [411, 193] width 88 height 2
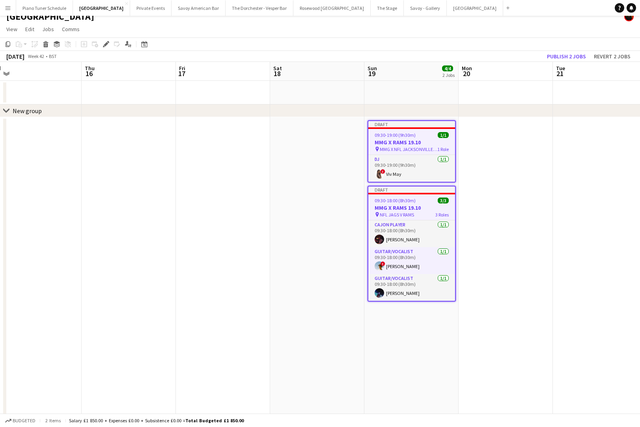
scroll to position [9, 0]
click at [570, 57] on button "Publish 2 jobs" at bounding box center [565, 56] width 45 height 10
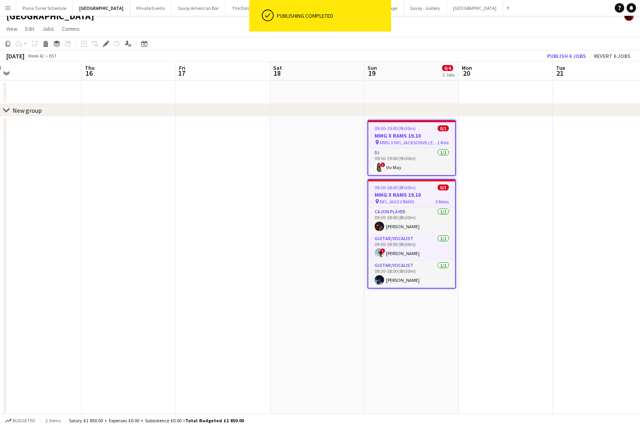
scroll to position [7, 0]
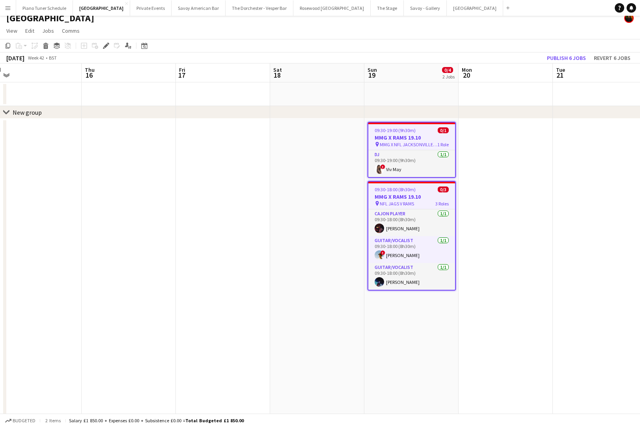
click at [4, 10] on button "Menu" at bounding box center [8, 8] width 16 height 16
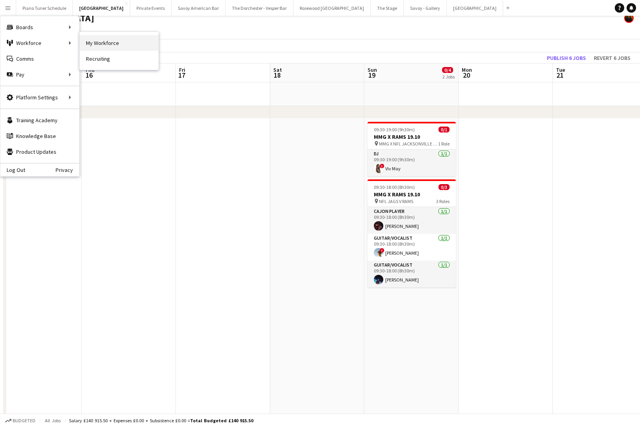
click at [103, 46] on link "My Workforce" at bounding box center [119, 43] width 79 height 16
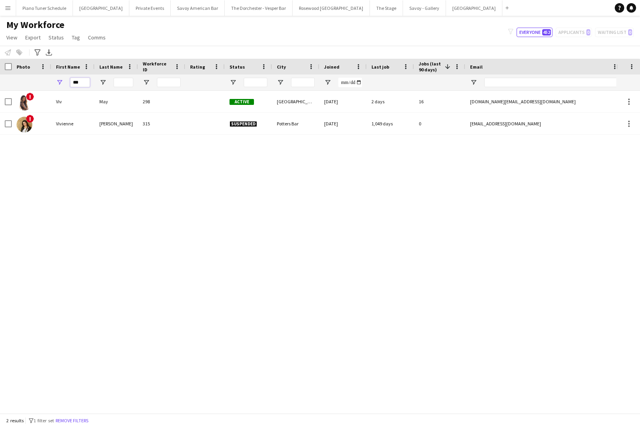
click at [86, 82] on input "***" at bounding box center [80, 82] width 20 height 9
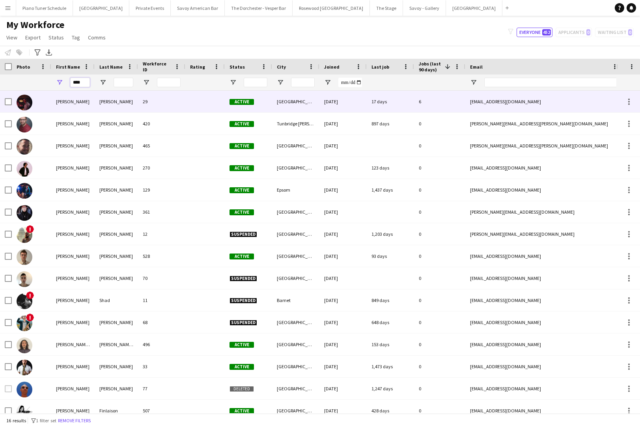
type input "****"
click at [85, 97] on div "Alex" at bounding box center [72, 102] width 43 height 22
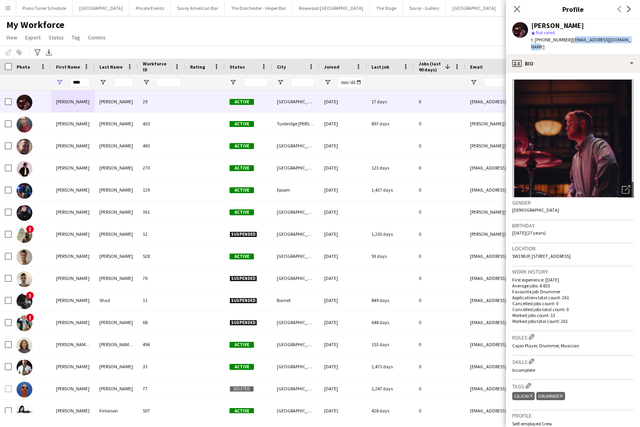
drag, startPoint x: 627, startPoint y: 39, endPoint x: 569, endPoint y: 42, distance: 58.4
click at [569, 42] on div "Alex Temple-Heald star Not rated t. +447981314795 | alextempleheald@gmail.com" at bounding box center [573, 36] width 134 height 35
copy span "alextempleheald@gmail.com"
click at [86, 85] on input "****" at bounding box center [80, 82] width 20 height 9
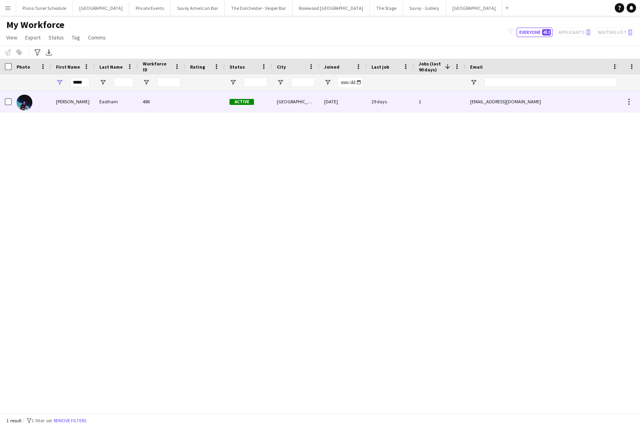
click at [121, 104] on div "Eastham" at bounding box center [116, 102] width 43 height 22
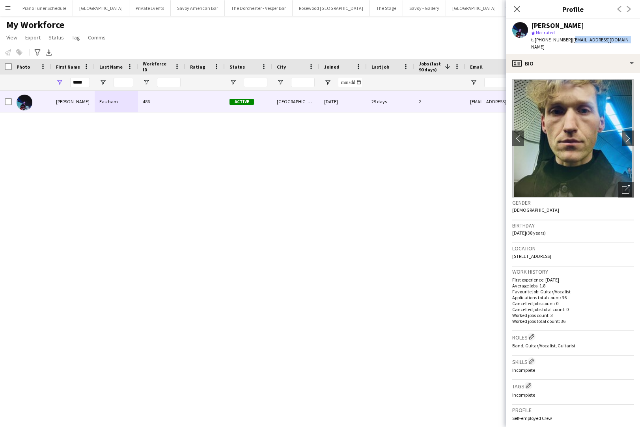
drag, startPoint x: 623, startPoint y: 40, endPoint x: 569, endPoint y: 41, distance: 54.0
click at [569, 41] on div "Henry Eastham star Not rated t. +447572505118 | henryeastham@gmail.com" at bounding box center [573, 36] width 134 height 35
copy span "henryeastham@gmail.com"
click at [83, 83] on input "*****" at bounding box center [80, 82] width 20 height 9
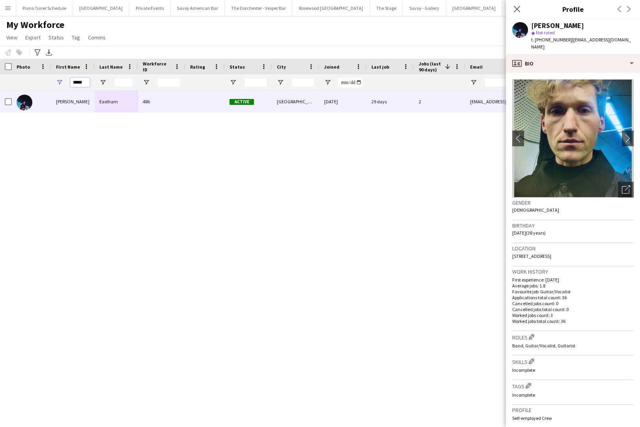
click at [83, 83] on input "*****" at bounding box center [80, 82] width 20 height 9
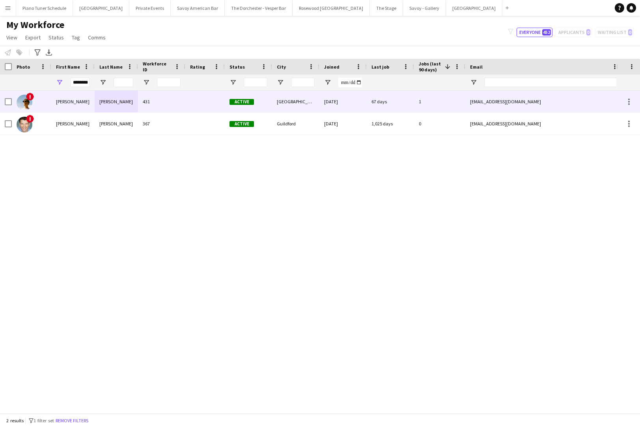
click at [82, 101] on div "Nicholas" at bounding box center [72, 102] width 43 height 22
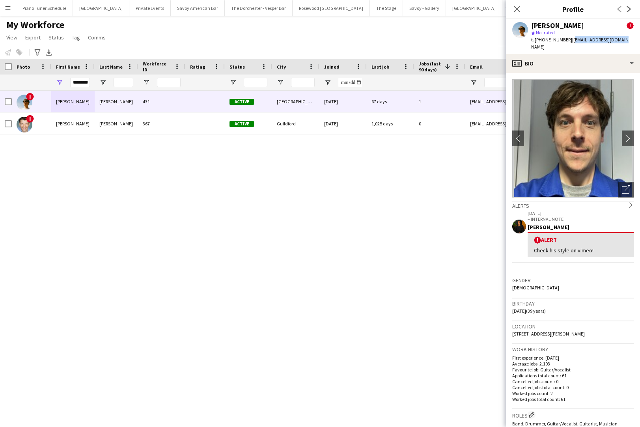
drag, startPoint x: 619, startPoint y: 40, endPoint x: 568, endPoint y: 42, distance: 50.9
click at [568, 42] on div "Nicholas Harrison ! star Not rated t. +447782359627 | nickharrison1@mac.com" at bounding box center [573, 36] width 134 height 35
copy span "nickharrison1@mac.com"
click at [86, 81] on input "********" at bounding box center [80, 82] width 20 height 9
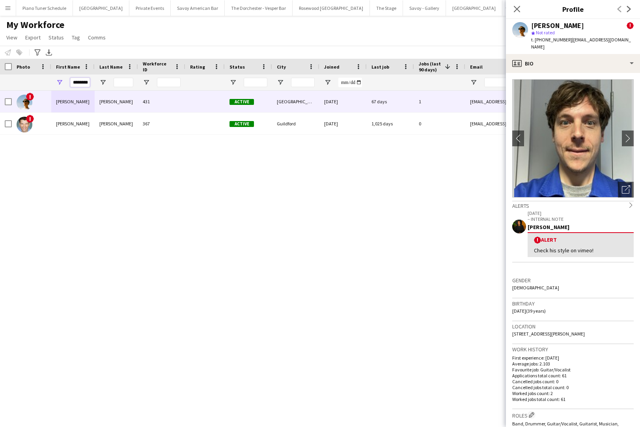
scroll to position [0, 1]
click at [86, 81] on input "********" at bounding box center [80, 82] width 20 height 9
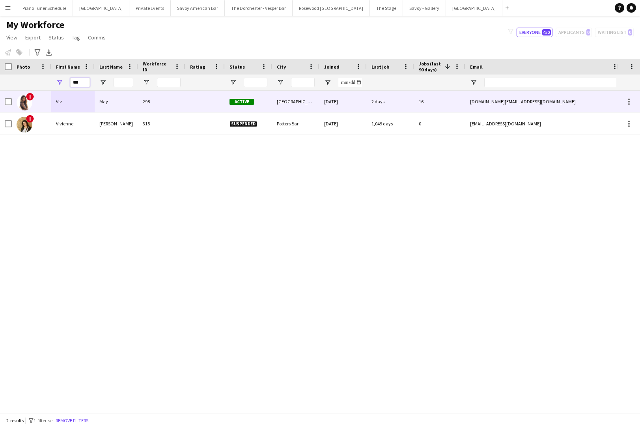
type input "***"
click at [110, 108] on div "May" at bounding box center [116, 102] width 43 height 22
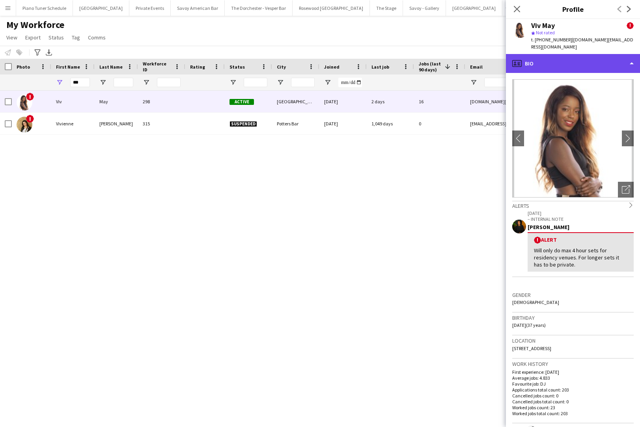
click at [570, 56] on div "profile Bio" at bounding box center [573, 63] width 134 height 19
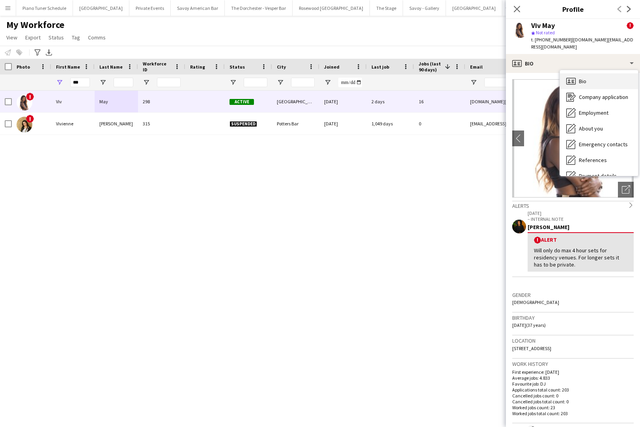
click at [570, 80] on div "Bio Bio" at bounding box center [599, 81] width 78 height 16
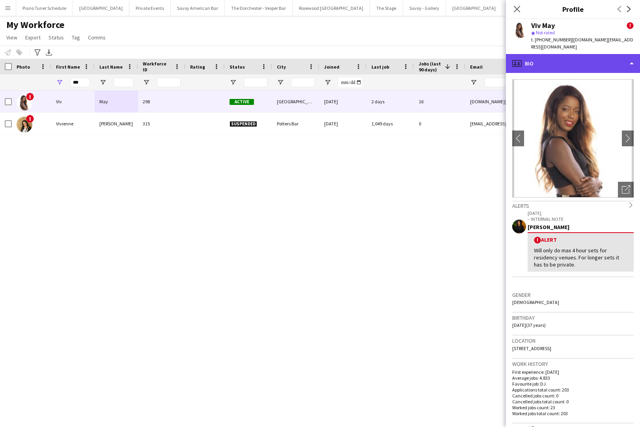
click at [569, 62] on div "profile Bio" at bounding box center [573, 63] width 134 height 19
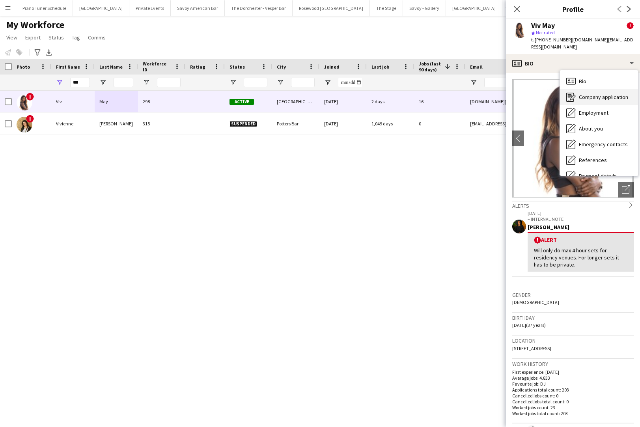
click at [570, 89] on div "Company application Company application" at bounding box center [599, 97] width 78 height 16
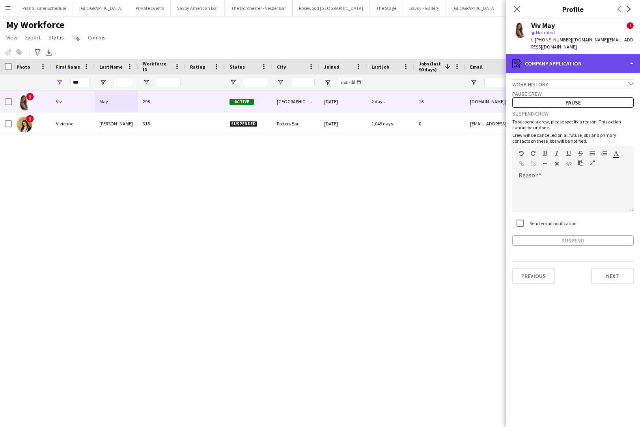
click at [570, 56] on div "register Company application" at bounding box center [573, 63] width 134 height 19
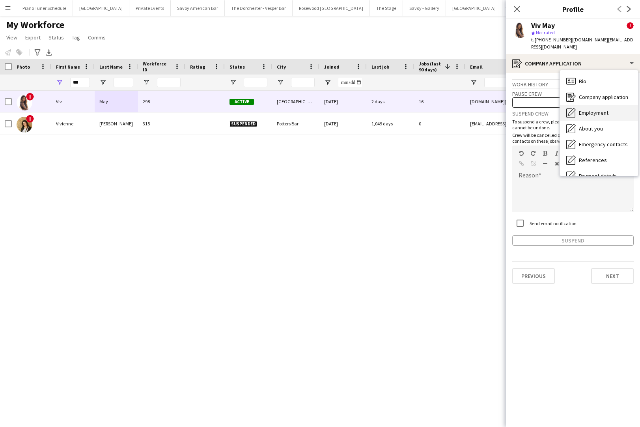
click at [570, 109] on div "Employment Employment" at bounding box center [599, 113] width 78 height 16
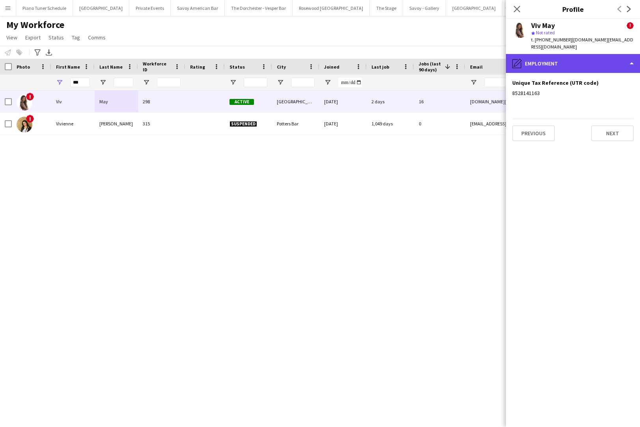
click at [570, 57] on div "pencil4 Employment" at bounding box center [573, 63] width 134 height 19
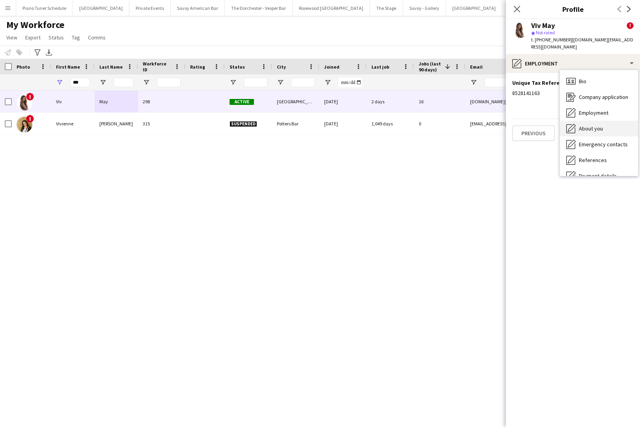
click at [570, 125] on div "About you About you" at bounding box center [599, 129] width 78 height 16
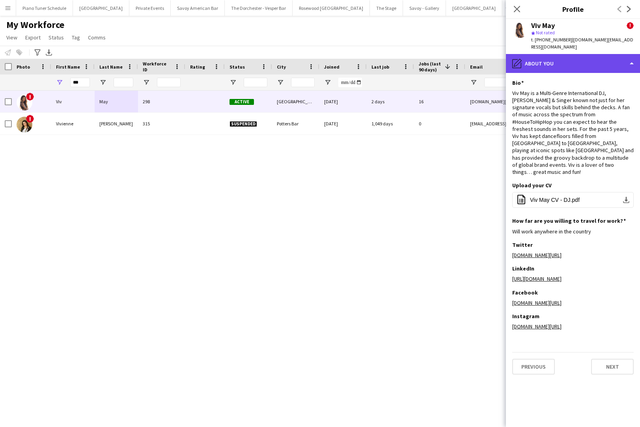
click at [570, 60] on div "pencil4 About you" at bounding box center [573, 63] width 134 height 19
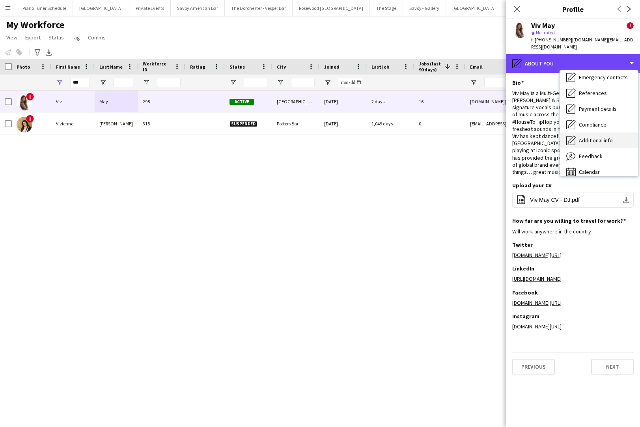
scroll to position [71, 0]
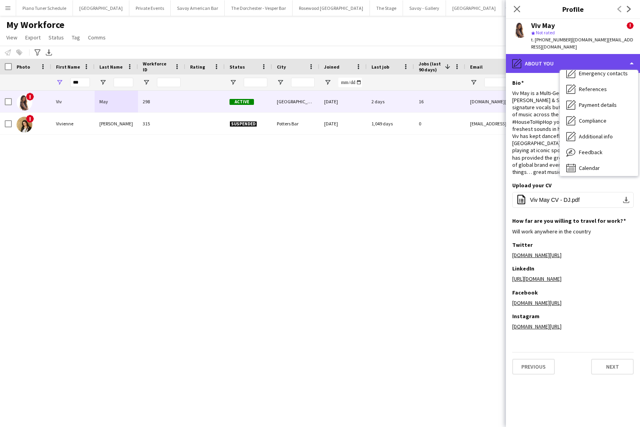
click at [570, 54] on div "pencil4 About you" at bounding box center [573, 63] width 134 height 19
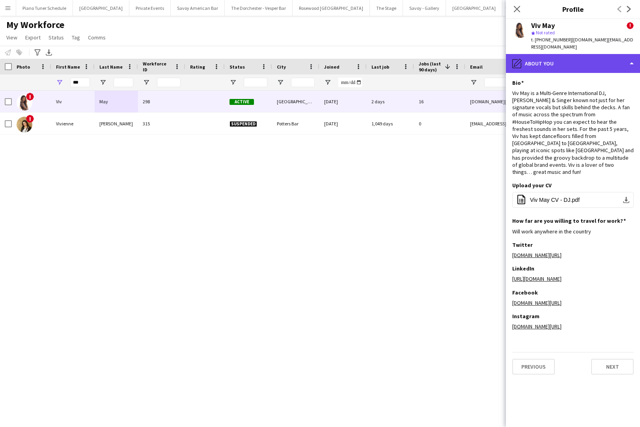
click at [570, 54] on div "pencil4 About you" at bounding box center [573, 63] width 134 height 19
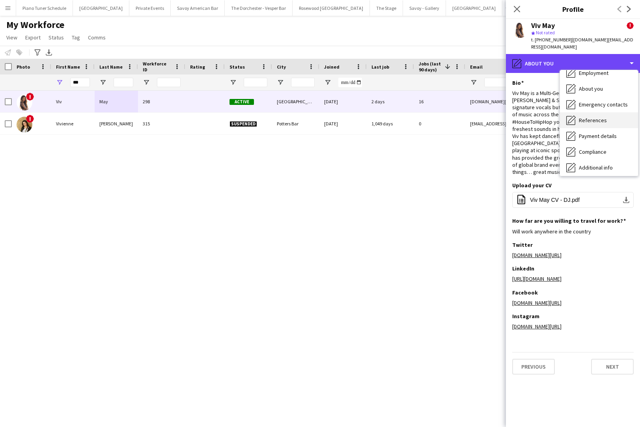
scroll to position [0, 0]
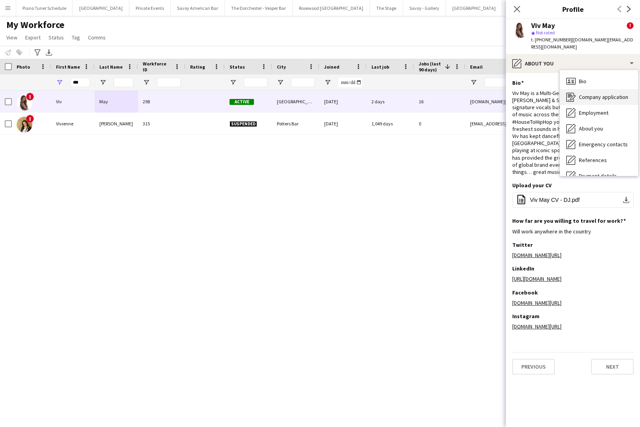
click at [570, 93] on span "Company application" at bounding box center [602, 96] width 49 height 7
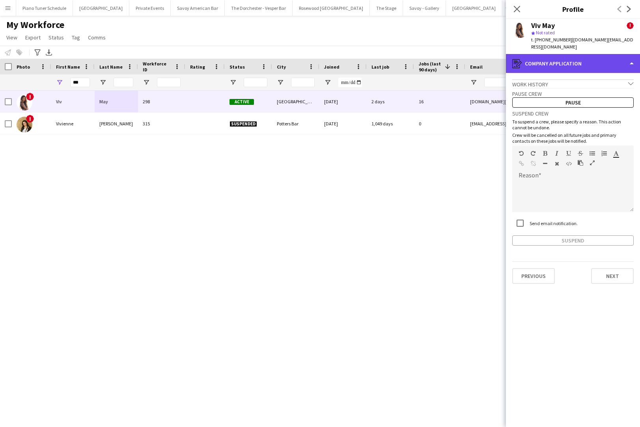
click at [570, 58] on div "register Company application" at bounding box center [573, 63] width 134 height 19
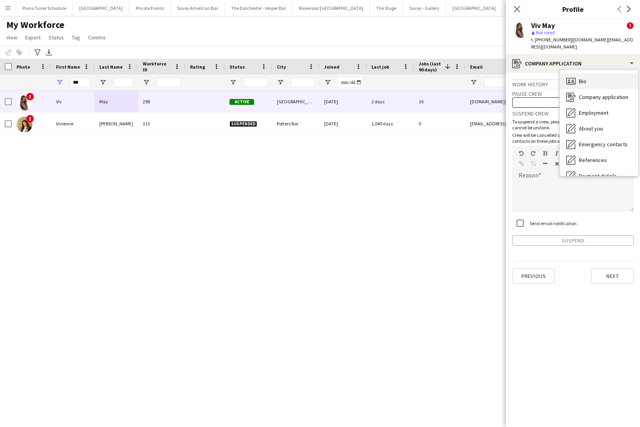
click at [570, 73] on div "Bio Bio" at bounding box center [599, 81] width 78 height 16
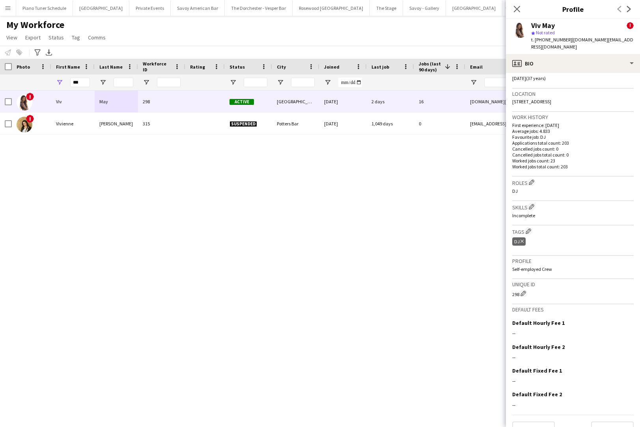
scroll to position [256, 0]
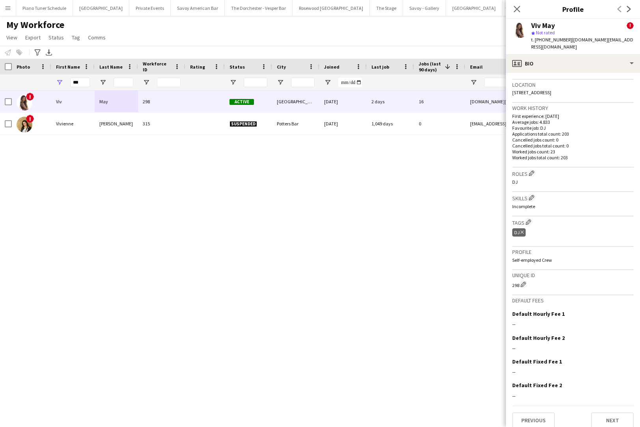
click at [368, 205] on div "! Vivienne Morstadt 315 Suspended Potters Bar 30-05-2022 1,049 days 0 vivienne@…" at bounding box center [308, 252] width 616 height 322
click at [516, 8] on icon at bounding box center [516, 8] width 7 height 7
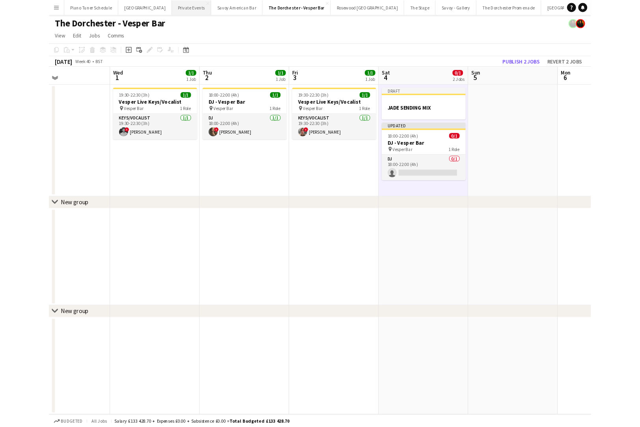
scroll to position [0, 217]
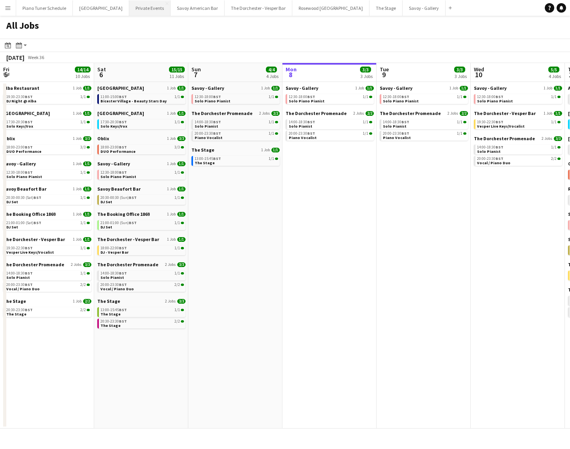
scroll to position [0, 188]
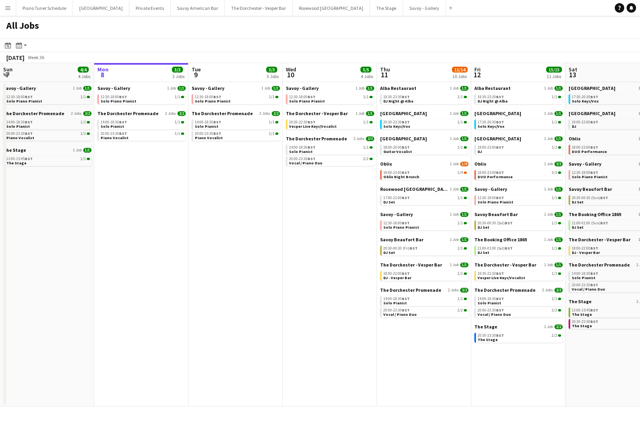
click at [8, 7] on app-icon "Menu" at bounding box center [8, 8] width 6 height 6
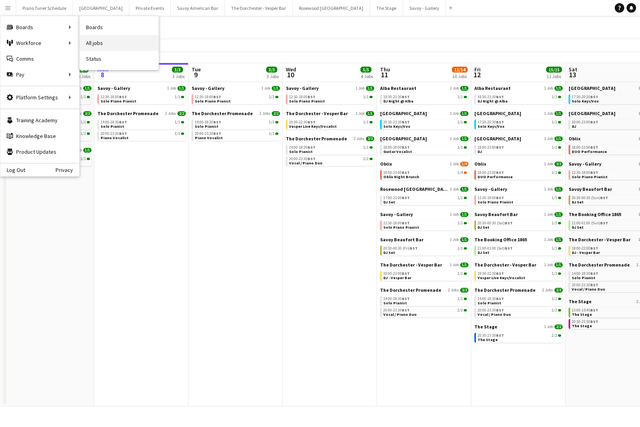
click at [106, 41] on link "All jobs" at bounding box center [119, 43] width 79 height 16
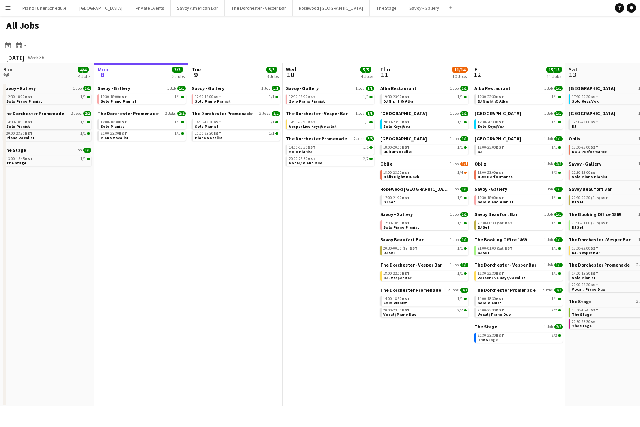
click at [8, 10] on app-icon "Menu" at bounding box center [8, 8] width 6 height 6
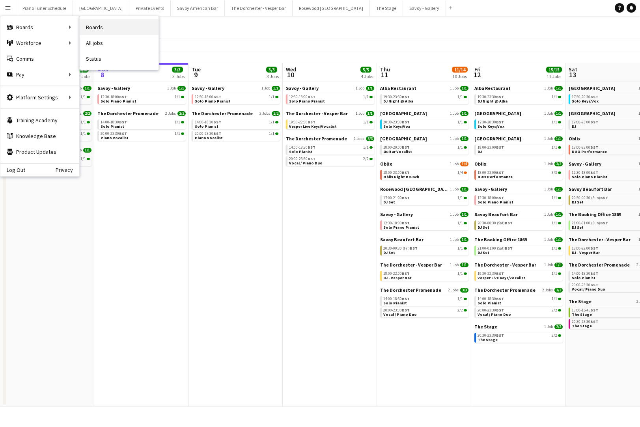
click at [115, 30] on link "Boards" at bounding box center [119, 27] width 79 height 16
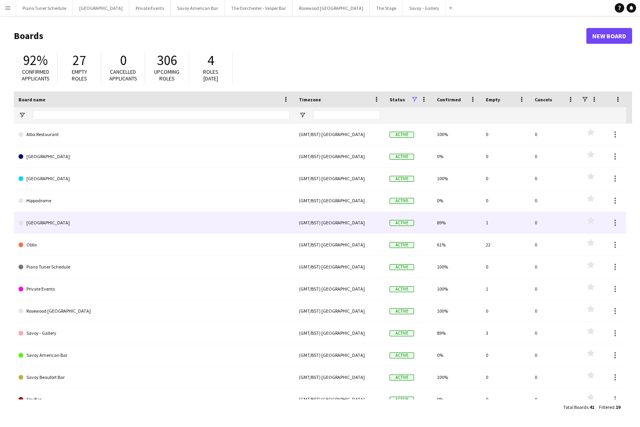
click at [72, 224] on link "[GEOGRAPHIC_DATA]" at bounding box center [154, 223] width 271 height 22
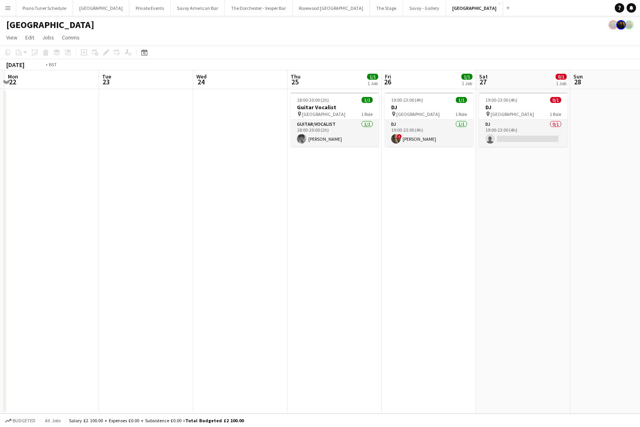
scroll to position [0, 290]
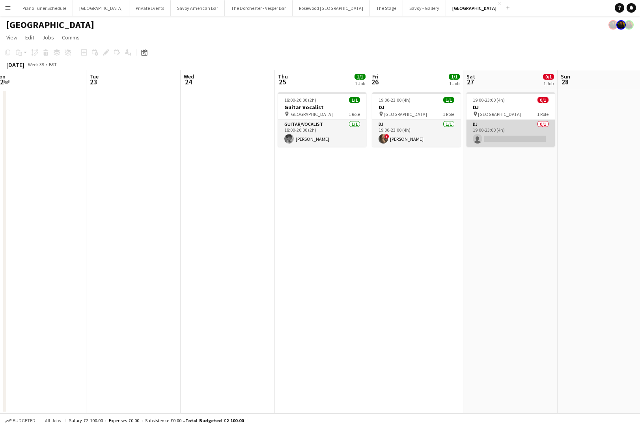
click at [502, 130] on app-card-role "DJ 0/1 19:00-23:00 (4h) single-neutral-actions" at bounding box center [510, 133] width 88 height 27
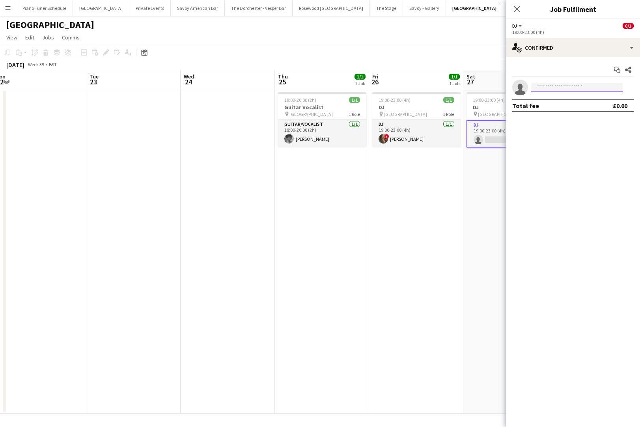
click at [570, 86] on input at bounding box center [576, 87] width 91 height 9
type input "****"
click at [553, 99] on span "Tien Hung Nguyen" at bounding box center [564, 98] width 54 height 7
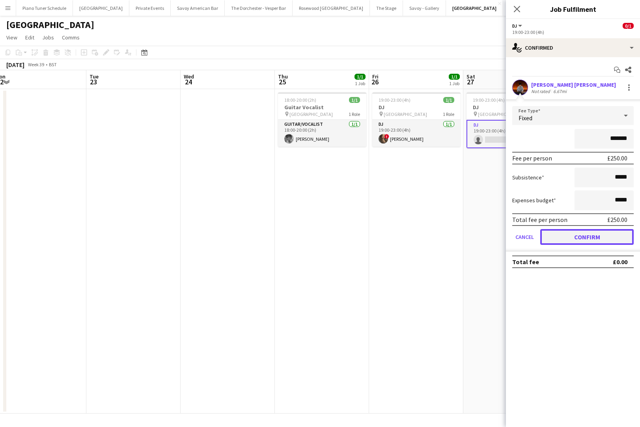
click at [566, 234] on button "Confirm" at bounding box center [586, 237] width 93 height 16
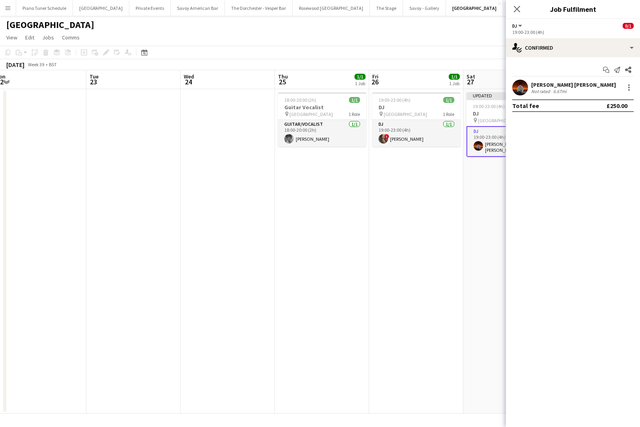
click at [404, 251] on app-date-cell "19:00-23:00 (4h) 1/1 DJ pin NYX Hotel London 1 Role DJ 1/1 19:00-23:00 (4h) ! S…" at bounding box center [416, 251] width 94 height 324
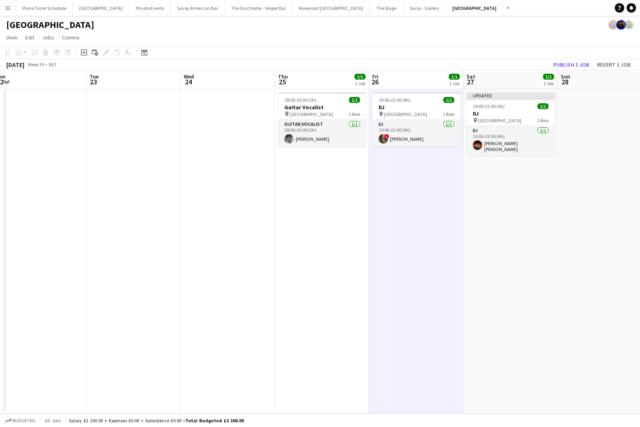
click at [513, 110] on h3 "DJ" at bounding box center [510, 113] width 88 height 7
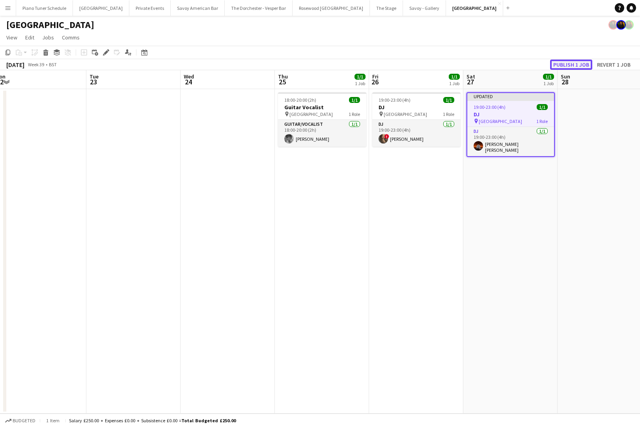
click at [570, 65] on button "Publish 1 job" at bounding box center [571, 65] width 42 height 10
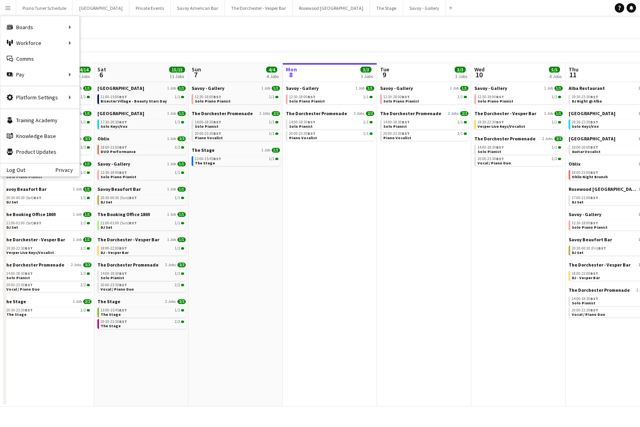
scroll to position [0, 188]
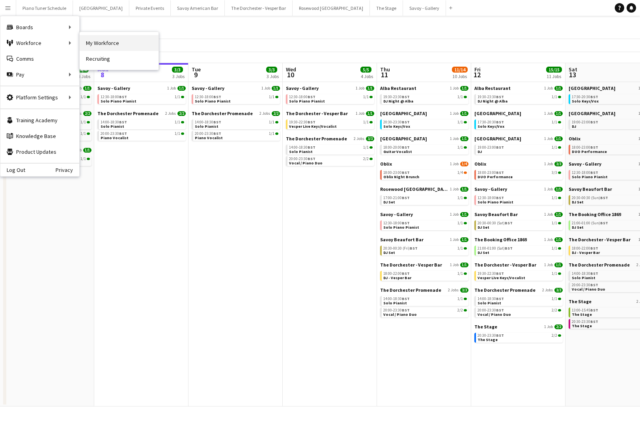
click at [95, 46] on link "My Workforce" at bounding box center [119, 43] width 79 height 16
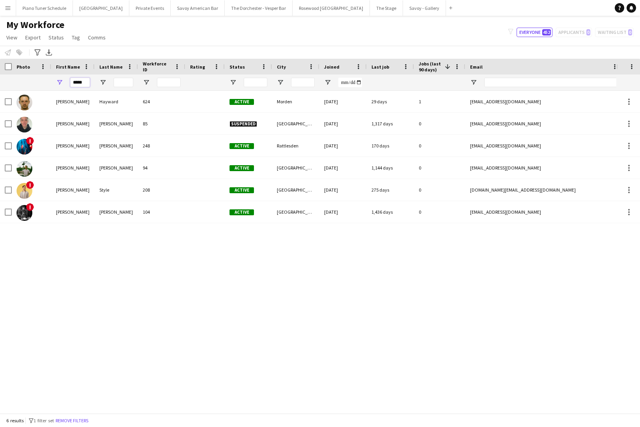
click at [83, 84] on input "*****" at bounding box center [80, 82] width 20 height 9
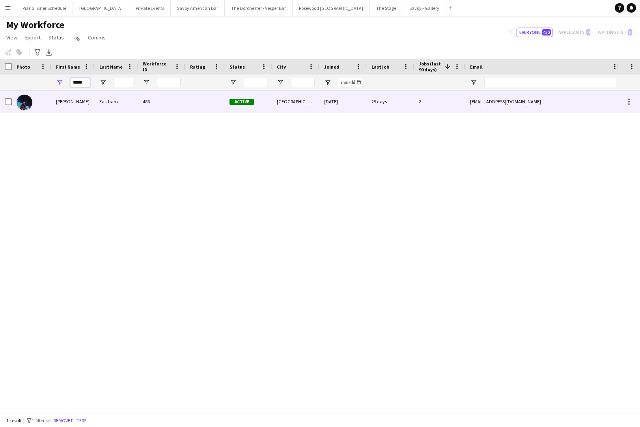
type input "*****"
click at [123, 110] on div "Eastham" at bounding box center [116, 102] width 43 height 22
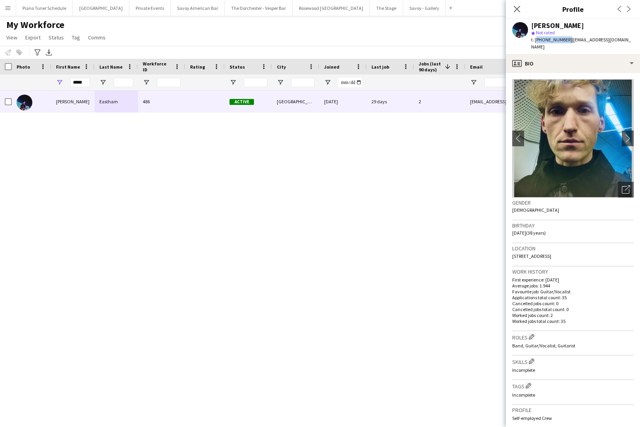
drag, startPoint x: 565, startPoint y: 39, endPoint x: 534, endPoint y: 41, distance: 30.4
click at [534, 41] on span "t. +447572505118" at bounding box center [551, 40] width 41 height 6
copy span "+447572505118"
click at [83, 82] on input "*****" at bounding box center [80, 82] width 20 height 9
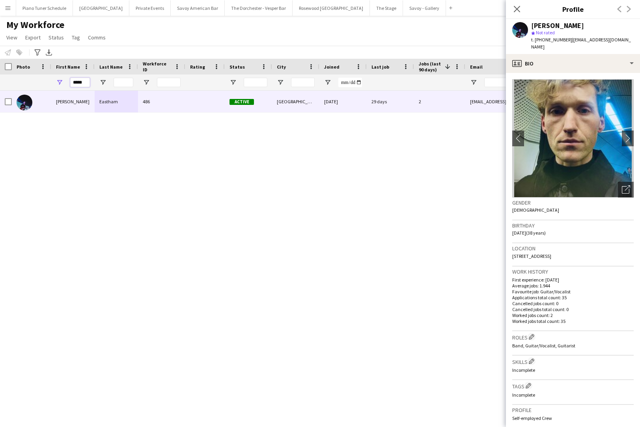
click at [83, 82] on input "*****" at bounding box center [80, 82] width 20 height 9
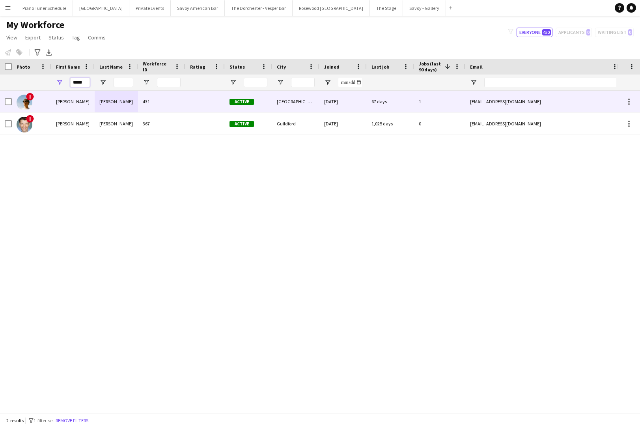
type input "*****"
click at [161, 100] on div "431" at bounding box center [161, 102] width 47 height 22
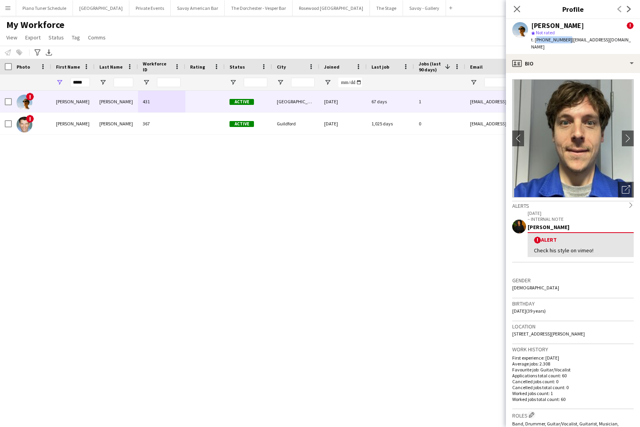
drag, startPoint x: 565, startPoint y: 39, endPoint x: 535, endPoint y: 42, distance: 30.4
click at [535, 42] on span "t. +447782359627" at bounding box center [551, 40] width 41 height 6
copy span "+447782359627"
click at [83, 81] on input "*****" at bounding box center [80, 82] width 20 height 9
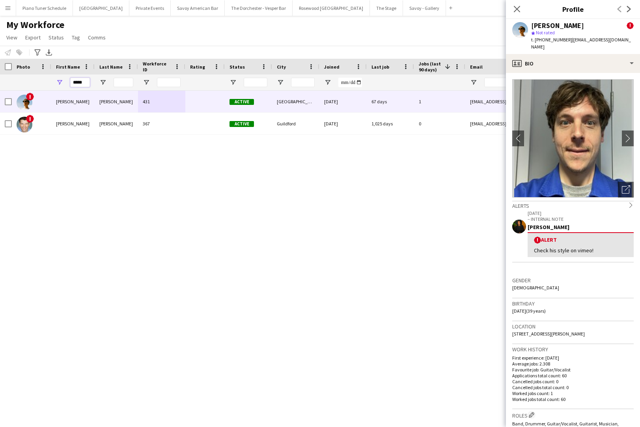
click at [83, 81] on input "*****" at bounding box center [80, 82] width 20 height 9
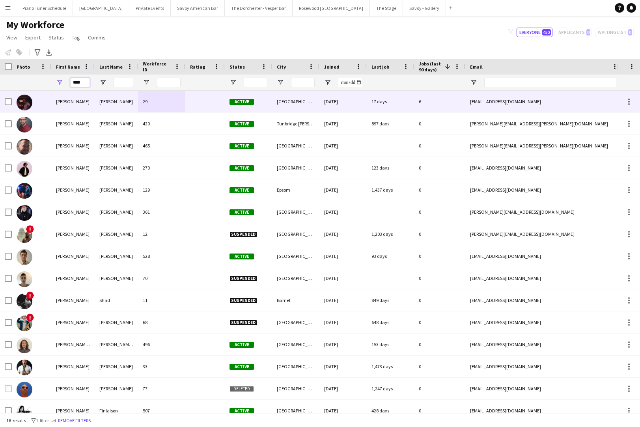
type input "****"
click at [159, 99] on div "29" at bounding box center [161, 102] width 47 height 22
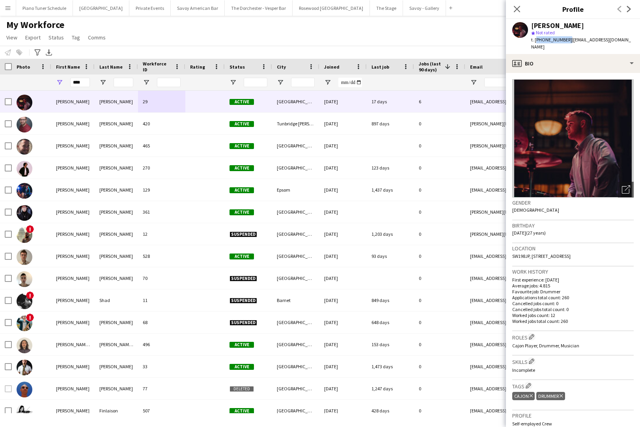
drag, startPoint x: 565, startPoint y: 39, endPoint x: 535, endPoint y: 42, distance: 29.7
click at [535, 42] on span "t. +447981314795" at bounding box center [551, 40] width 41 height 6
copy span "+447981314795"
click at [84, 84] on input "****" at bounding box center [80, 82] width 20 height 9
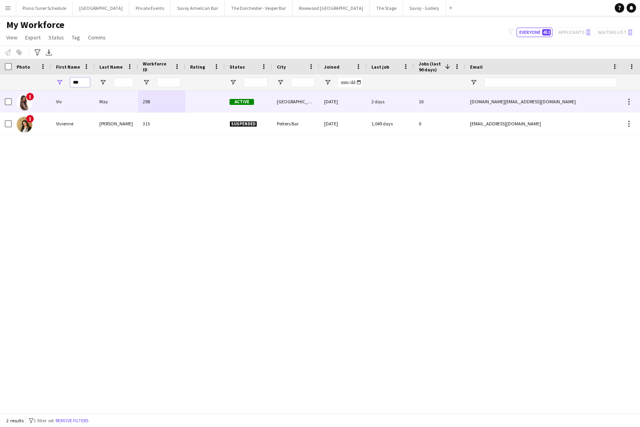
type input "***"
click at [198, 97] on div at bounding box center [204, 102] width 39 height 22
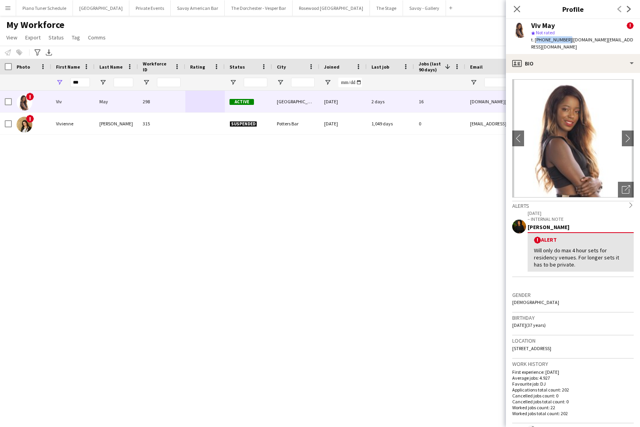
drag, startPoint x: 565, startPoint y: 40, endPoint x: 534, endPoint y: 42, distance: 31.2
click at [534, 42] on span "t. +447707177286" at bounding box center [551, 40] width 41 height 6
copy span "+447707177286"
click at [435, 46] on div "Notify workforce Add to tag Select at least one crew to tag him or her. Advance…" at bounding box center [320, 52] width 640 height 13
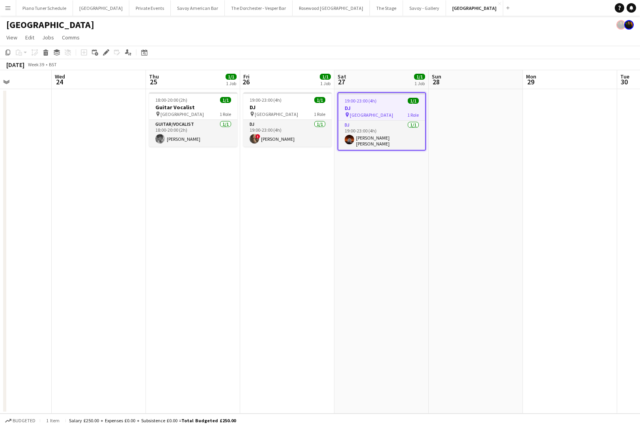
scroll to position [0, 328]
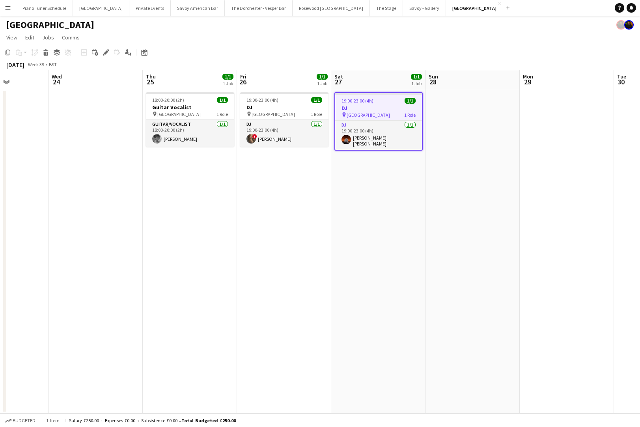
click at [4, 2] on button "Menu" at bounding box center [8, 8] width 16 height 16
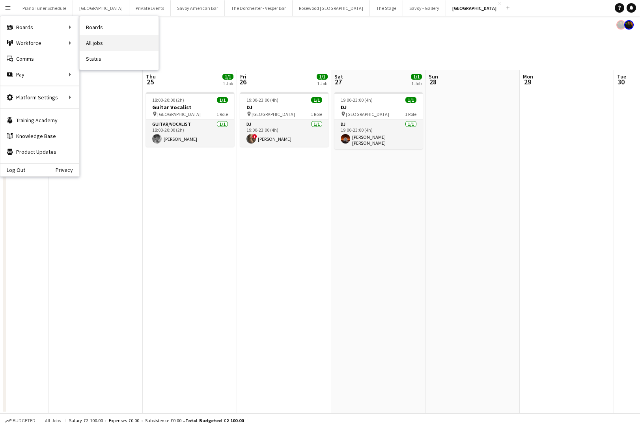
click at [107, 37] on link "All jobs" at bounding box center [119, 43] width 79 height 16
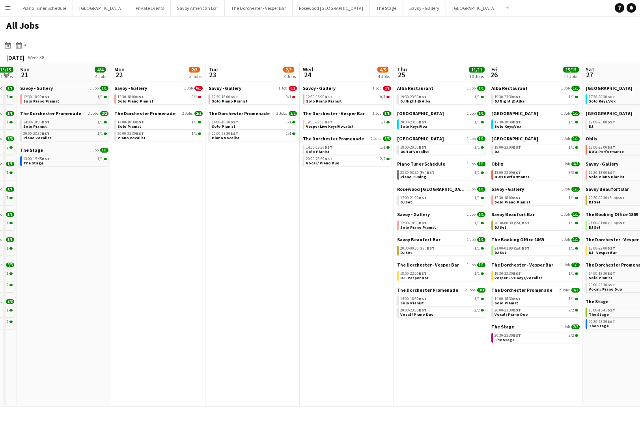
scroll to position [0, 171]
click at [138, 99] on span "Solo Piano Pianist" at bounding box center [136, 101] width 36 height 5
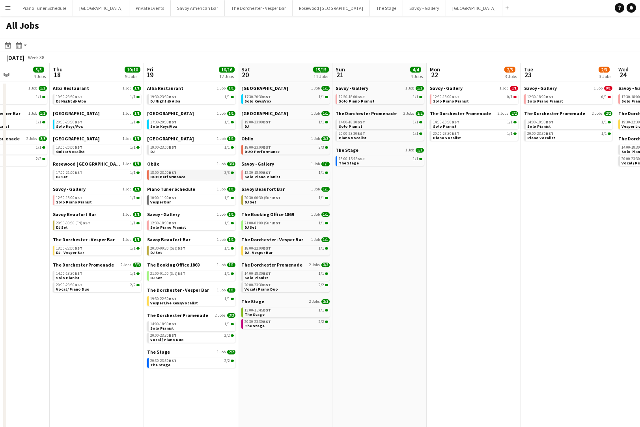
scroll to position [0, 258]
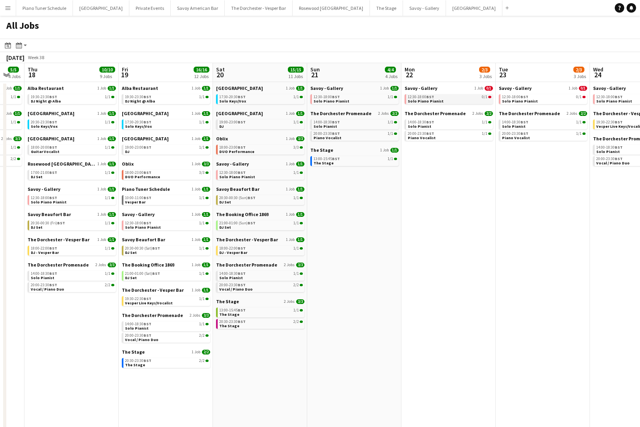
click at [442, 99] on link "12:30-18:00 BST 0/1 Solo Piano Pianist" at bounding box center [449, 98] width 84 height 9
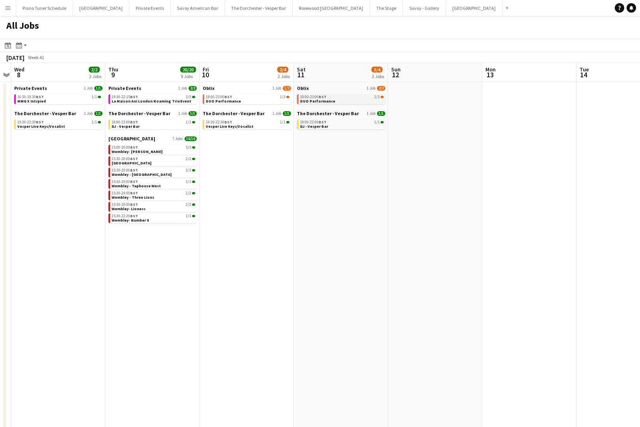
scroll to position [0, 260]
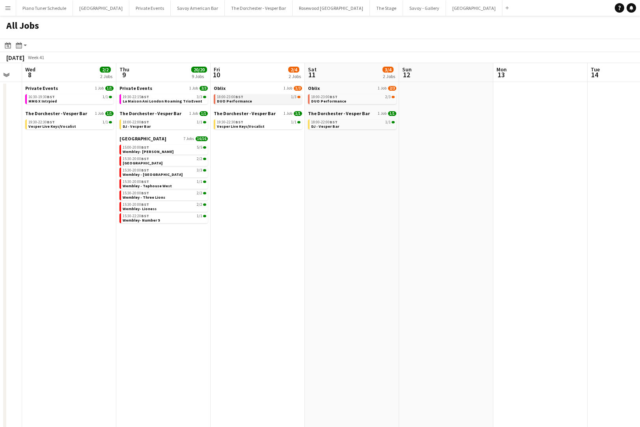
click at [271, 96] on div "18:00-23:00 BST 1/3" at bounding box center [259, 97] width 84 height 4
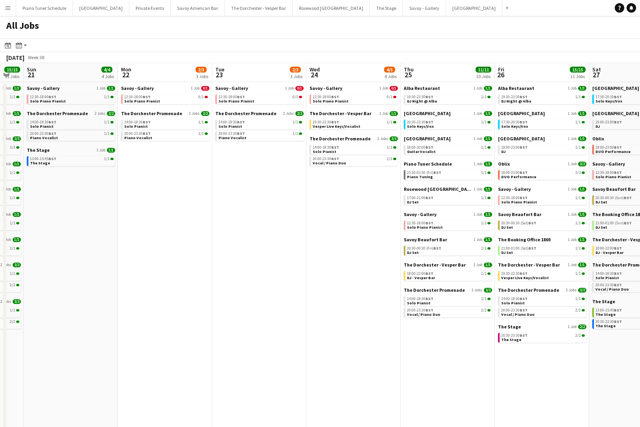
scroll to position [0, 165]
click at [186, 99] on div "12:30-18:00 BST 0/1" at bounding box center [166, 97] width 84 height 4
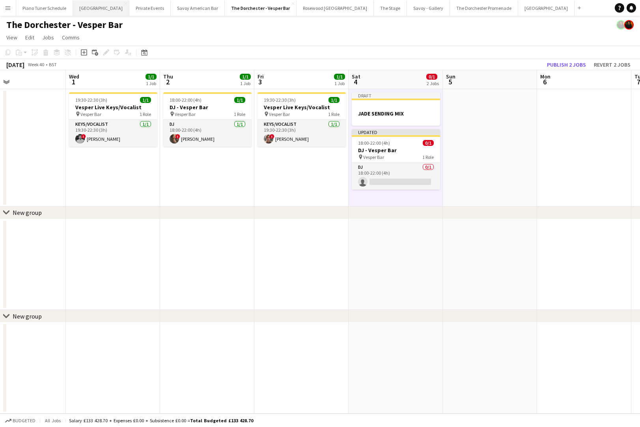
click at [97, 11] on button "[GEOGRAPHIC_DATA] Close" at bounding box center [101, 7] width 56 height 15
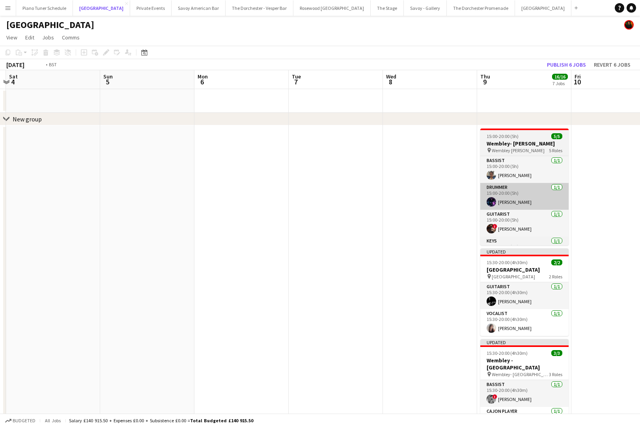
scroll to position [0, 242]
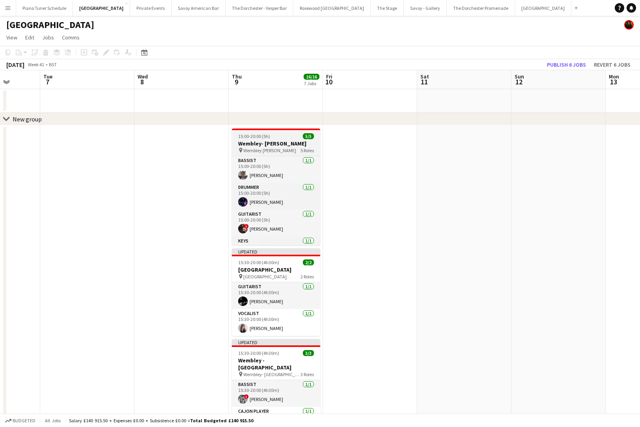
click at [292, 146] on h3 "Wembley- [PERSON_NAME]" at bounding box center [276, 143] width 88 height 7
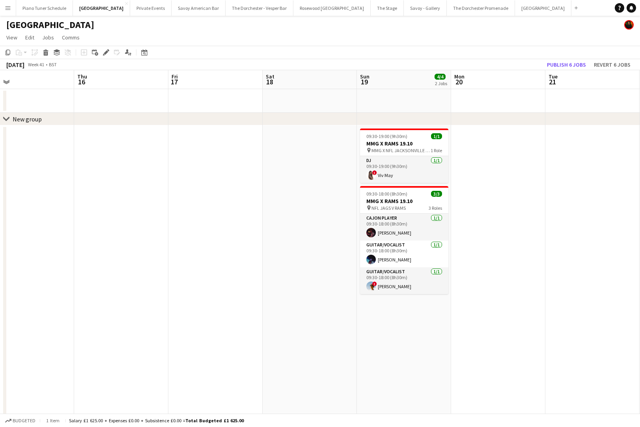
scroll to position [0, 321]
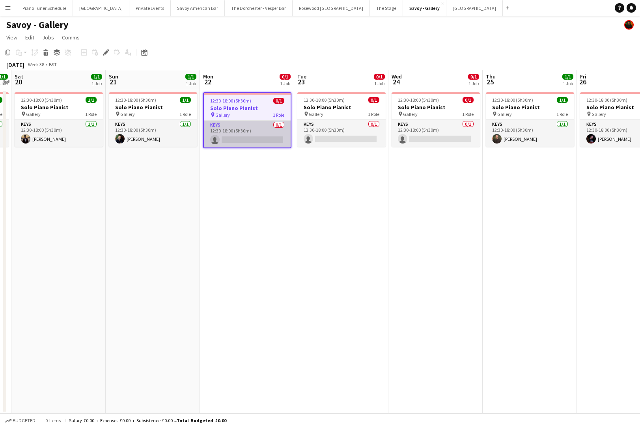
click at [263, 131] on app-card-role "Keys 0/1 12:30-18:00 (5h30m) single-neutral-actions" at bounding box center [247, 134] width 87 height 27
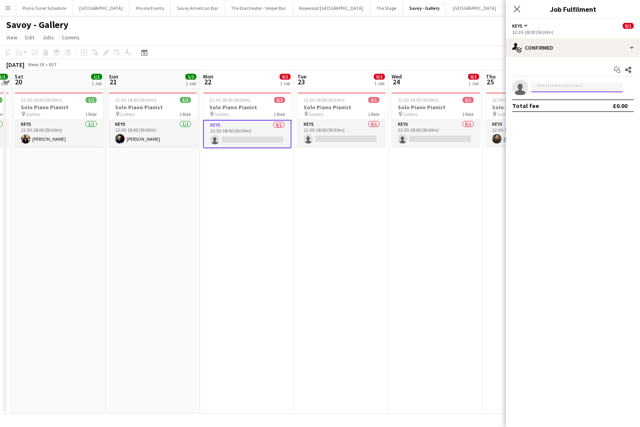
click at [573, 88] on input at bounding box center [576, 87] width 91 height 9
type input "*****"
click at [568, 100] on span "[PERSON_NAME]" at bounding box center [559, 98] width 45 height 7
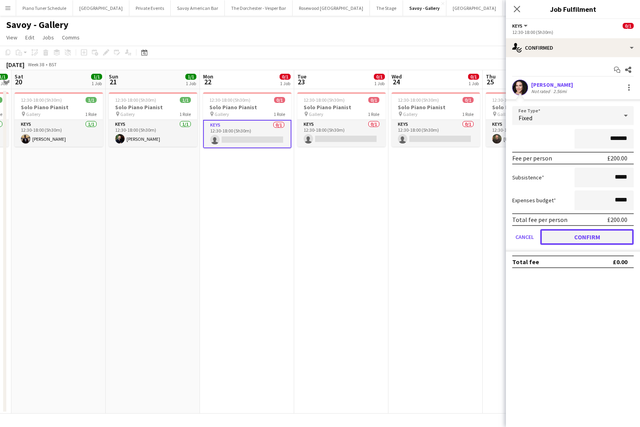
click at [556, 237] on button "Confirm" at bounding box center [586, 237] width 93 height 16
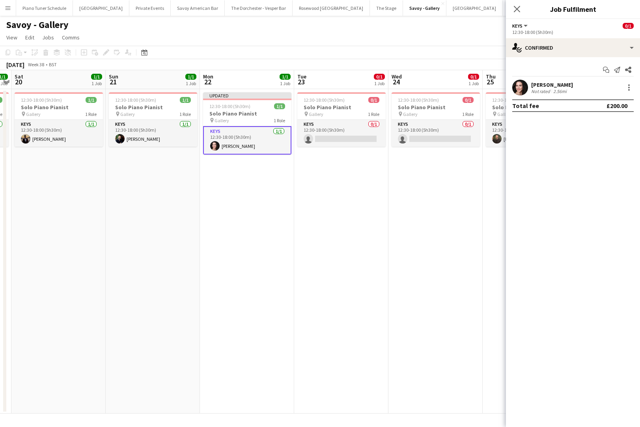
click at [350, 61] on div "September 2025 Week 38 • BST Publish 1 job Revert 1 job" at bounding box center [320, 64] width 640 height 11
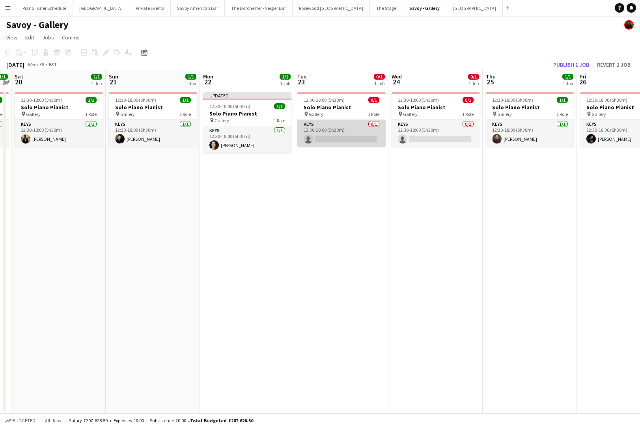
click at [349, 127] on app-card-role "Keys 0/1 12:30-18:00 (5h30m) single-neutral-actions" at bounding box center [341, 133] width 88 height 27
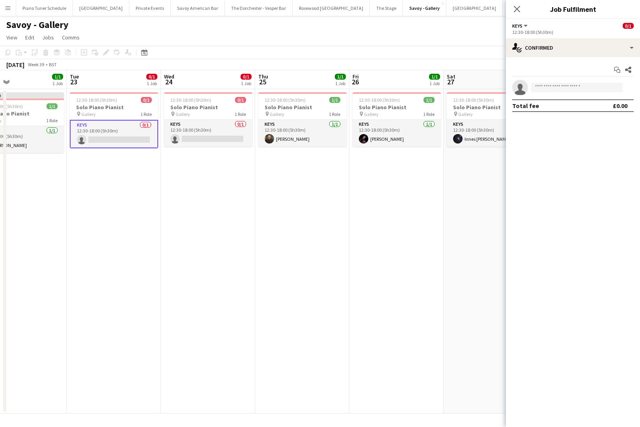
scroll to position [0, 212]
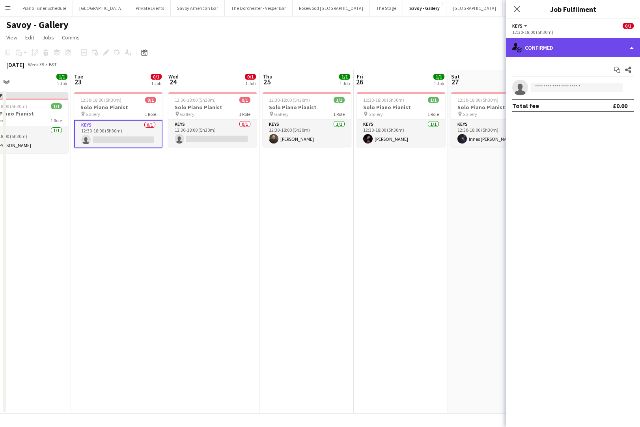
click at [589, 44] on div "single-neutral-actions-check-2 Confirmed" at bounding box center [573, 47] width 134 height 19
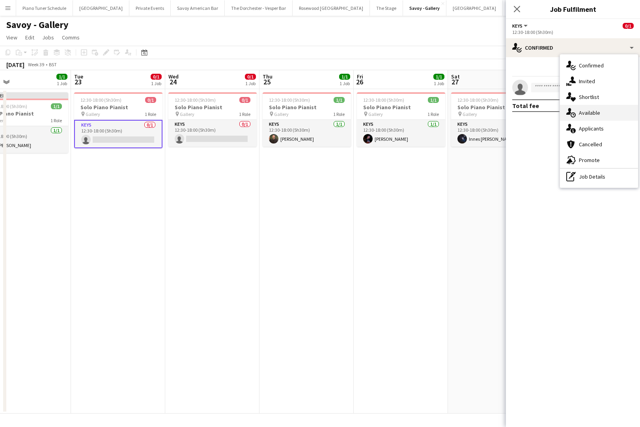
click at [606, 109] on div "single-neutral-actions-upload Available" at bounding box center [599, 113] width 78 height 16
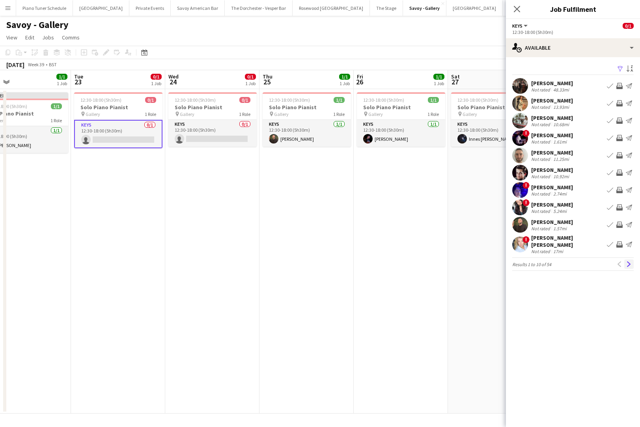
click at [630, 261] on app-icon "Next" at bounding box center [629, 264] width 6 height 6
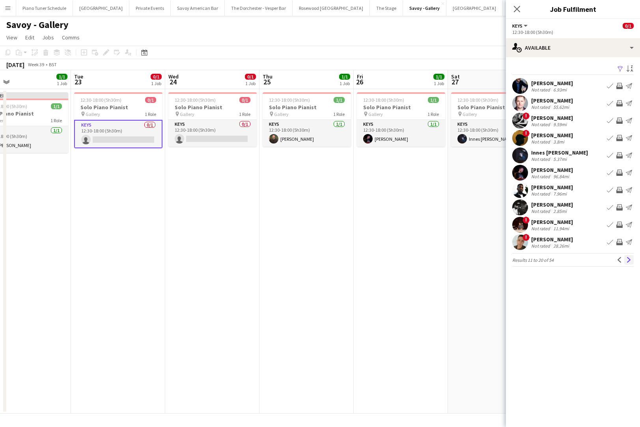
click at [629, 260] on app-icon "Next" at bounding box center [629, 260] width 6 height 6
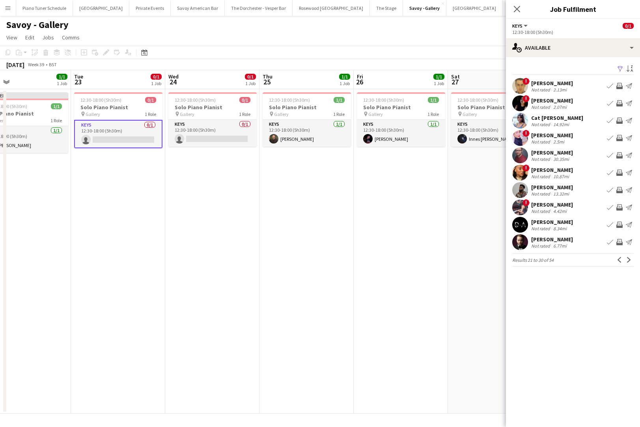
click at [609, 191] on app-icon "Book crew" at bounding box center [609, 190] width 6 height 6
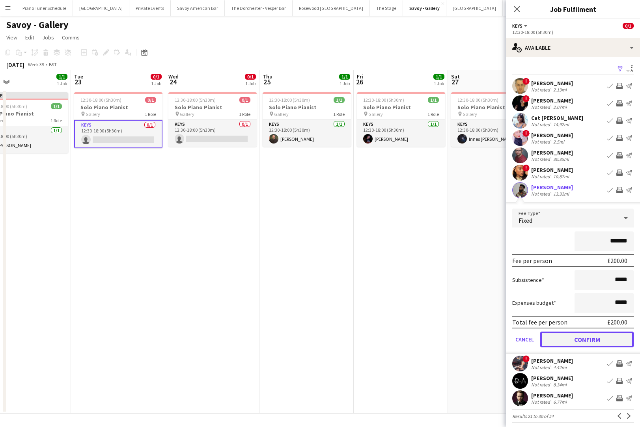
click at [560, 339] on button "Confirm" at bounding box center [586, 339] width 93 height 16
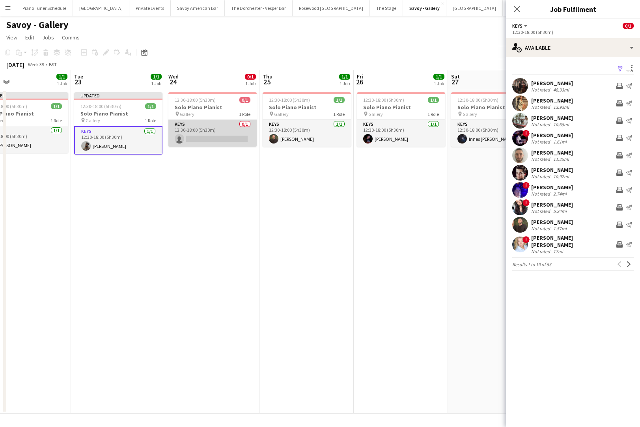
click at [216, 124] on app-card-role "Keys 0/1 12:30-18:00 (5h30m) single-neutral-actions" at bounding box center [212, 133] width 88 height 27
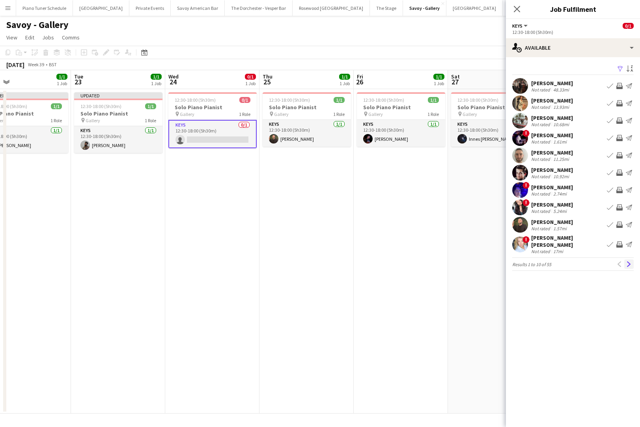
click at [626, 261] on app-icon "Next" at bounding box center [629, 264] width 6 height 6
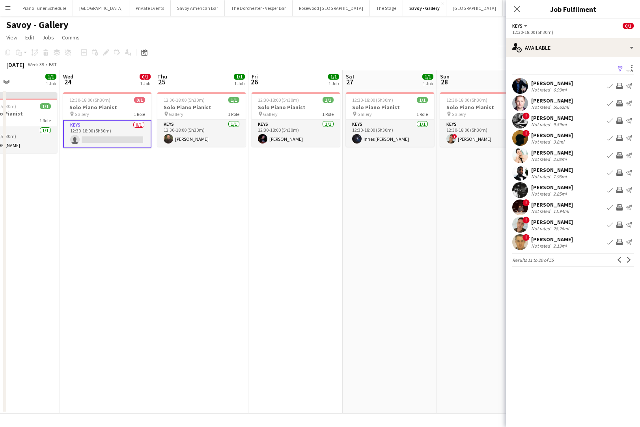
scroll to position [0, 215]
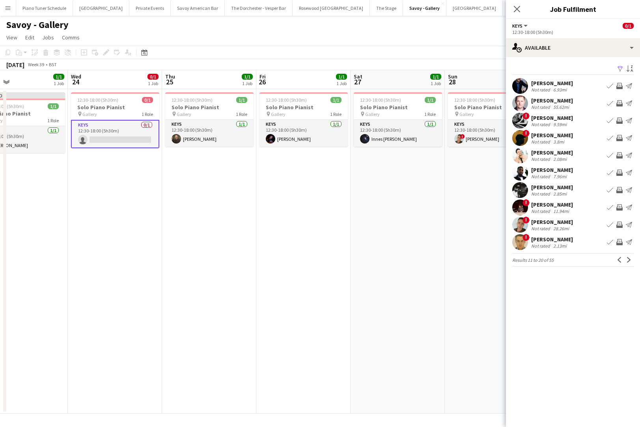
click at [610, 154] on app-icon "Book crew" at bounding box center [609, 155] width 6 height 6
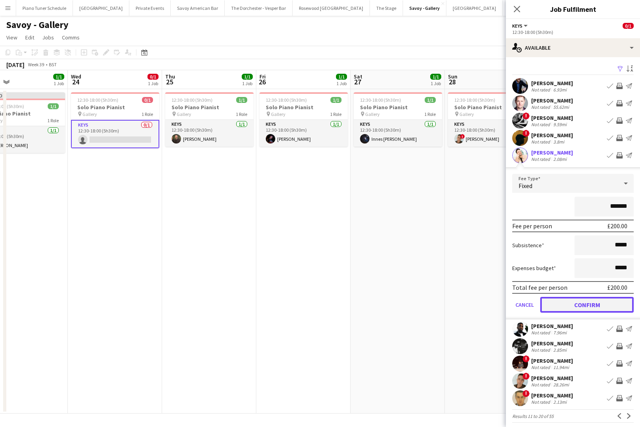
click at [558, 308] on button "Confirm" at bounding box center [586, 305] width 93 height 16
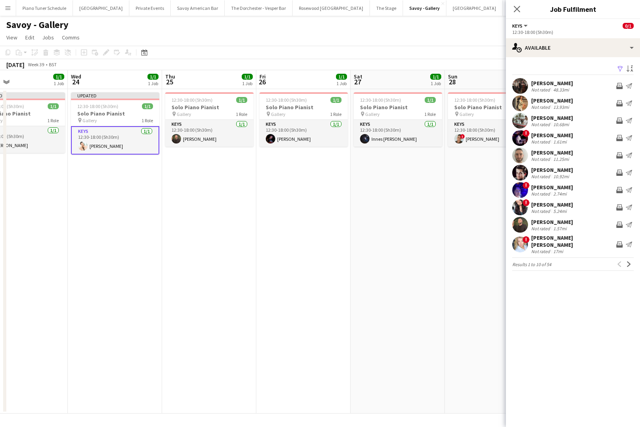
click at [258, 244] on app-date-cell "12:30-18:00 (5h30m) 1/1 Solo Piano Pianist pin Gallery 1 Role Keys 1/1 12:30-18…" at bounding box center [303, 251] width 94 height 324
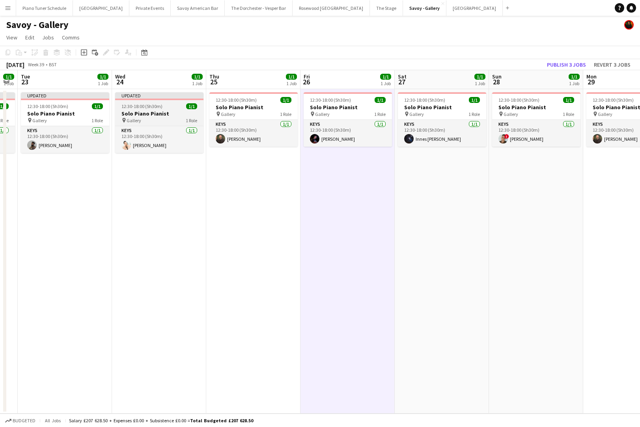
click at [134, 99] on div at bounding box center [159, 100] width 88 height 2
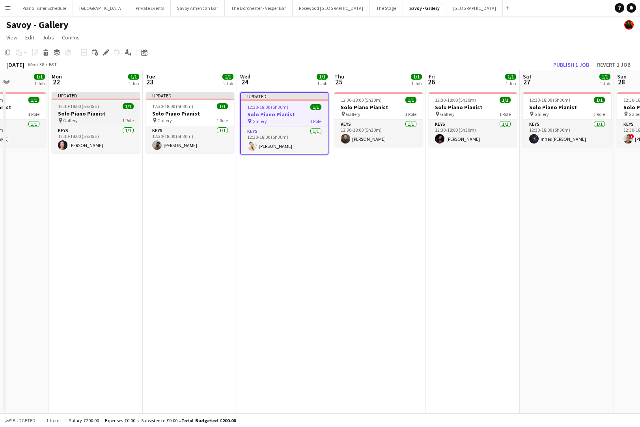
scroll to position [0, 222]
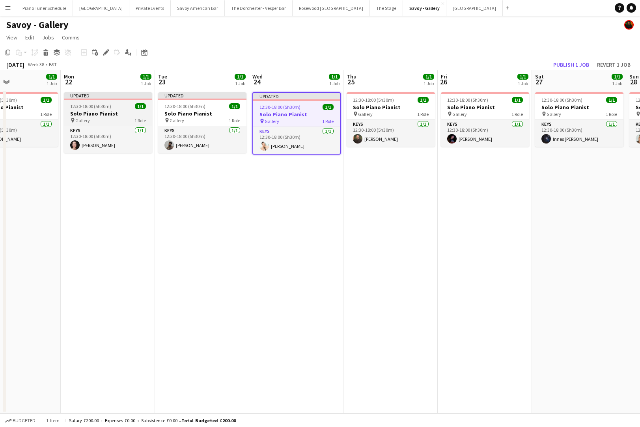
click at [108, 98] on div "Updated" at bounding box center [108, 95] width 88 height 6
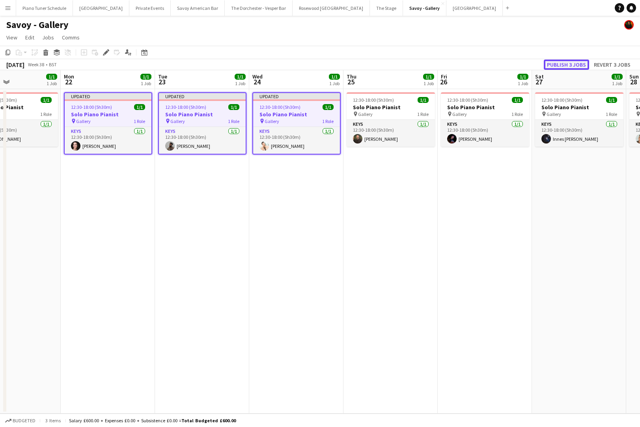
click at [570, 63] on button "Publish 3 jobs" at bounding box center [565, 65] width 45 height 10
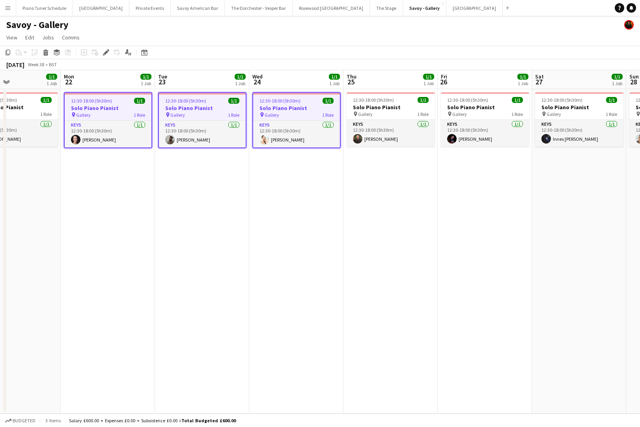
click at [5, 6] on app-icon "Menu" at bounding box center [8, 8] width 6 height 6
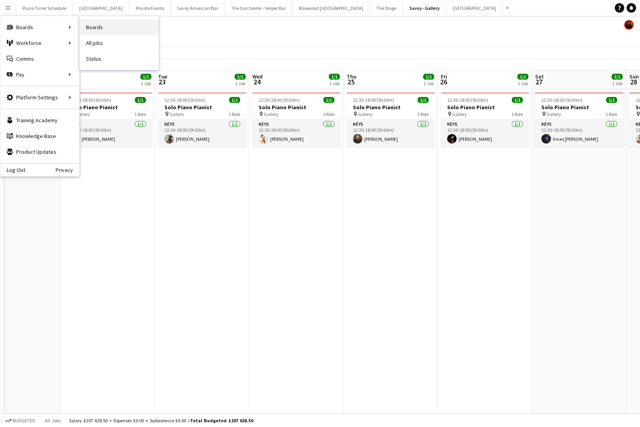
click at [106, 28] on link "Boards" at bounding box center [119, 27] width 79 height 16
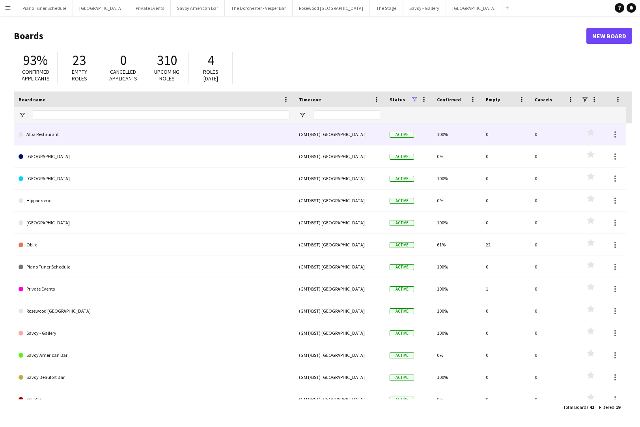
click at [61, 133] on link "Alba Restaurant" at bounding box center [154, 134] width 271 height 22
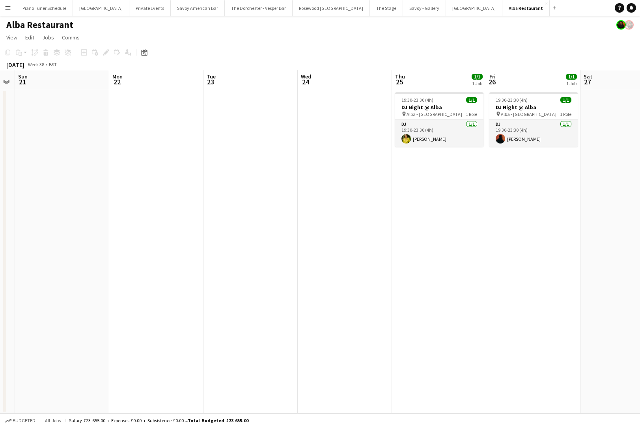
scroll to position [0, 322]
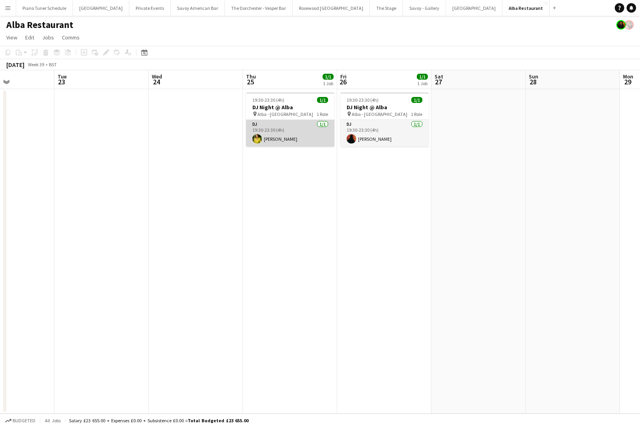
click at [291, 130] on app-card-role "DJ 1/1 19:30-23:30 (4h) Maria Hanlon" at bounding box center [290, 133] width 88 height 27
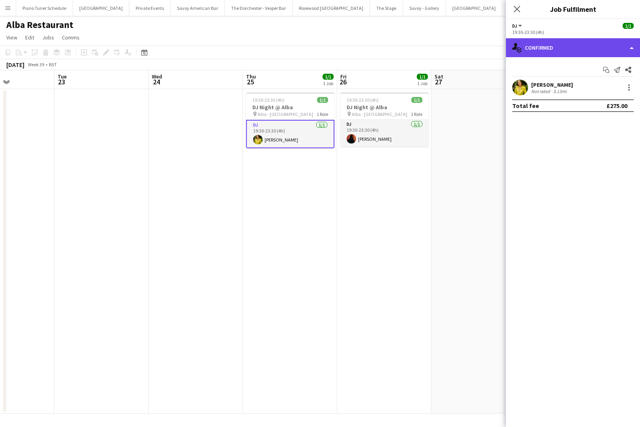
click at [563, 45] on div "single-neutral-actions-check-2 Confirmed" at bounding box center [573, 47] width 134 height 19
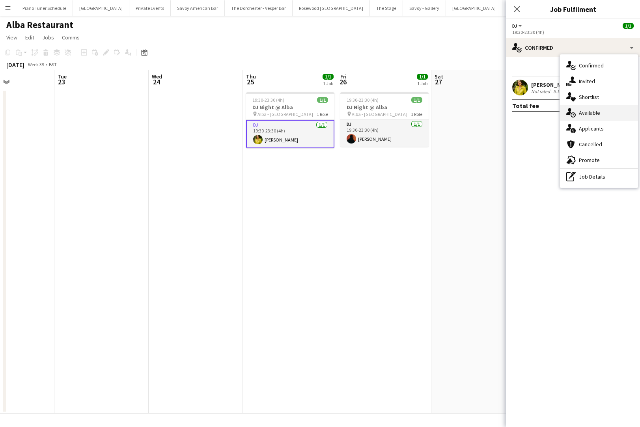
click at [591, 113] on span "Available" at bounding box center [588, 112] width 21 height 7
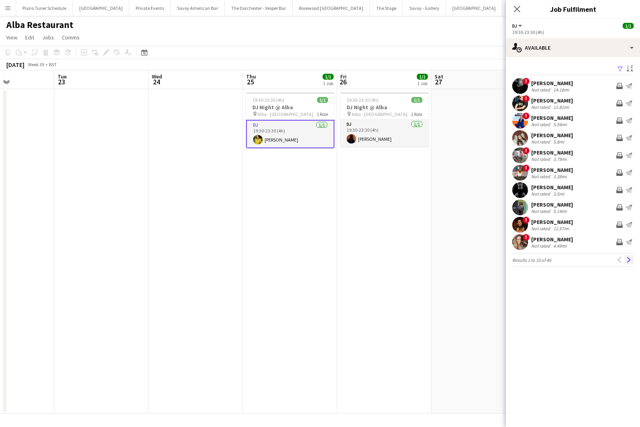
click at [629, 258] on app-icon "Next" at bounding box center [629, 260] width 6 height 6
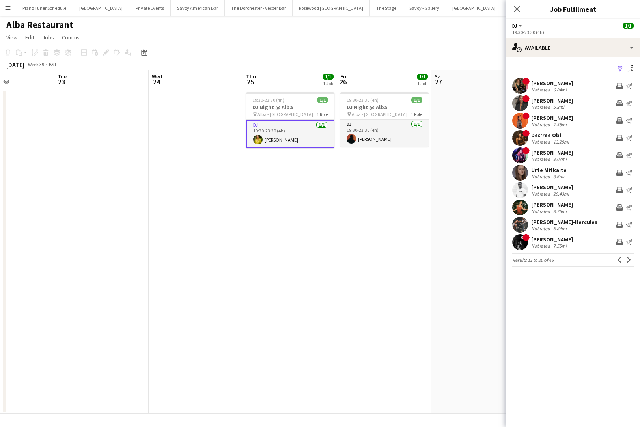
click at [629, 258] on app-icon "Next" at bounding box center [629, 260] width 6 height 6
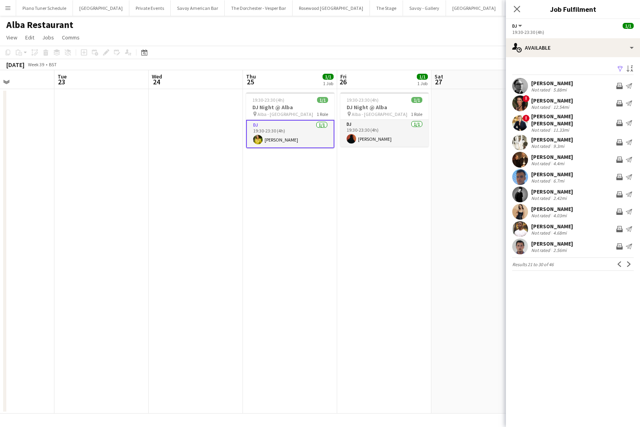
click at [295, 134] on app-card-role "DJ 1/1 19:30-23:30 (4h) Maria Hanlon" at bounding box center [290, 134] width 88 height 28
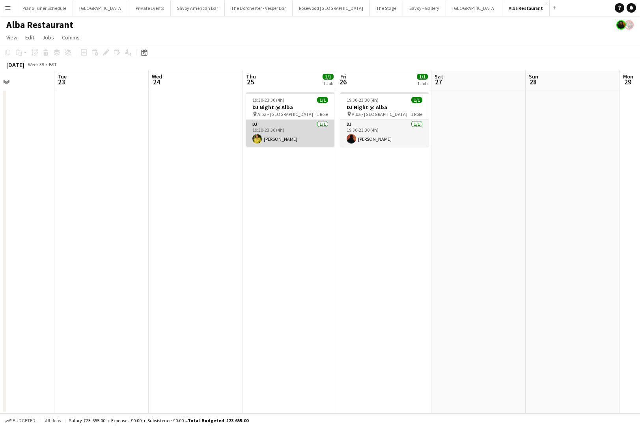
click at [299, 139] on app-card-role "DJ 1/1 19:30-23:30 (4h) Maria Hanlon" at bounding box center [290, 133] width 88 height 27
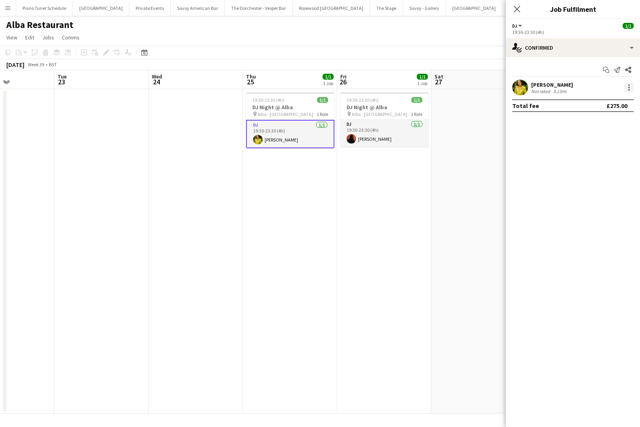
click at [628, 88] on div at bounding box center [629, 88] width 2 height 2
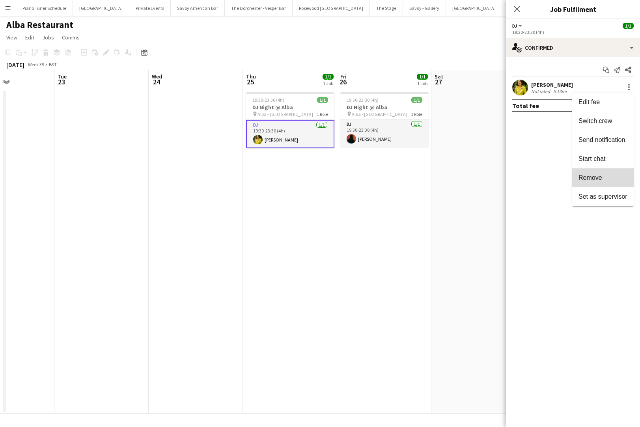
click at [610, 175] on span "Remove" at bounding box center [602, 177] width 49 height 7
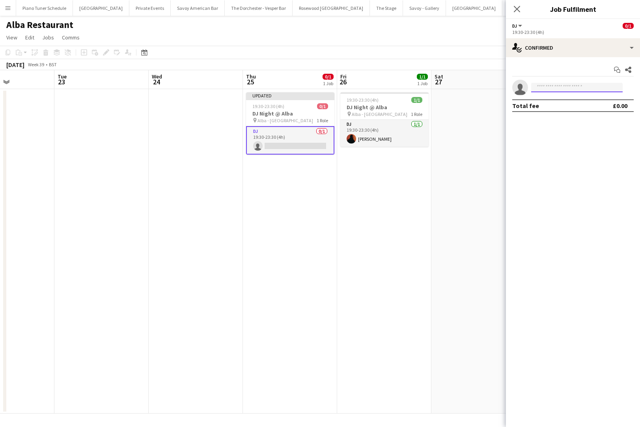
click at [554, 89] on input at bounding box center [576, 87] width 91 height 9
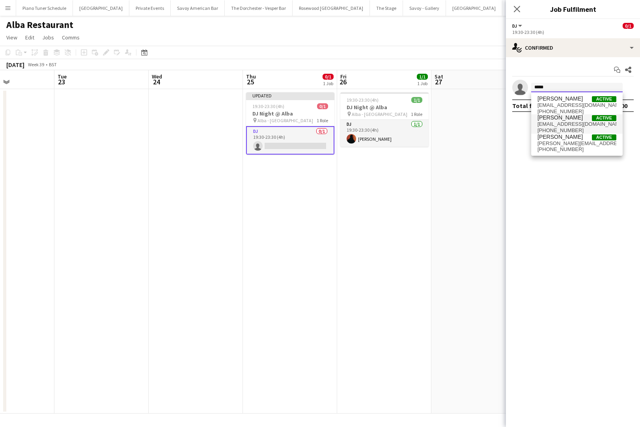
type input "*****"
click at [575, 127] on span "+447988610215" at bounding box center [576, 130] width 79 height 6
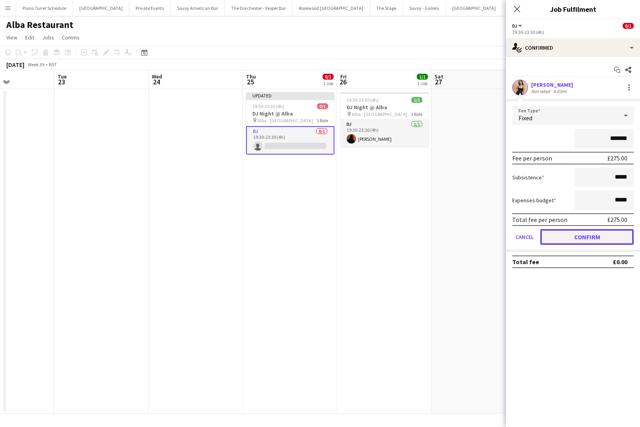
click at [550, 231] on button "Confirm" at bounding box center [586, 237] width 93 height 16
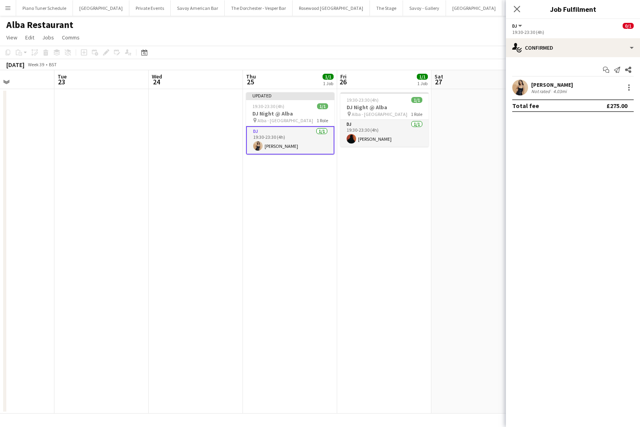
click at [285, 201] on app-date-cell "Updated 19:30-23:30 (4h) 1/1 DJ Night @ Alba pin Alba - Knightsbridge 1 Role DJ…" at bounding box center [290, 251] width 94 height 324
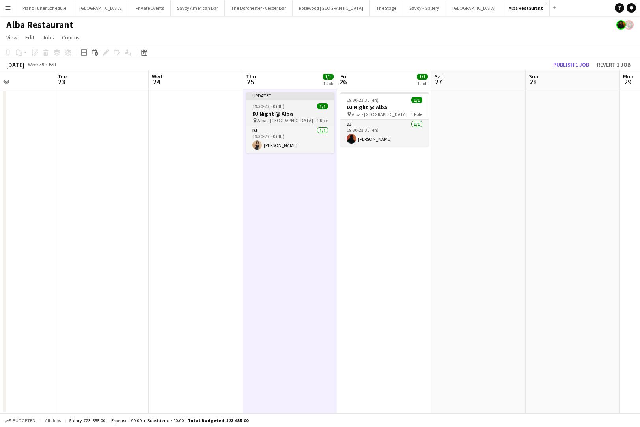
click at [302, 118] on div "pin Alba - Knightsbridge 1 Role" at bounding box center [290, 120] width 88 height 6
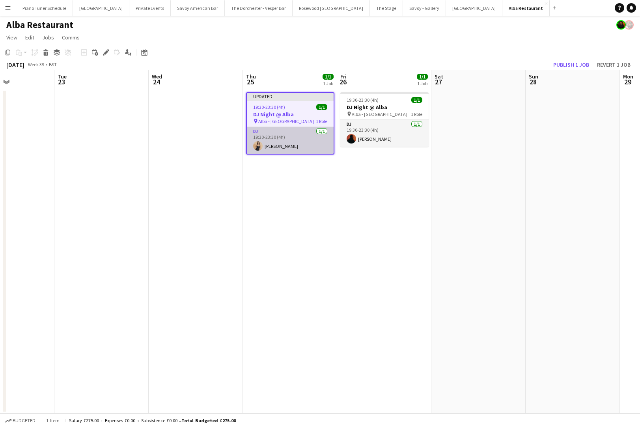
click at [280, 134] on app-card-role "DJ 1/1 19:30-23:30 (4h) Jessica Heap" at bounding box center [290, 140] width 87 height 27
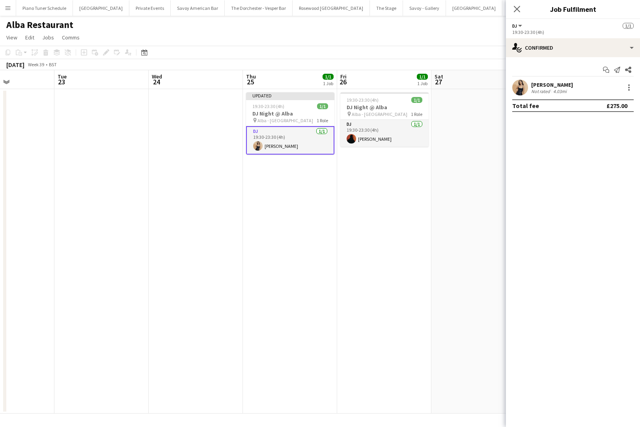
click at [111, 164] on app-date-cell at bounding box center [101, 251] width 94 height 324
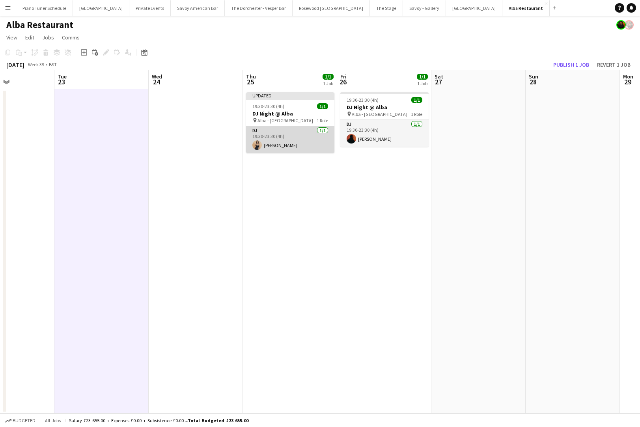
click at [301, 148] on app-card-role "DJ 1/1 19:30-23:30 (4h) Jessica Heap" at bounding box center [290, 139] width 88 height 27
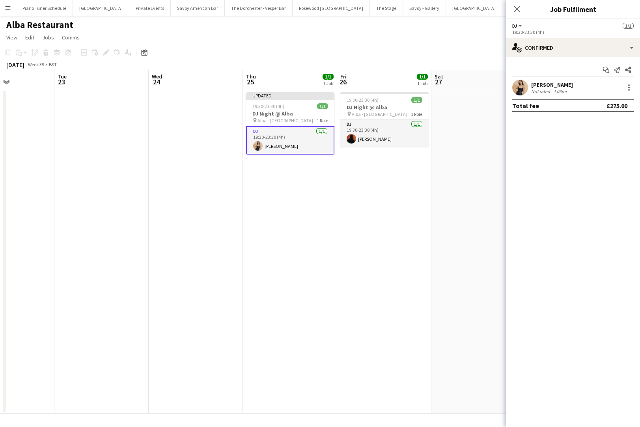
click at [299, 171] on app-date-cell "Updated 19:30-23:30 (4h) 1/1 DJ Night @ Alba pin Alba - Knightsbridge 1 Role DJ…" at bounding box center [290, 251] width 94 height 324
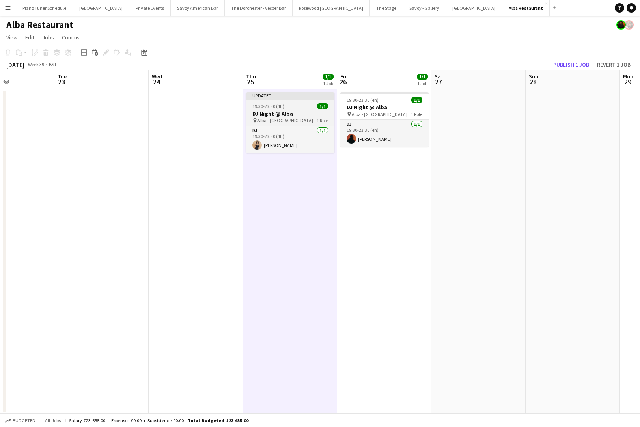
click at [308, 121] on div "pin Alba - Knightsbridge 1 Role" at bounding box center [290, 120] width 88 height 6
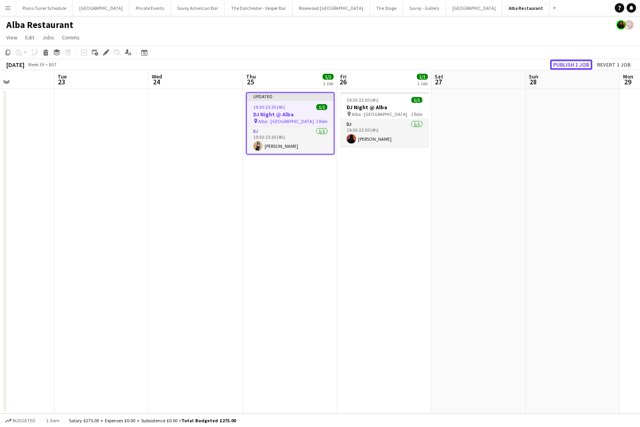
click at [572, 67] on button "Publish 1 job" at bounding box center [571, 65] width 42 height 10
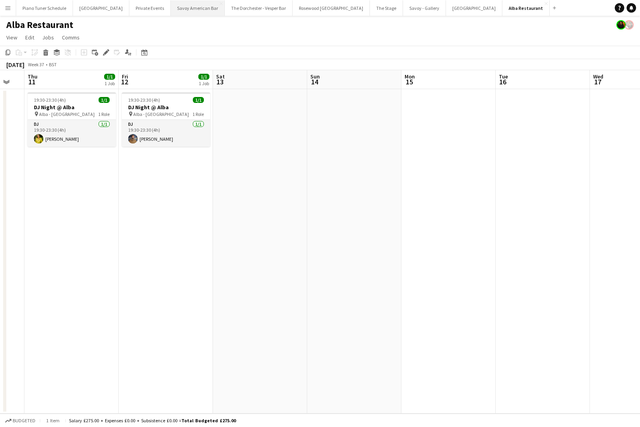
scroll to position [0, 269]
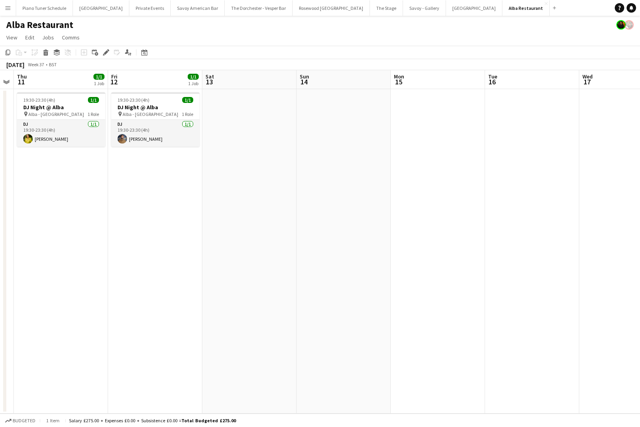
click at [5, 7] on app-icon "Menu" at bounding box center [8, 8] width 6 height 6
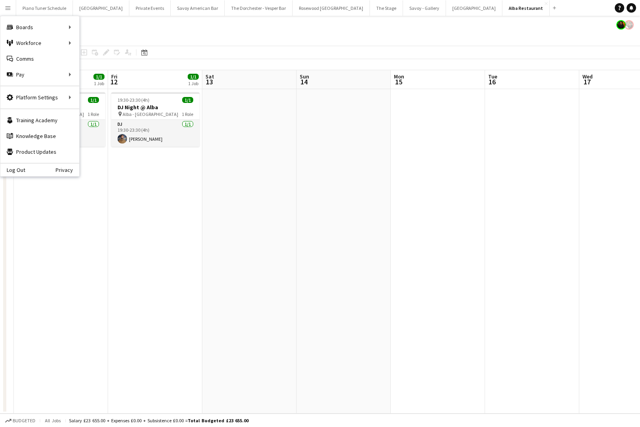
click at [180, 206] on app-date-cell "19:30-23:30 (4h) 1/1 DJ Night @ Alba pin Alba - Knightsbridge 1 Role DJ 1/1 19:…" at bounding box center [155, 251] width 94 height 324
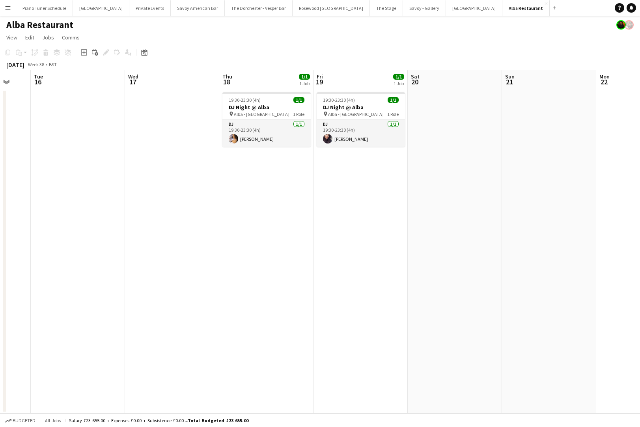
scroll to position [0, 261]
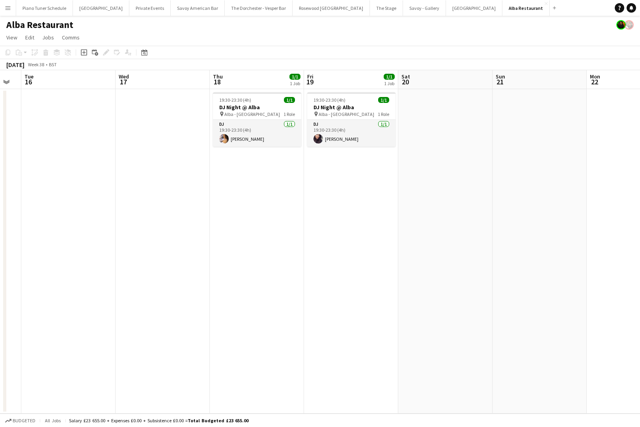
click at [14, 11] on button "Menu" at bounding box center [8, 8] width 16 height 16
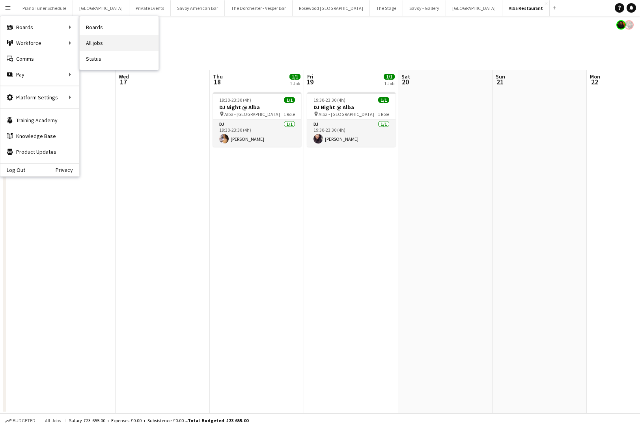
click at [99, 40] on link "All jobs" at bounding box center [119, 43] width 79 height 16
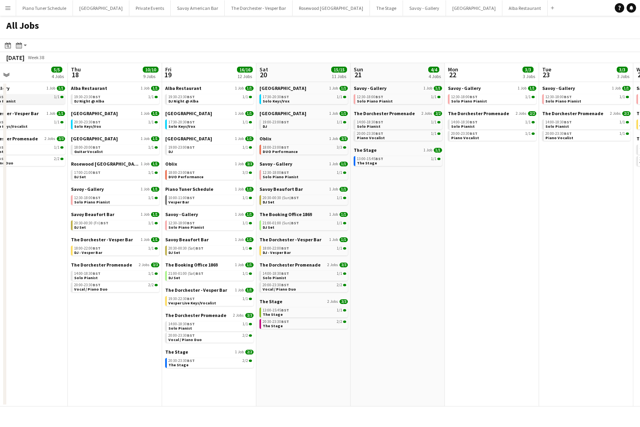
scroll to position [0, 214]
click at [195, 102] on span "DJ Night @ Alba" at bounding box center [184, 101] width 30 height 5
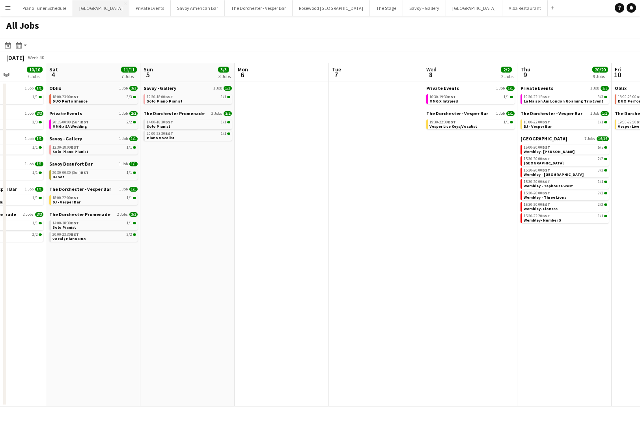
scroll to position [0, 232]
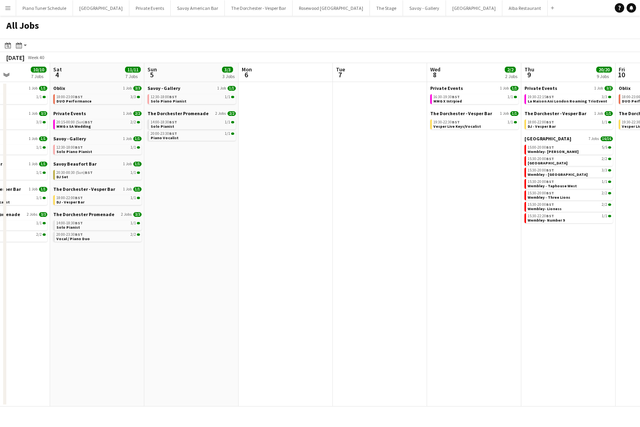
click at [12, 8] on button "Menu" at bounding box center [8, 8] width 16 height 16
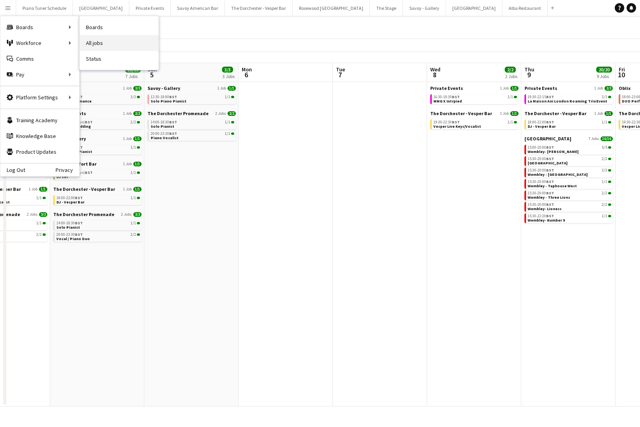
click at [105, 42] on link "All jobs" at bounding box center [119, 43] width 79 height 16
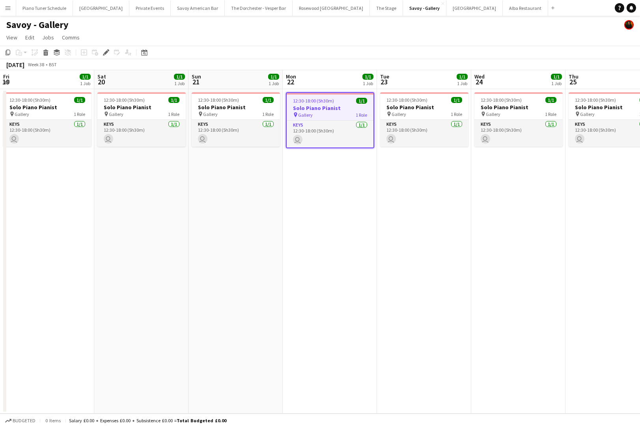
scroll to position [0, 271]
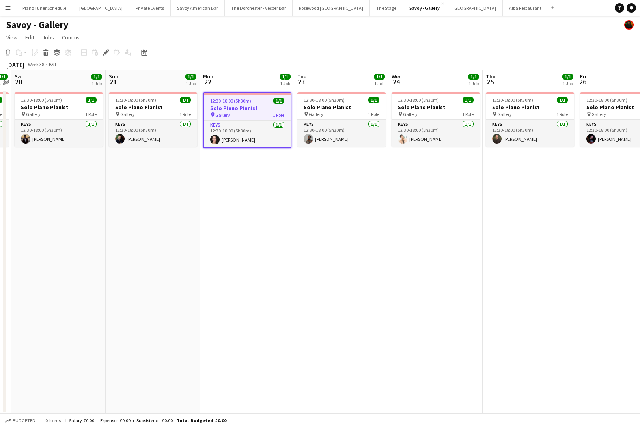
click at [264, 165] on app-date-cell "12:30-18:00 (5h30m) 1/1 Solo Piano Pianist pin Gallery 1 Role Keys [DATE] 12:30…" at bounding box center [247, 251] width 94 height 324
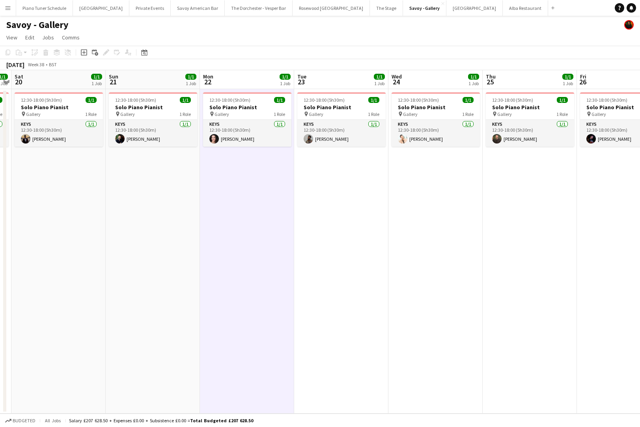
click at [342, 176] on app-date-cell "12:30-18:00 (5h30m) 1/1 Solo Piano Pianist pin Gallery 1 Role Keys [DATE] 12:30…" at bounding box center [341, 251] width 94 height 324
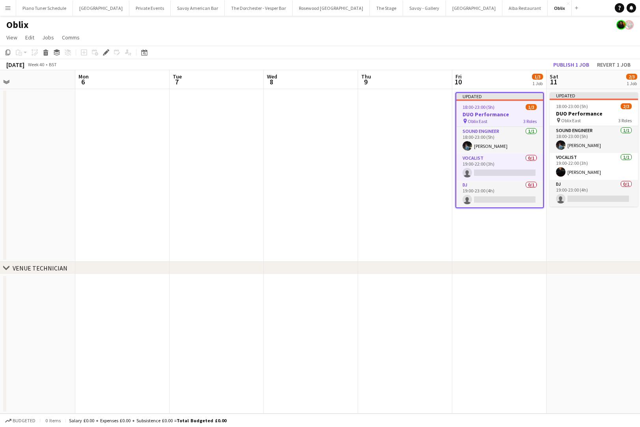
scroll to position [0, 202]
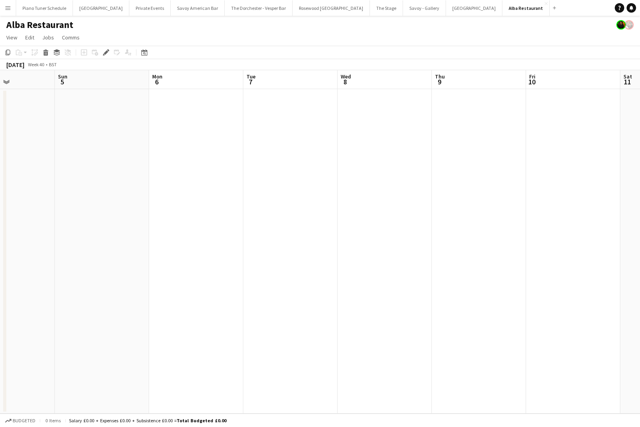
scroll to position [0, 286]
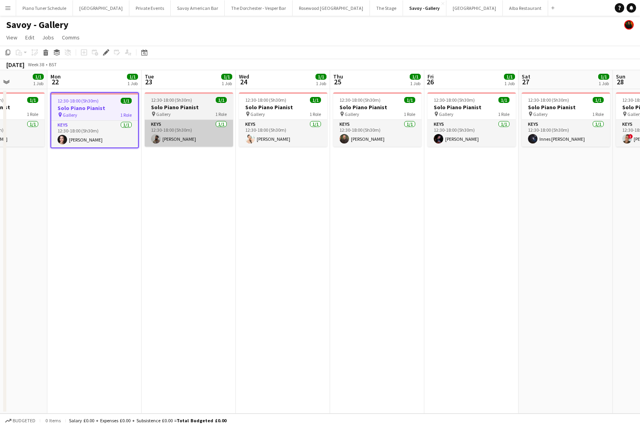
scroll to position [0, 257]
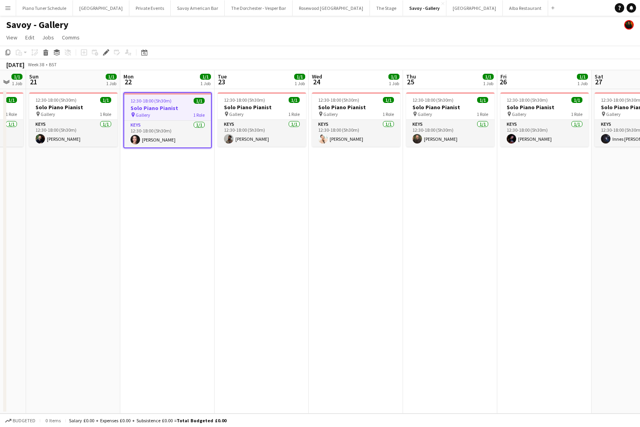
click at [333, 161] on app-date-cell "12:30-18:00 (5h30m) 1/1 Solo Piano Pianist pin Gallery 1 Role Keys [DATE] 12:30…" at bounding box center [356, 251] width 94 height 324
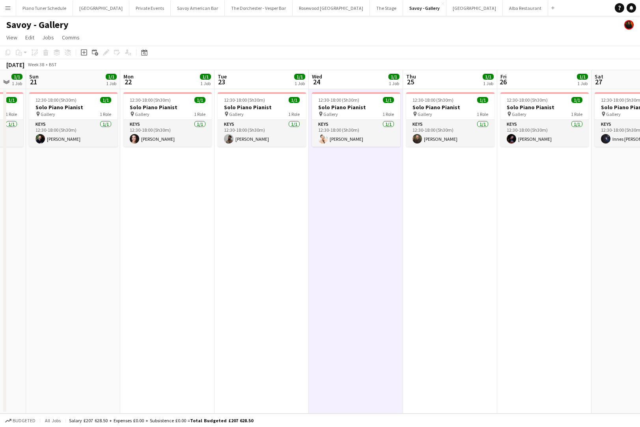
click at [269, 198] on app-date-cell "12:30-18:00 (5h30m) 1/1 Solo Piano Pianist pin Gallery 1 Role Keys [DATE] 12:30…" at bounding box center [261, 251] width 94 height 324
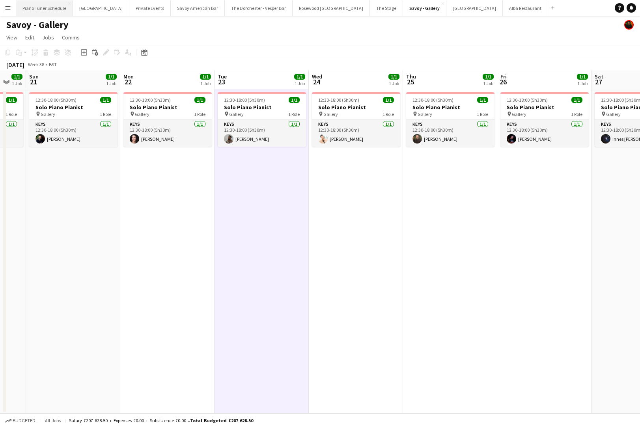
click at [41, 7] on button "Piano Tuner Schedule Close" at bounding box center [44, 7] width 57 height 15
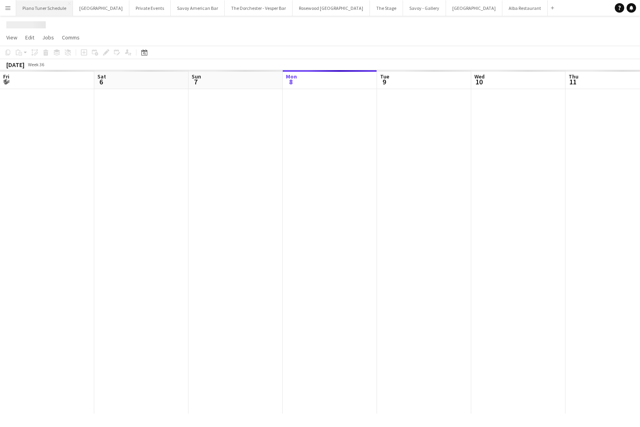
scroll to position [0, 188]
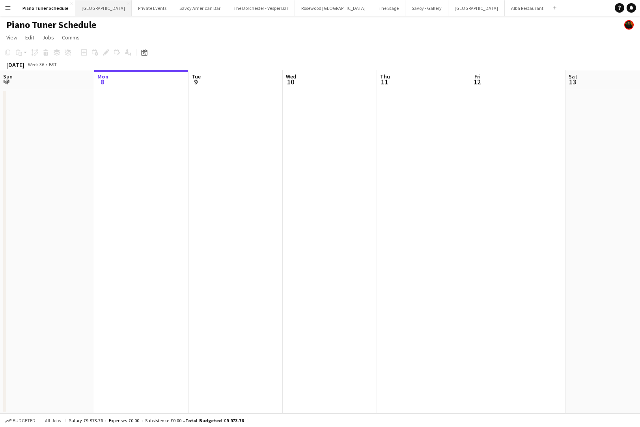
click at [95, 7] on button "[GEOGRAPHIC_DATA] Close" at bounding box center [103, 7] width 56 height 15
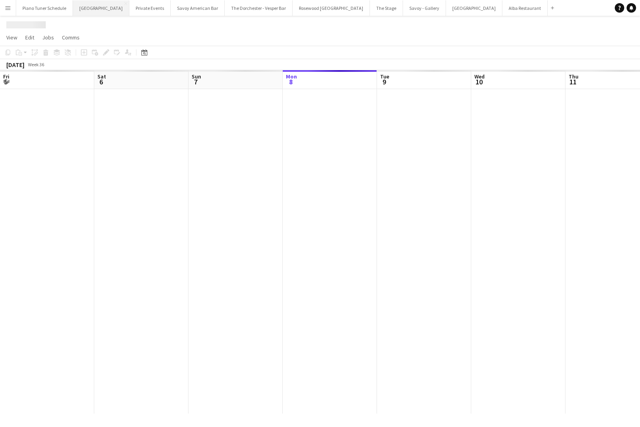
scroll to position [0, 188]
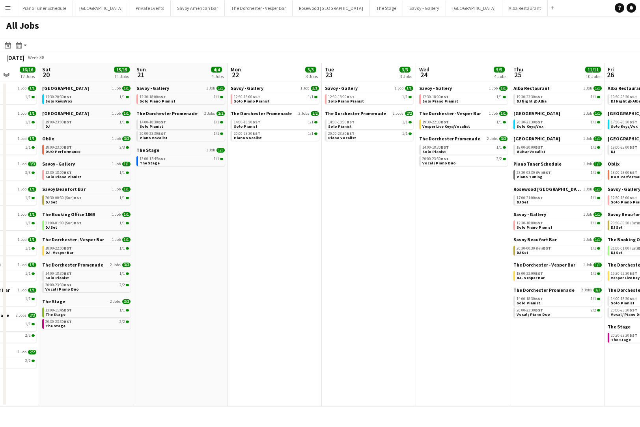
scroll to position [0, 235]
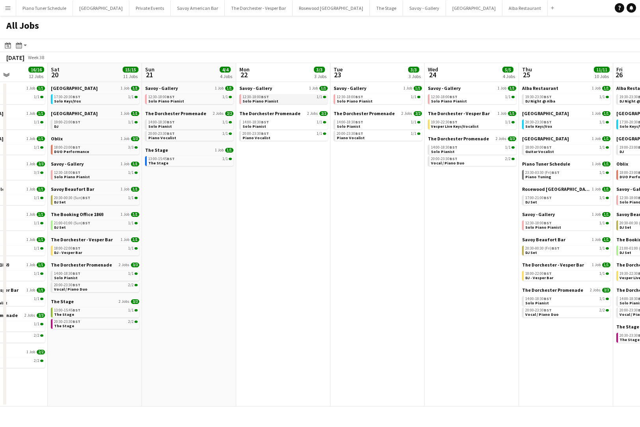
click at [275, 103] on link "12:30-18:00 BST 1/1 Solo Piano Pianist" at bounding box center [284, 98] width 84 height 9
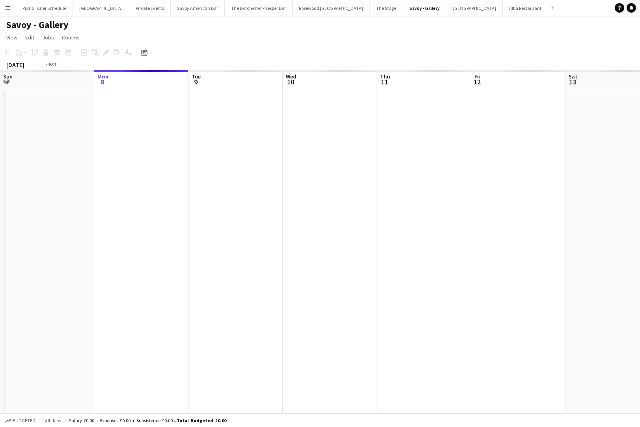
scroll to position [0, 271]
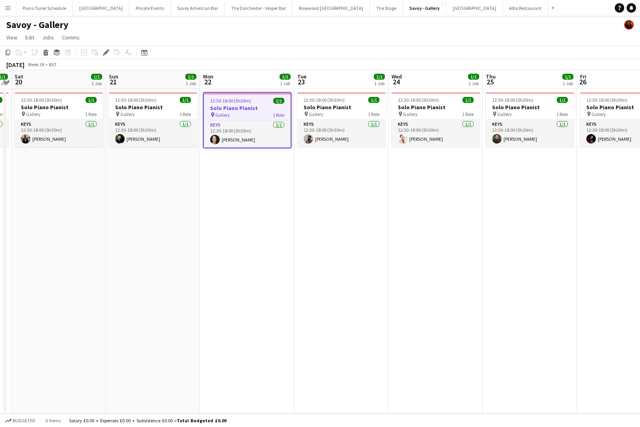
click at [9, 9] on app-icon "Menu" at bounding box center [8, 8] width 6 height 6
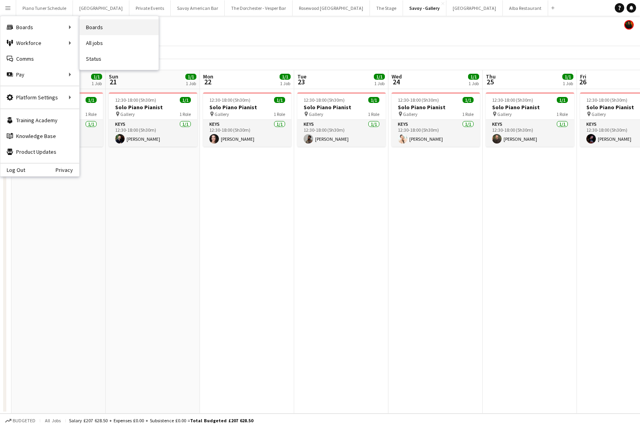
click at [106, 33] on link "Boards" at bounding box center [119, 27] width 79 height 16
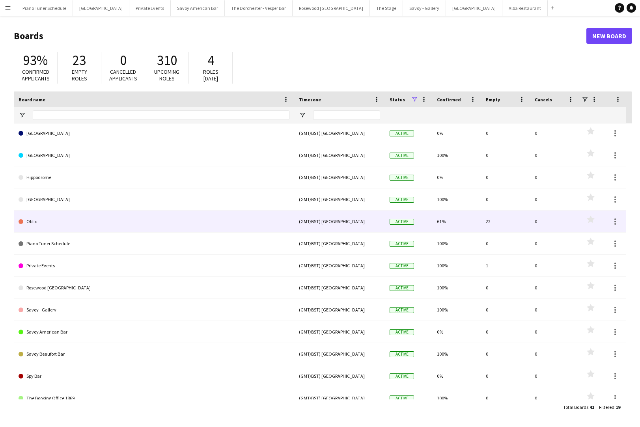
click at [128, 219] on link "Oblix" at bounding box center [154, 221] width 271 height 22
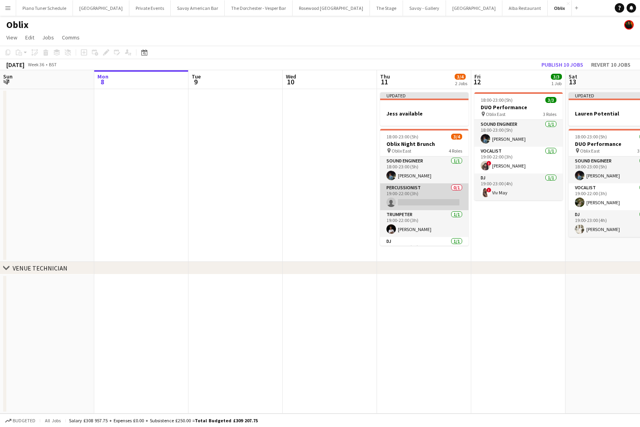
scroll to position [18, 0]
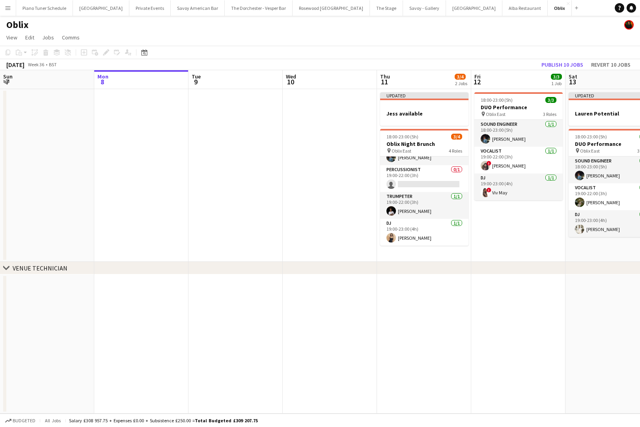
click at [10, 6] on app-icon "Menu" at bounding box center [8, 8] width 6 height 6
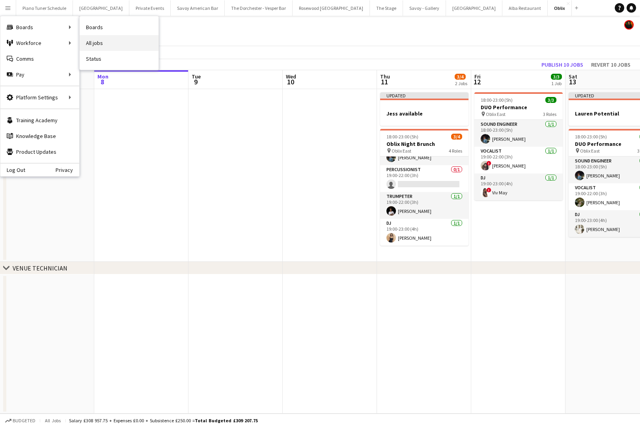
click at [101, 40] on link "All jobs" at bounding box center [119, 43] width 79 height 16
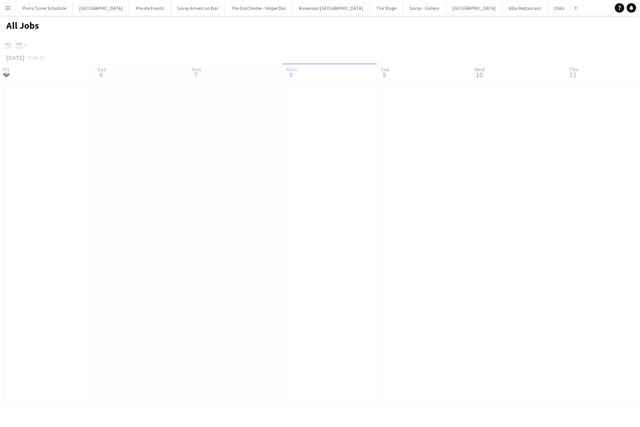
scroll to position [0, 188]
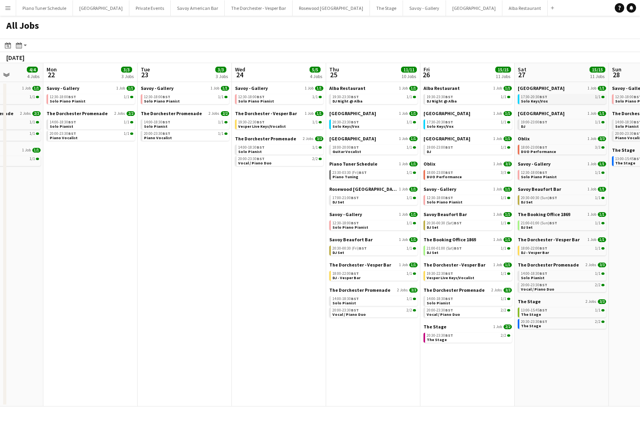
scroll to position [0, 326]
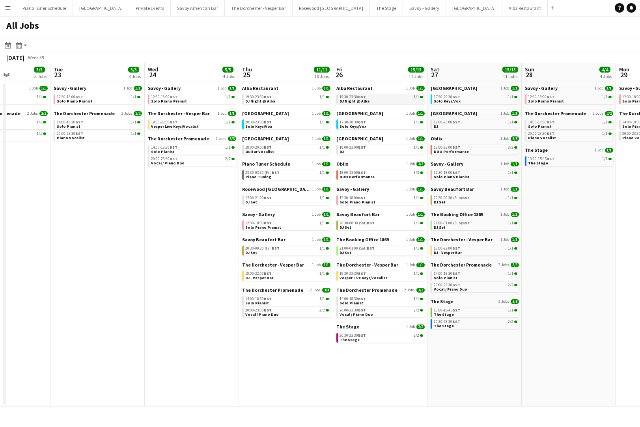
click at [372, 98] on div "19:30-23:30 BST 1/1" at bounding box center [381, 97] width 84 height 4
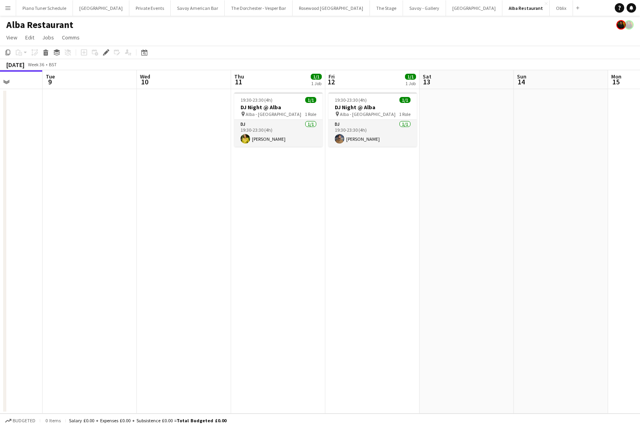
scroll to position [0, 201]
